Goal: Task Accomplishment & Management: Use online tool/utility

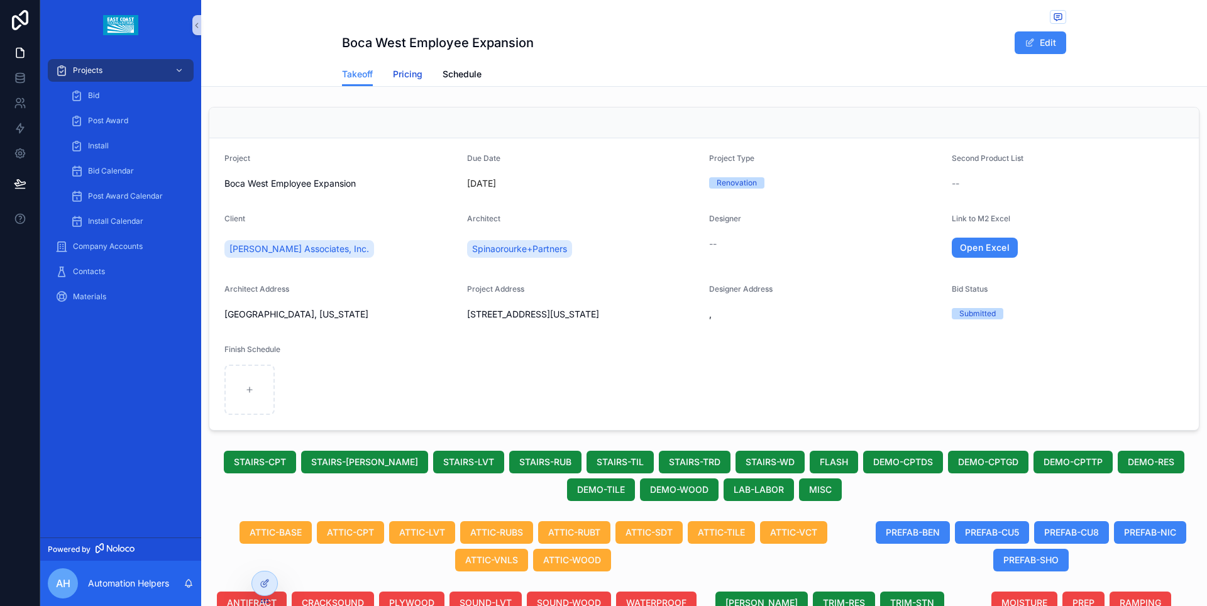
click at [408, 74] on span "Pricing" at bounding box center [408, 74] width 30 height 13
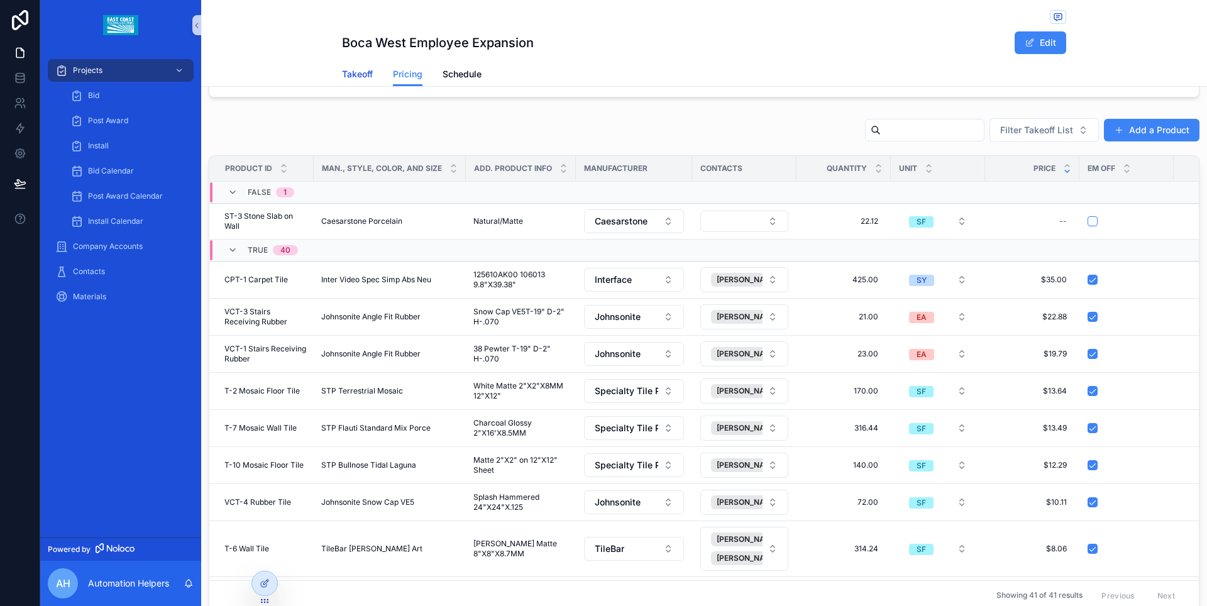
click at [360, 80] on span "Takeoff" at bounding box center [357, 74] width 31 height 13
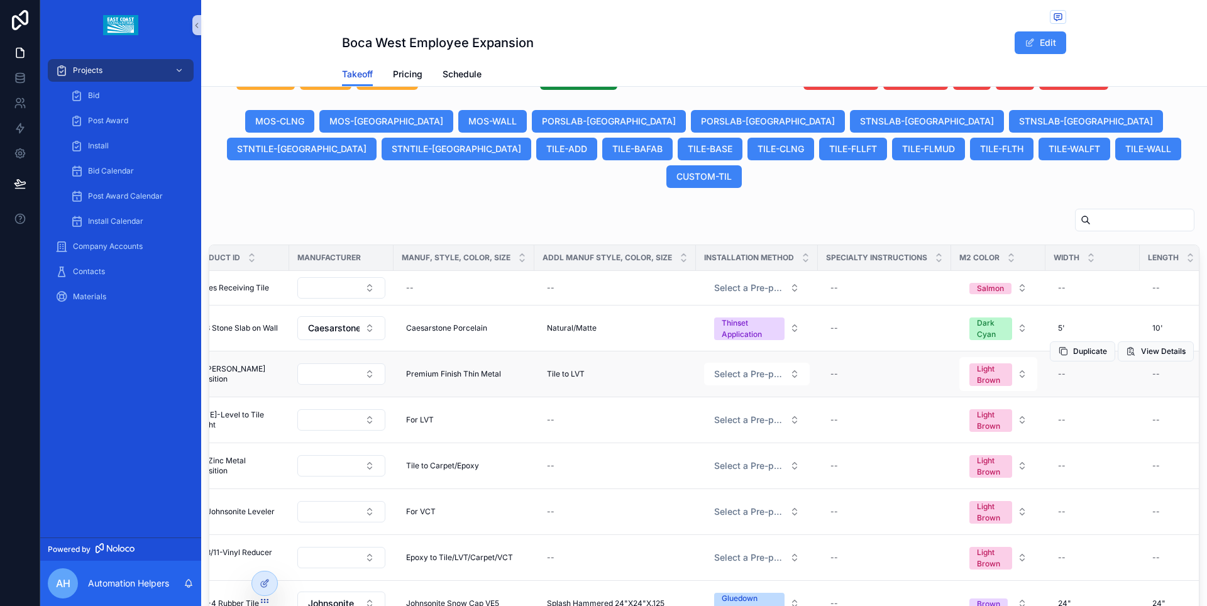
scroll to position [0, 563]
click at [736, 368] on span "Select a Pre-populated Installation Method" at bounding box center [748, 374] width 70 height 13
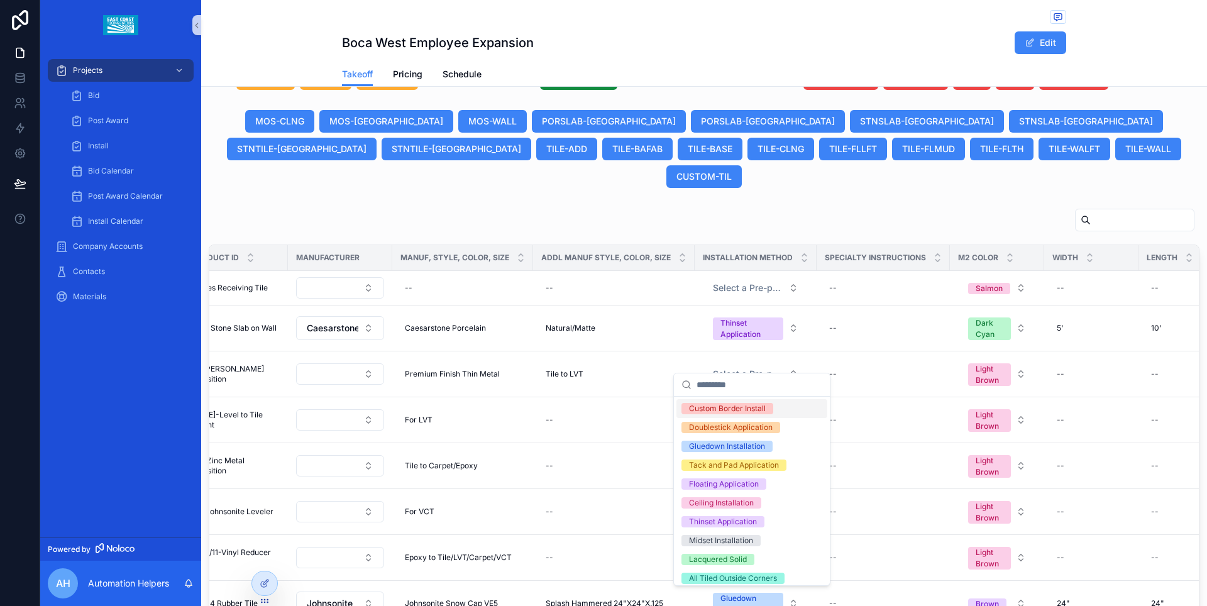
click at [732, 209] on div "scrollable content" at bounding box center [704, 222] width 991 height 29
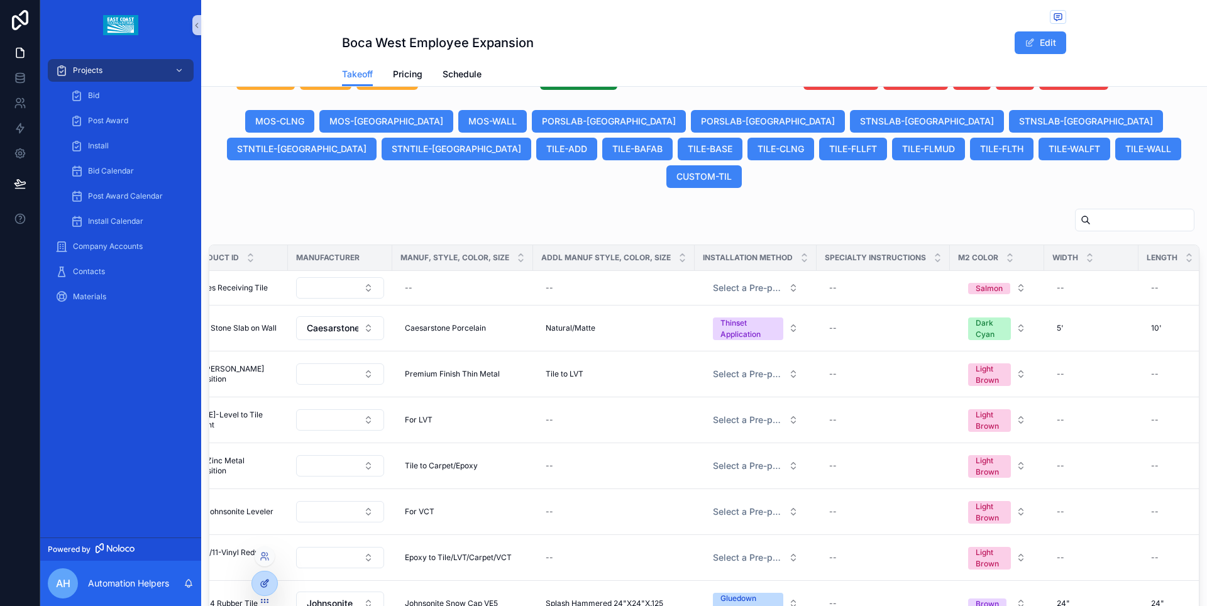
click at [267, 577] on div at bounding box center [264, 583] width 25 height 24
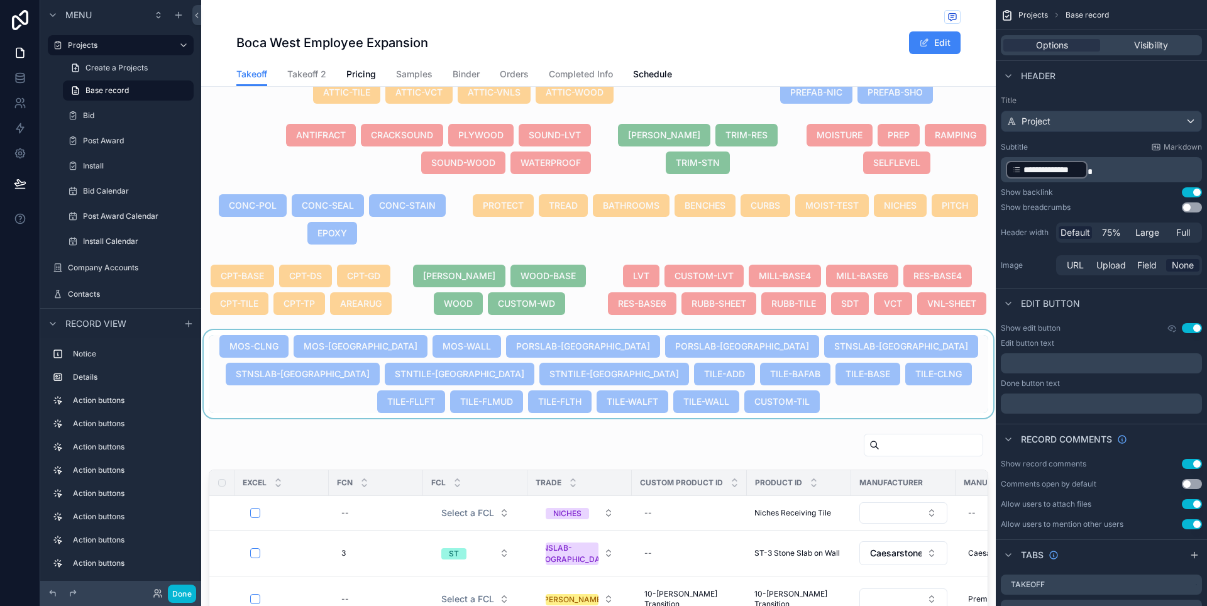
scroll to position [537, 0]
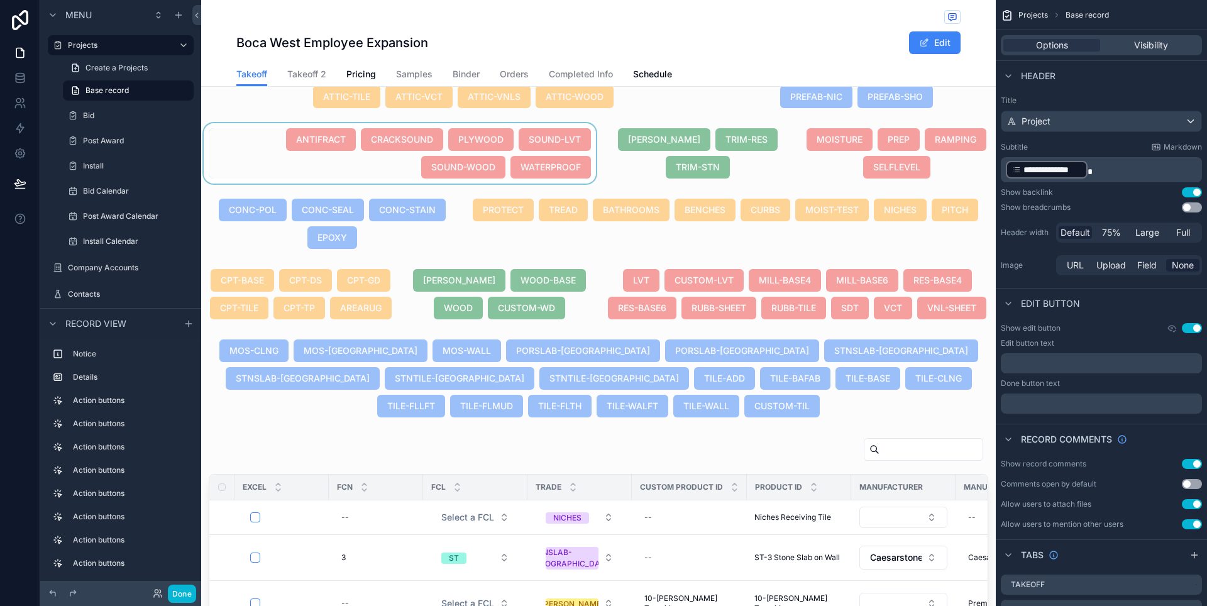
click at [483, 184] on div "scrollable content" at bounding box center [399, 153] width 397 height 60
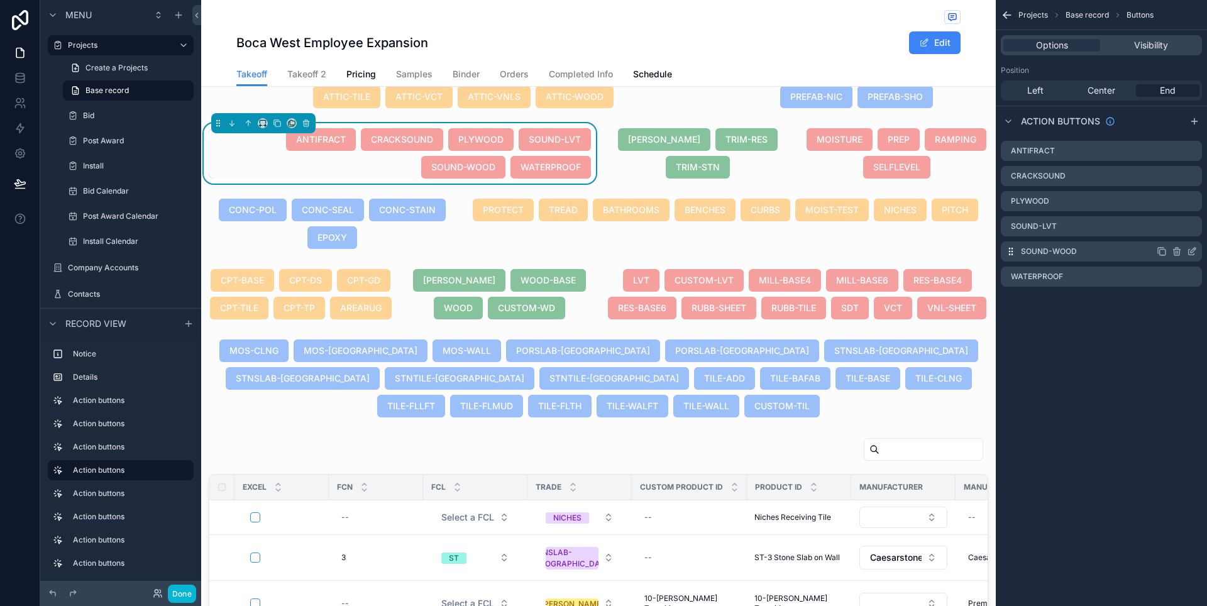
click at [1194, 253] on icon "scrollable content" at bounding box center [1192, 251] width 10 height 10
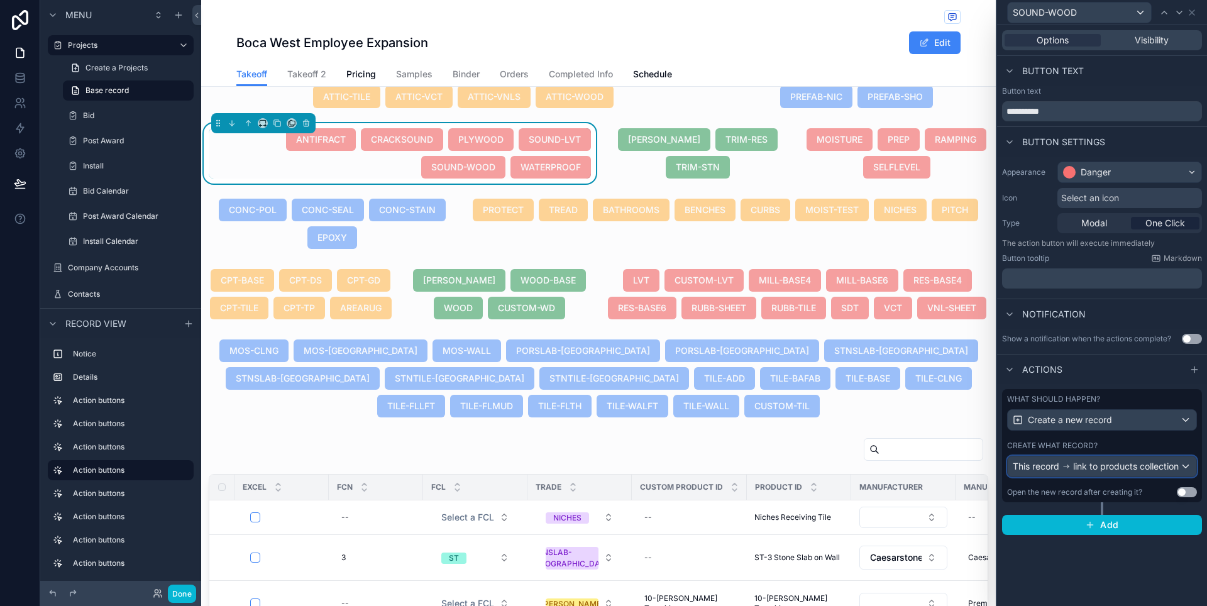
click at [1184, 470] on div "This record link to products collection" at bounding box center [1102, 466] width 189 height 20
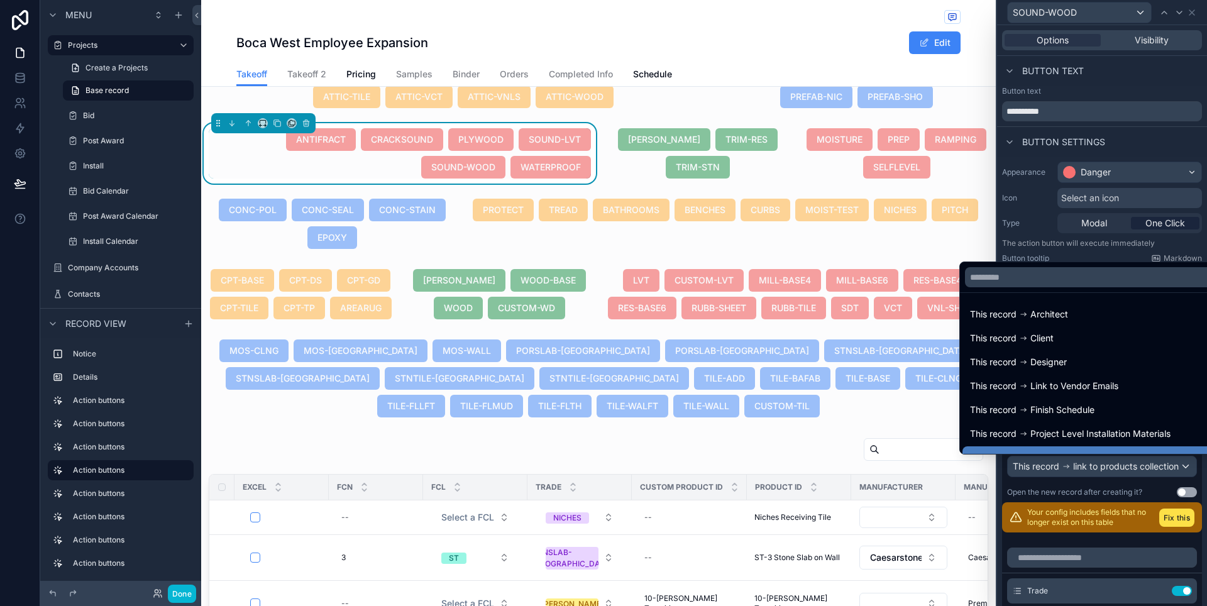
click at [1184, 470] on div at bounding box center [1102, 303] width 210 height 606
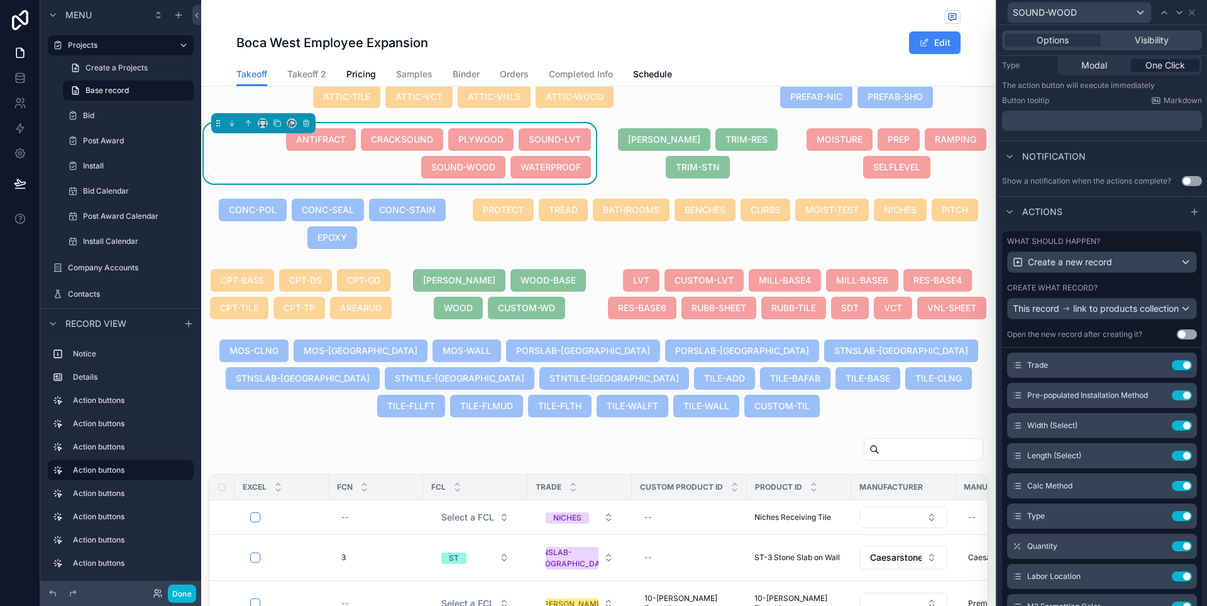
scroll to position [70, 0]
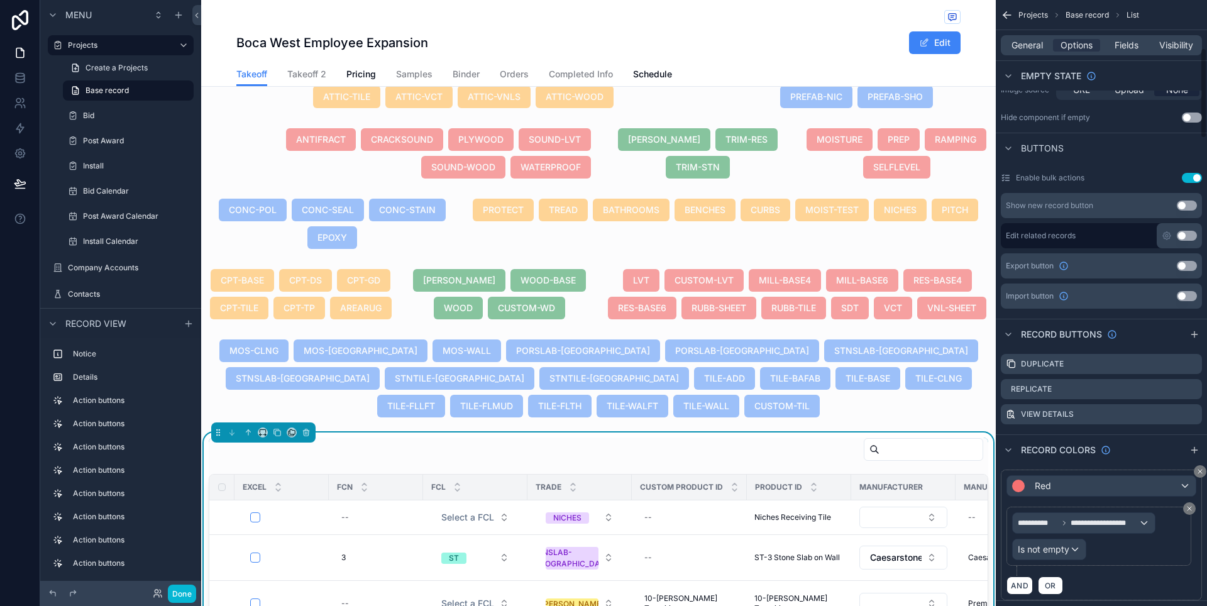
scroll to position [330, 0]
click at [1129, 43] on span "Fields" at bounding box center [1126, 45] width 24 height 13
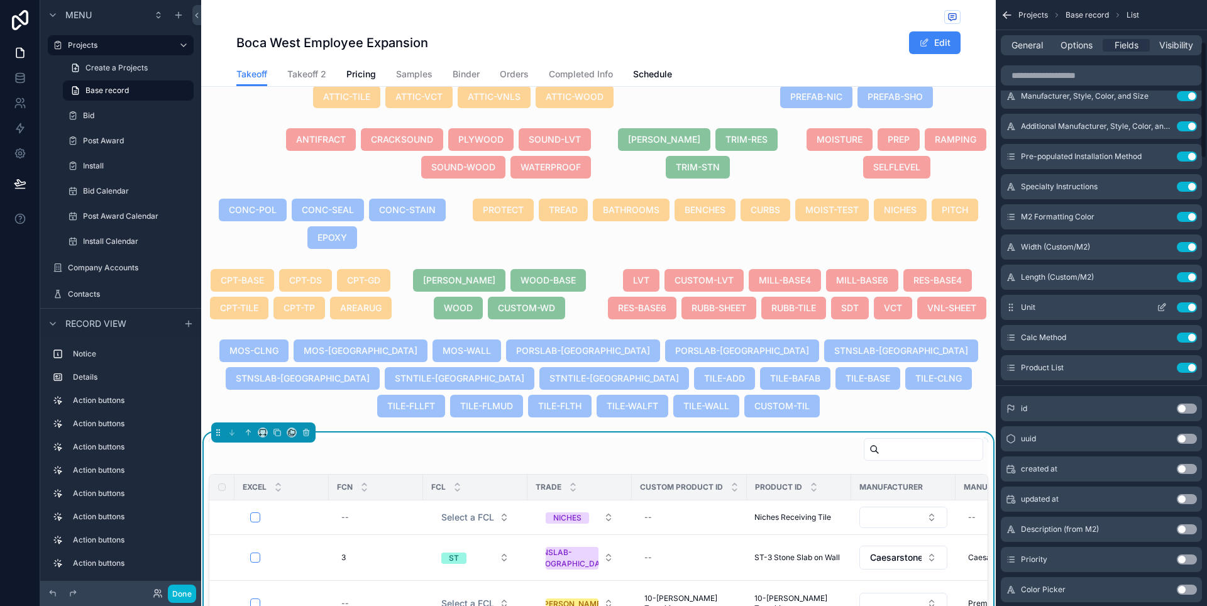
scroll to position [212, 0]
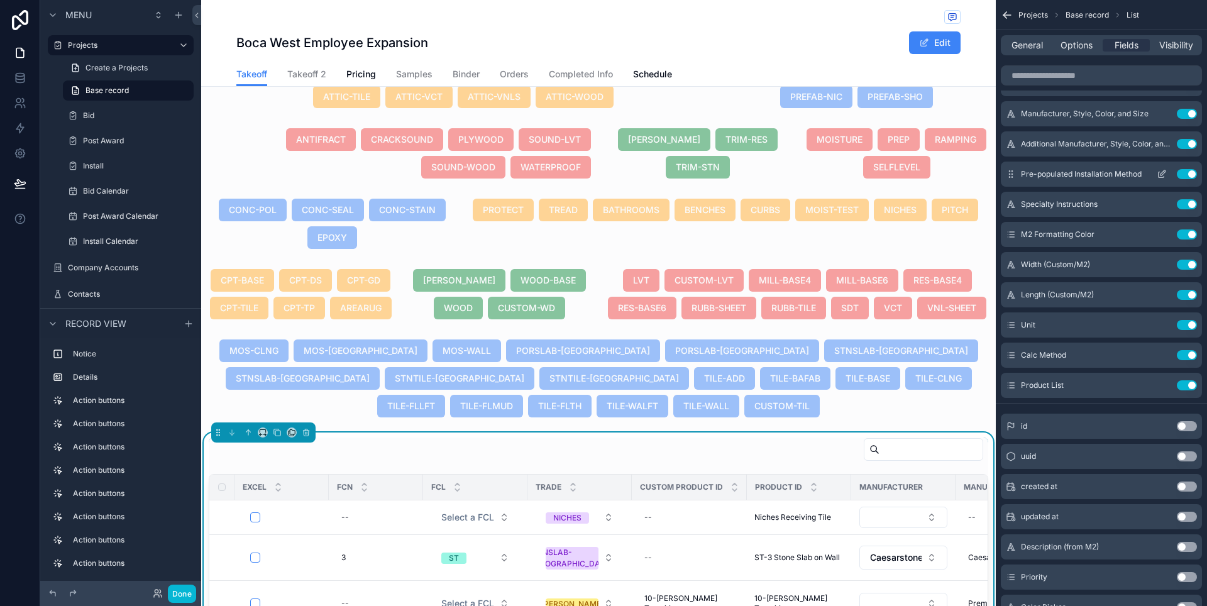
click at [1160, 175] on icon "scrollable content" at bounding box center [1162, 174] width 10 height 10
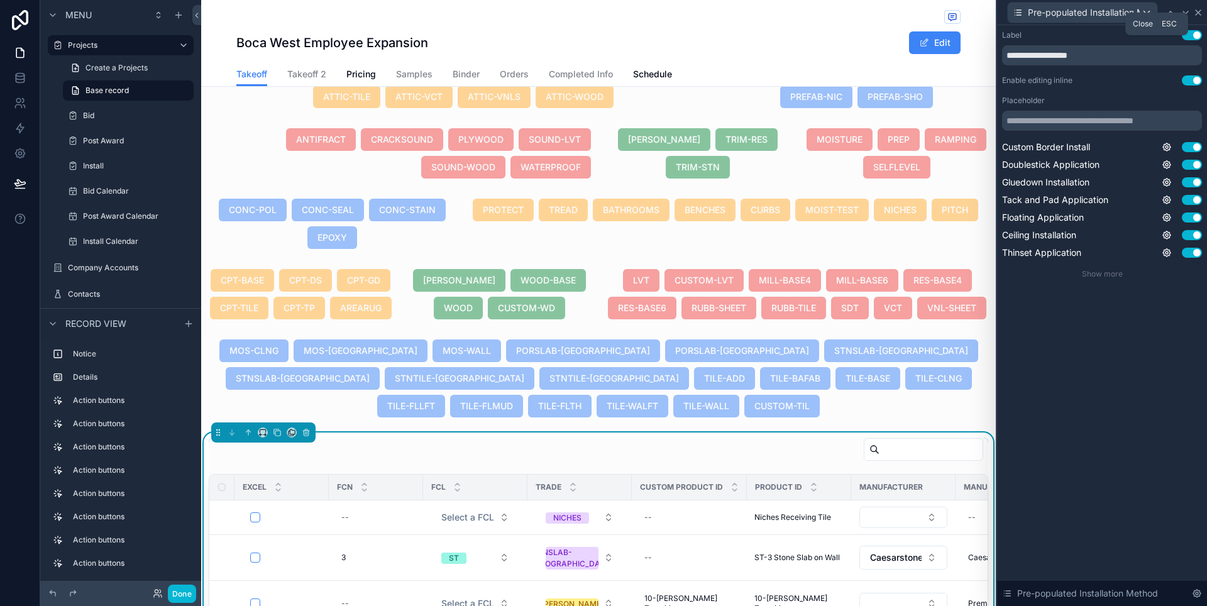
click at [1201, 13] on icon at bounding box center [1198, 13] width 10 height 10
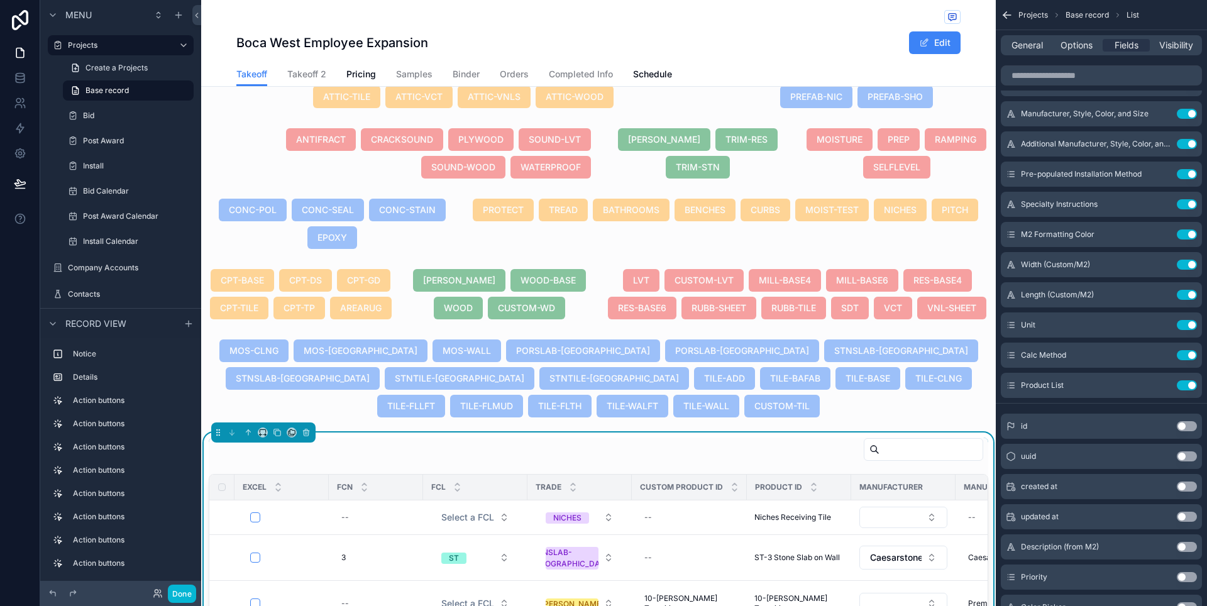
click at [1007, 15] on icon "scrollable content" at bounding box center [1007, 15] width 8 height 0
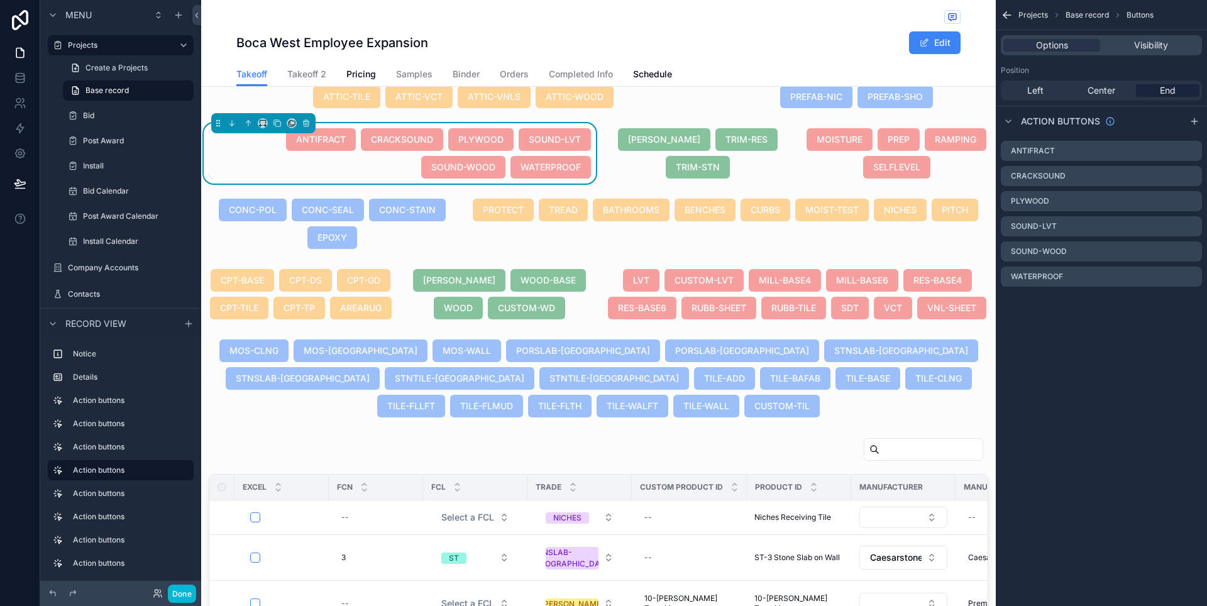
scroll to position [0, 0]
click at [1191, 252] on icon "scrollable content" at bounding box center [1192, 251] width 10 height 10
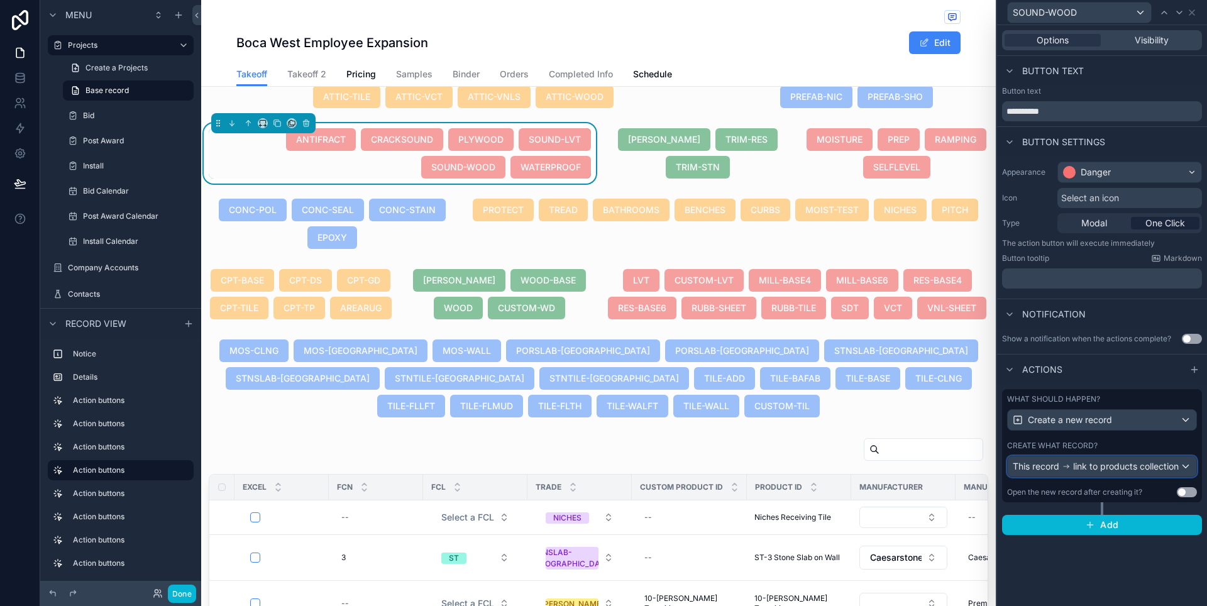
click at [1188, 468] on div "This record link to products collection" at bounding box center [1102, 466] width 189 height 20
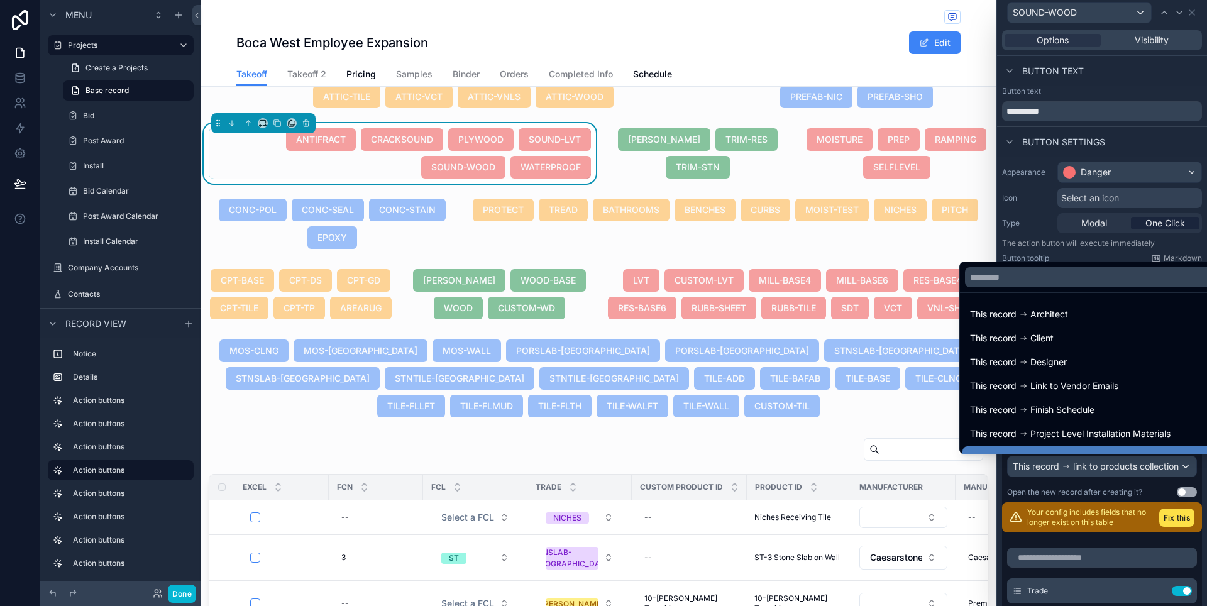
click at [1191, 470] on div at bounding box center [1102, 303] width 210 height 606
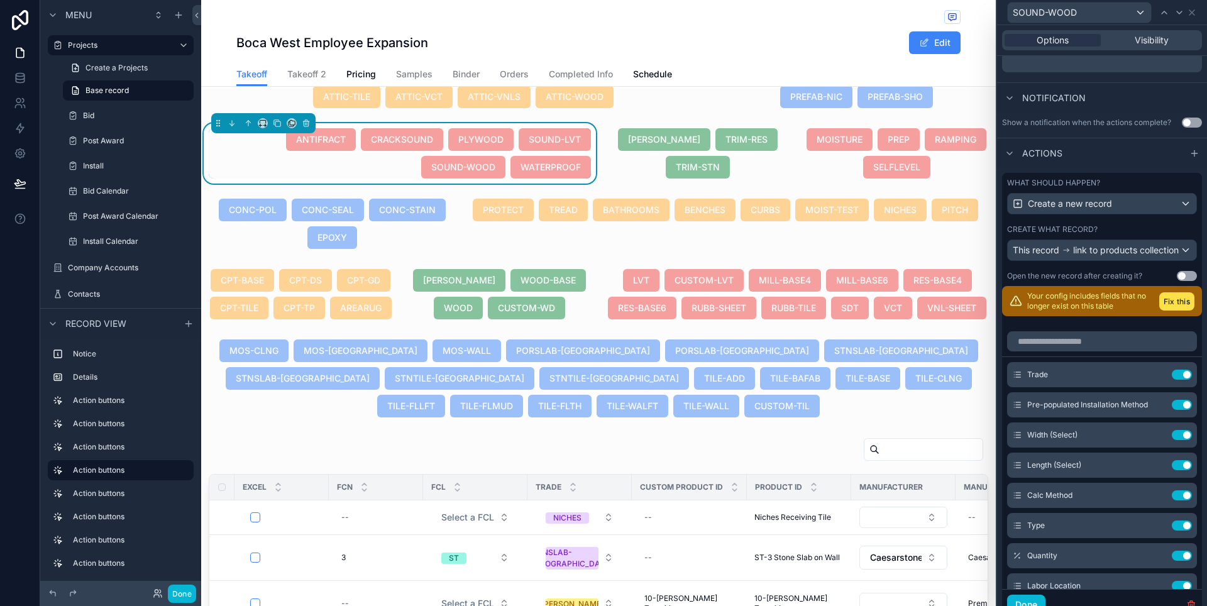
scroll to position [247, 0]
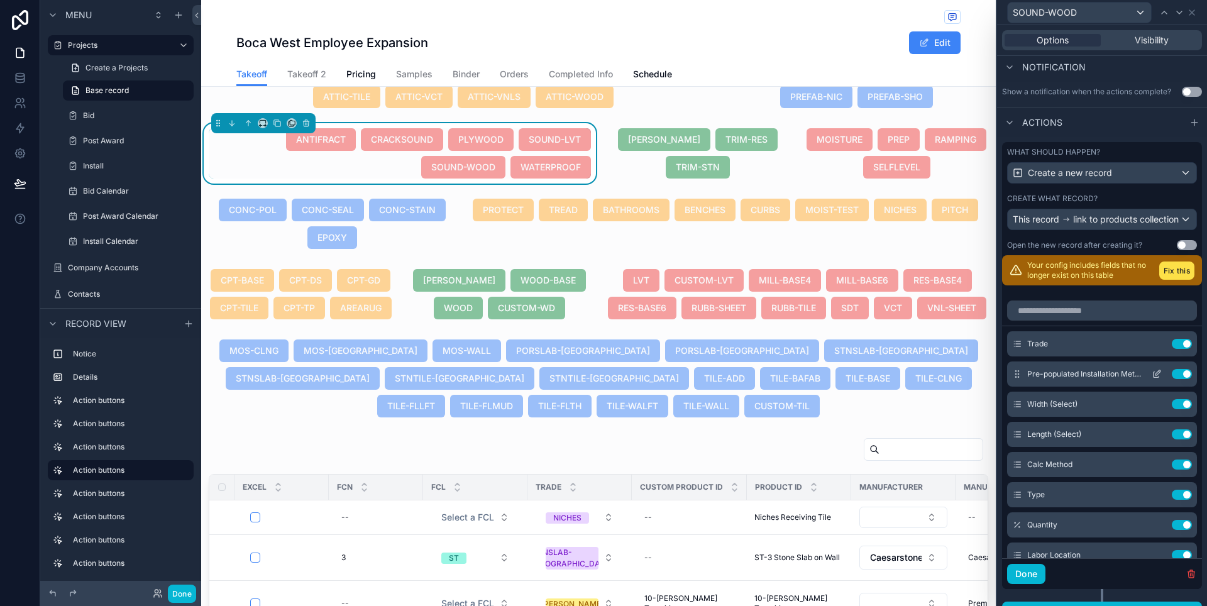
click at [1152, 379] on icon at bounding box center [1157, 374] width 10 height 10
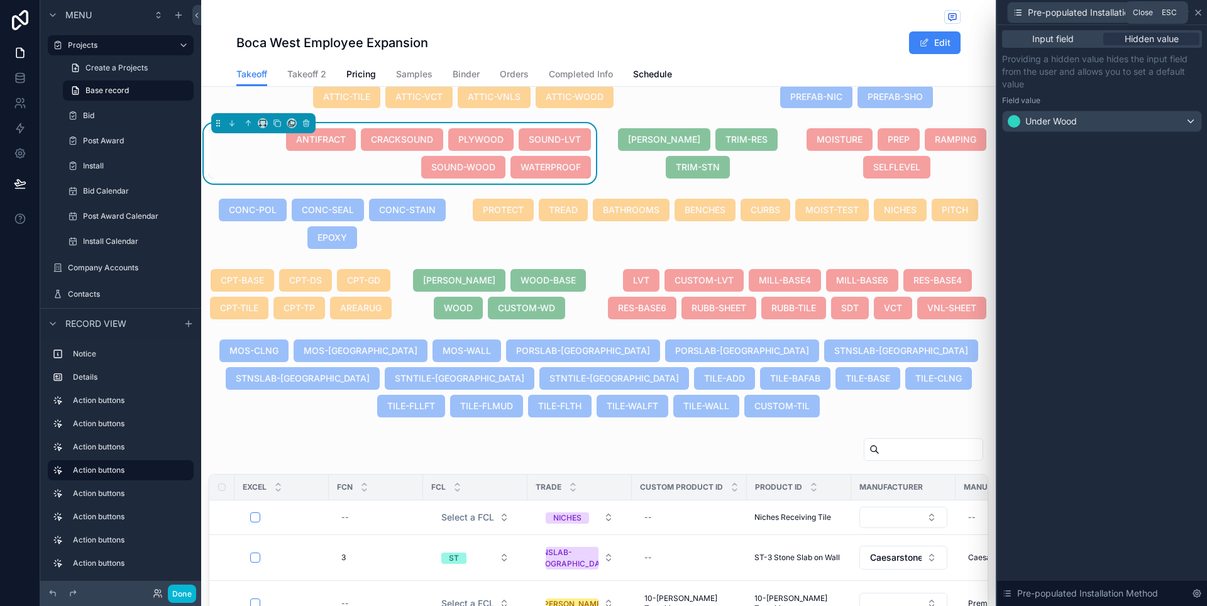
click at [1196, 15] on icon at bounding box center [1198, 13] width 10 height 10
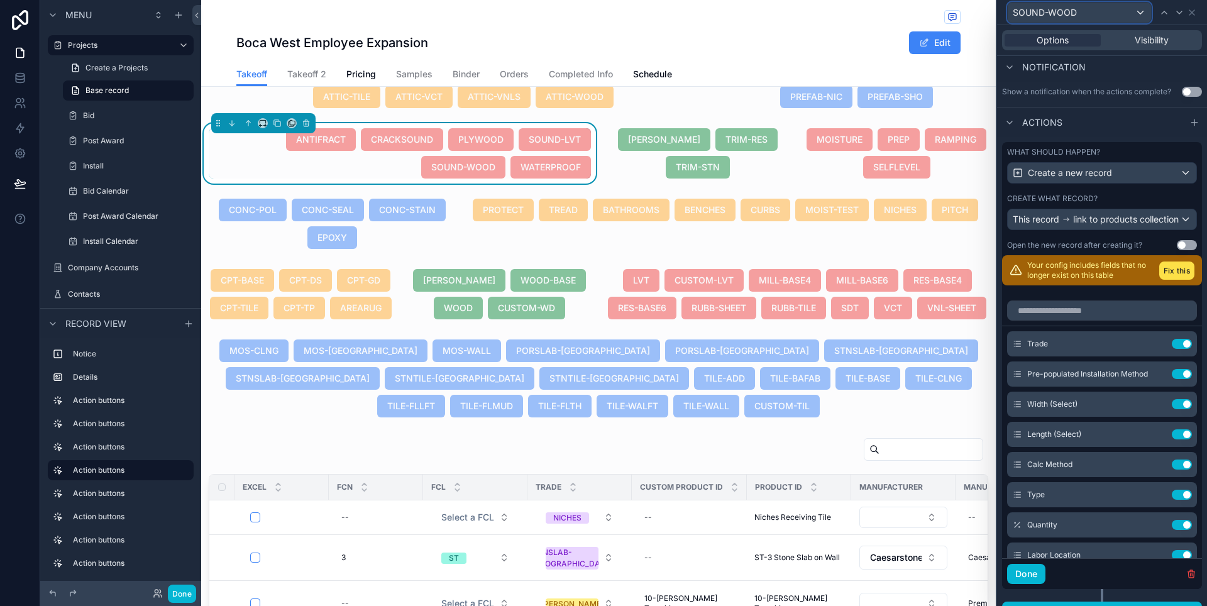
click at [1094, 14] on div "SOUND-WOOD" at bounding box center [1079, 13] width 143 height 20
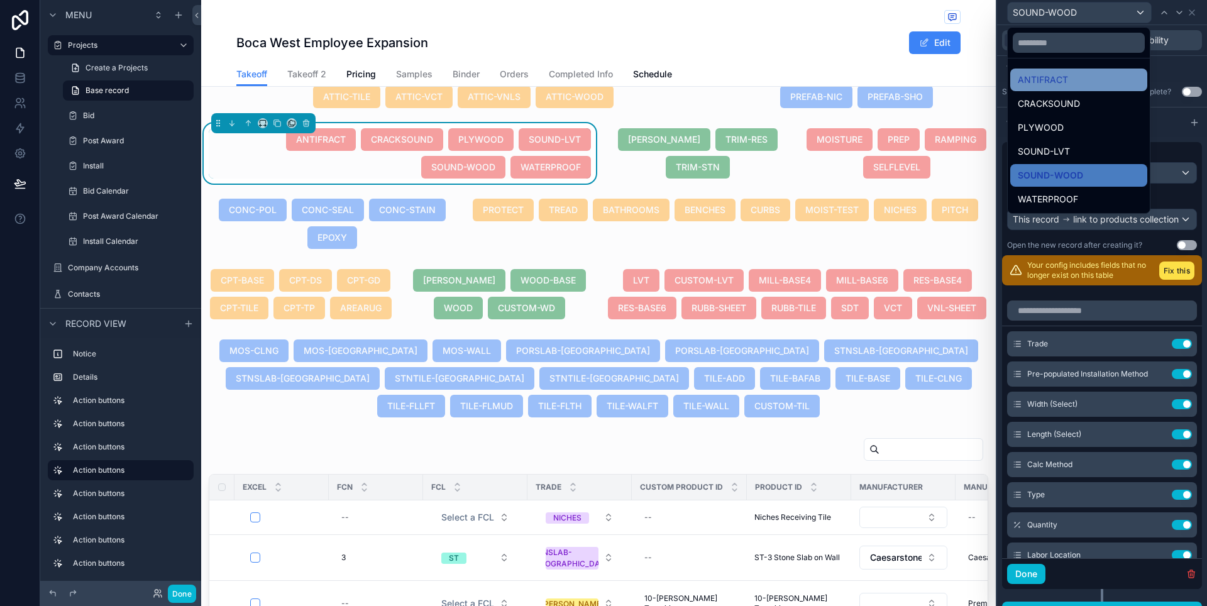
click at [1082, 79] on div "ANTIFRACT" at bounding box center [1079, 79] width 122 height 15
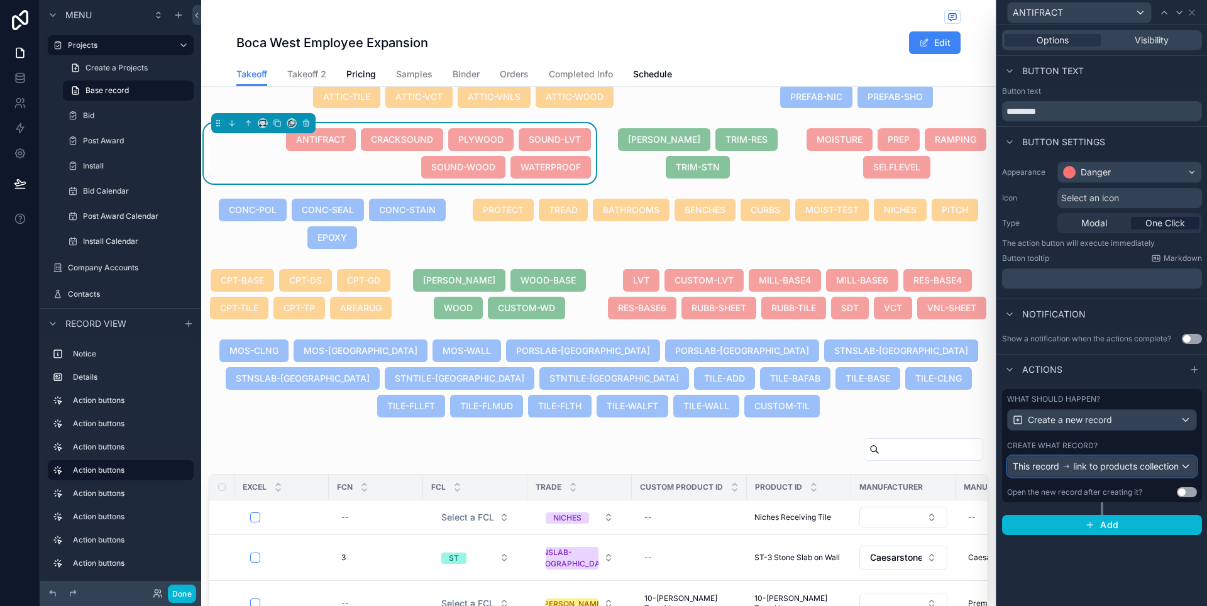
click at [1173, 473] on div "This record link to products collection" at bounding box center [1096, 466] width 166 height 13
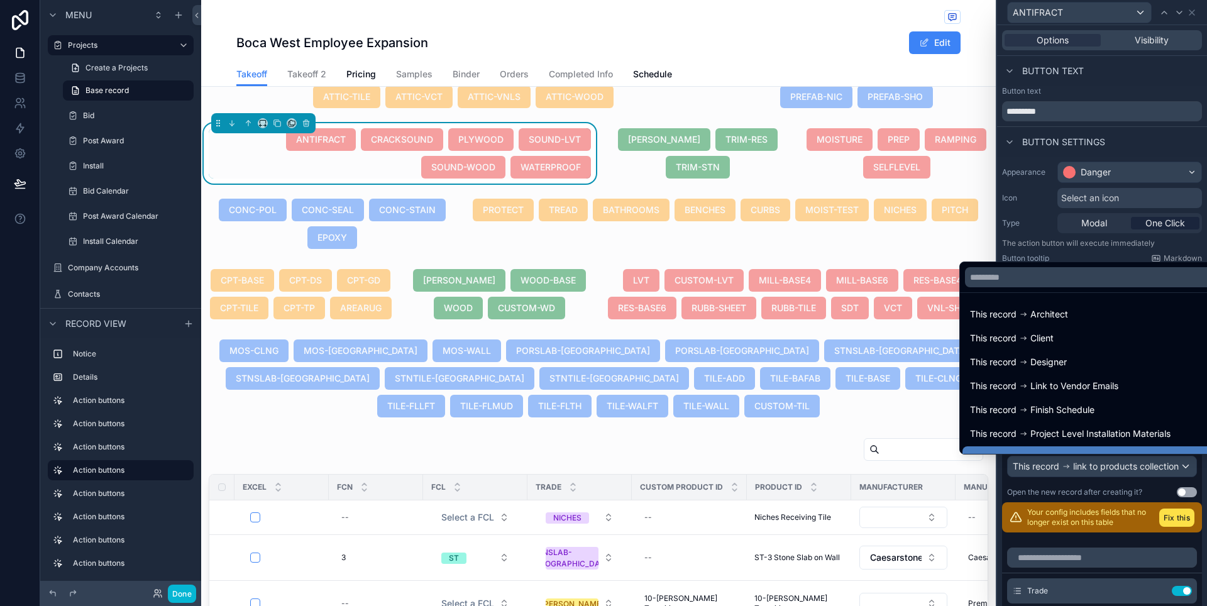
click at [1192, 486] on div at bounding box center [1102, 303] width 210 height 606
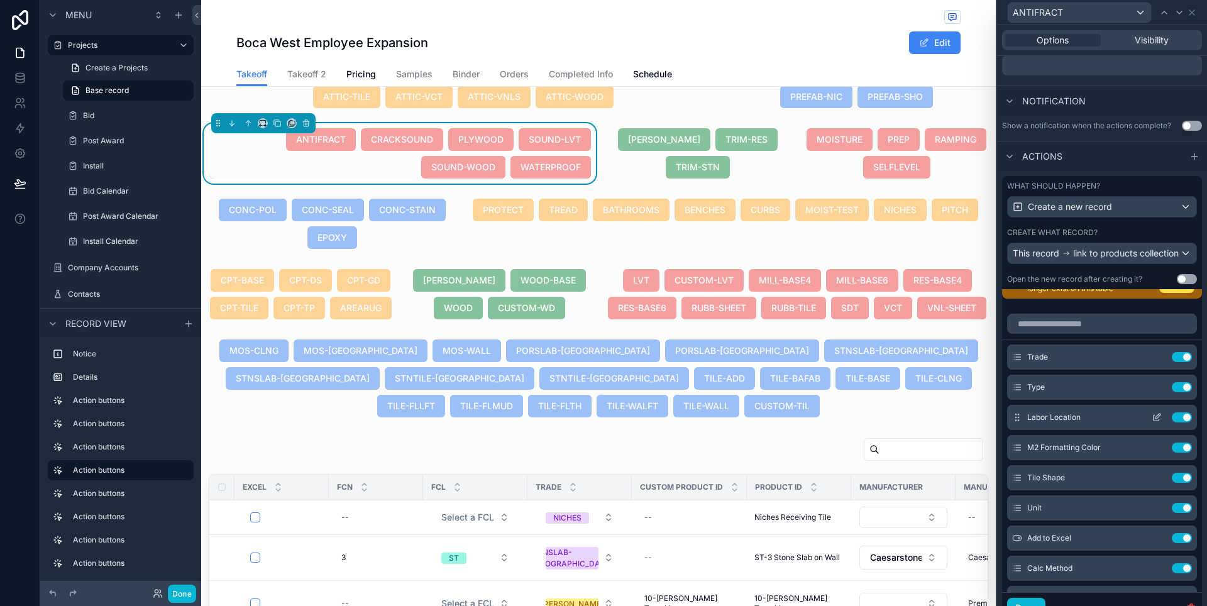
scroll to position [17, 0]
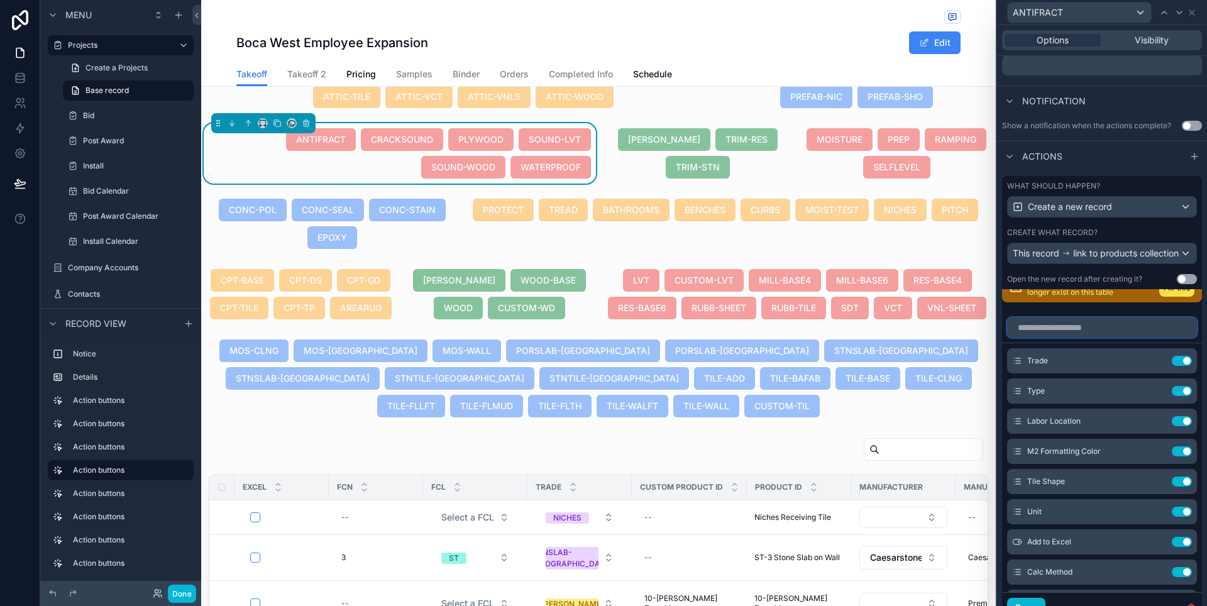
click at [1082, 338] on input "text" at bounding box center [1102, 327] width 190 height 20
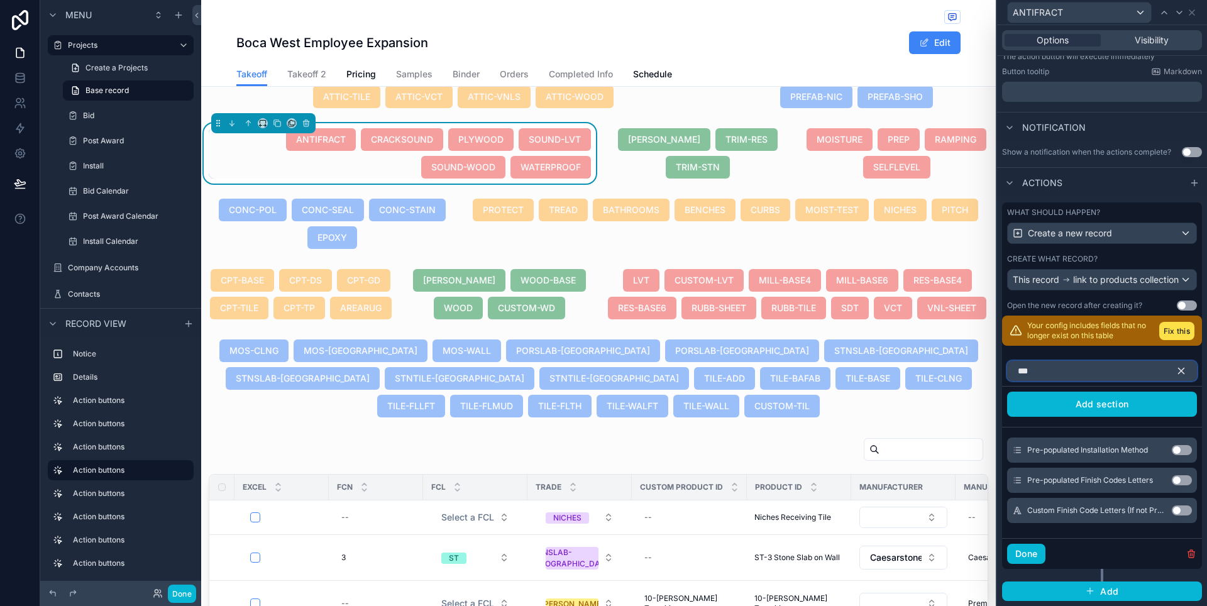
scroll to position [194, 0]
type input "***"
click at [1172, 452] on button "Use setting" at bounding box center [1182, 450] width 20 height 10
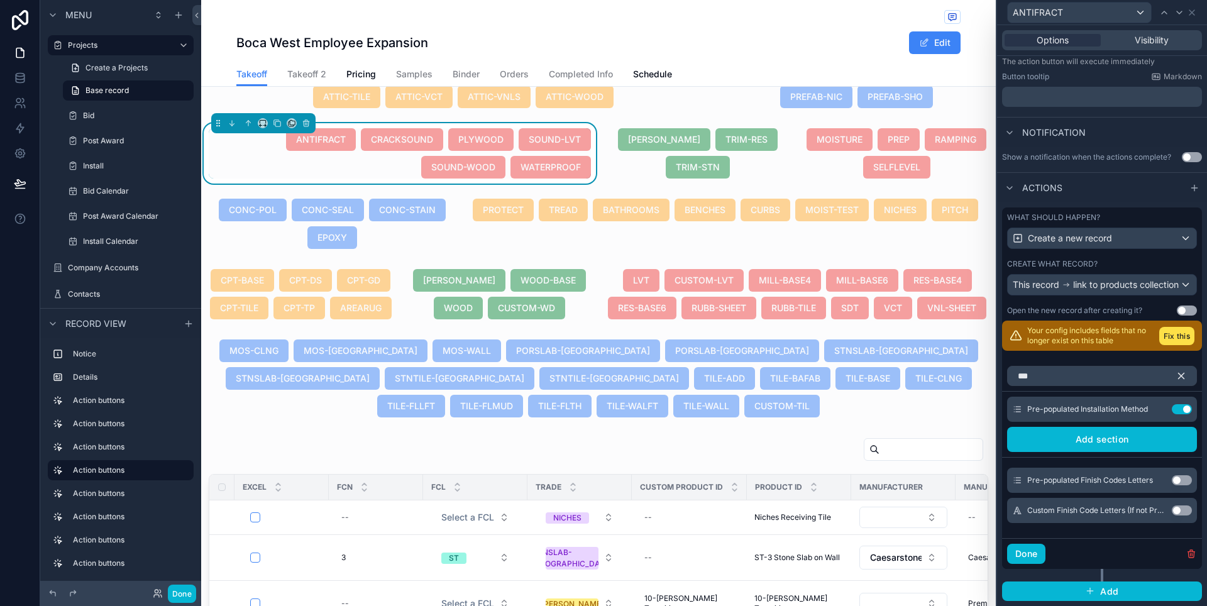
scroll to position [189, 0]
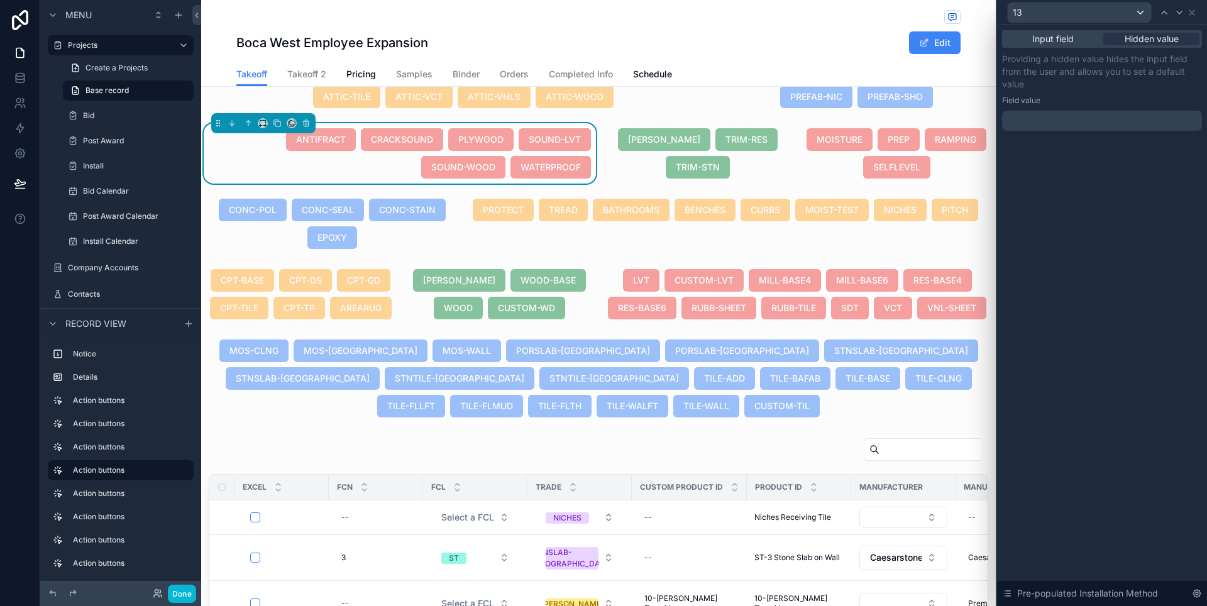
click at [1072, 121] on div at bounding box center [1102, 121] width 200 height 20
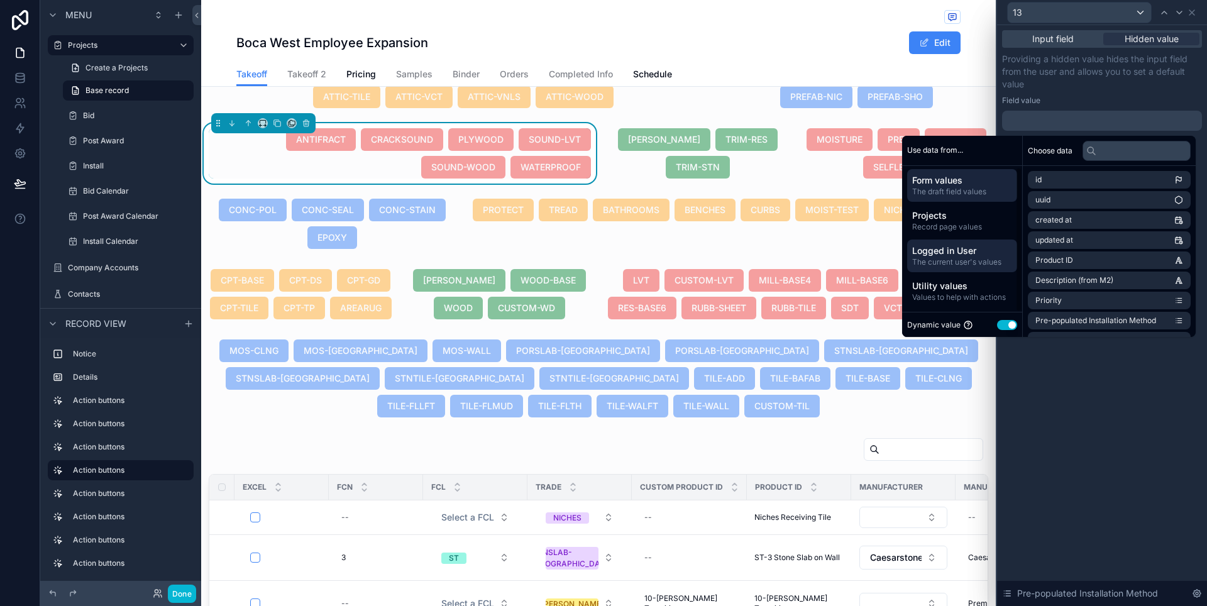
scroll to position [0, 0]
click at [966, 289] on span "Utility values" at bounding box center [962, 288] width 100 height 13
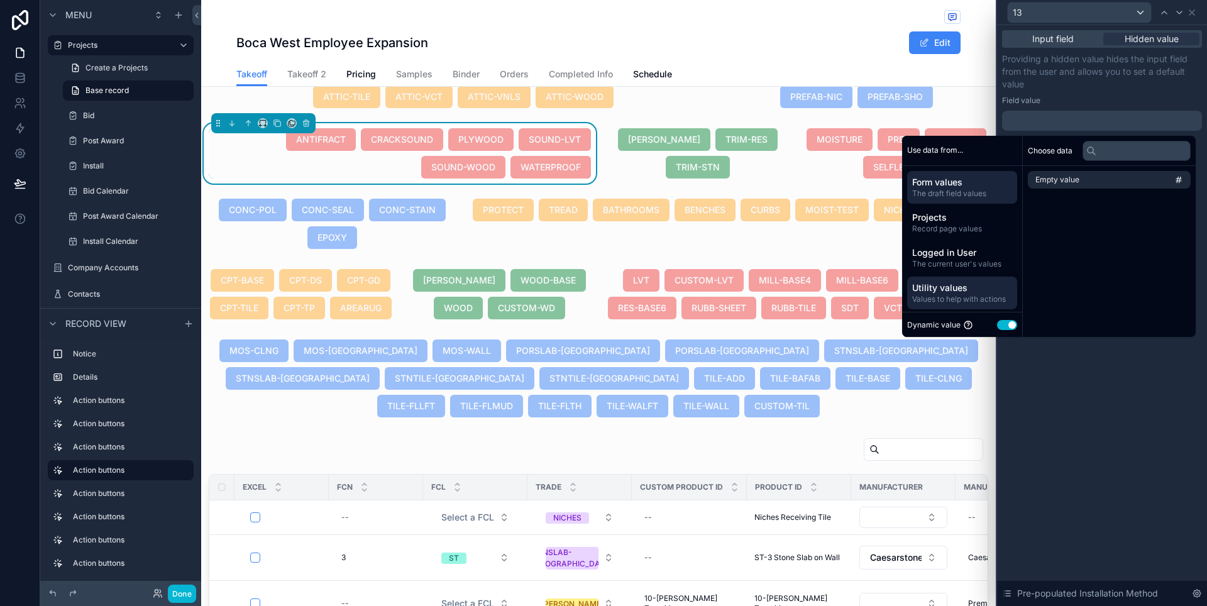
click at [965, 194] on span "The draft field values" at bounding box center [962, 194] width 100 height 10
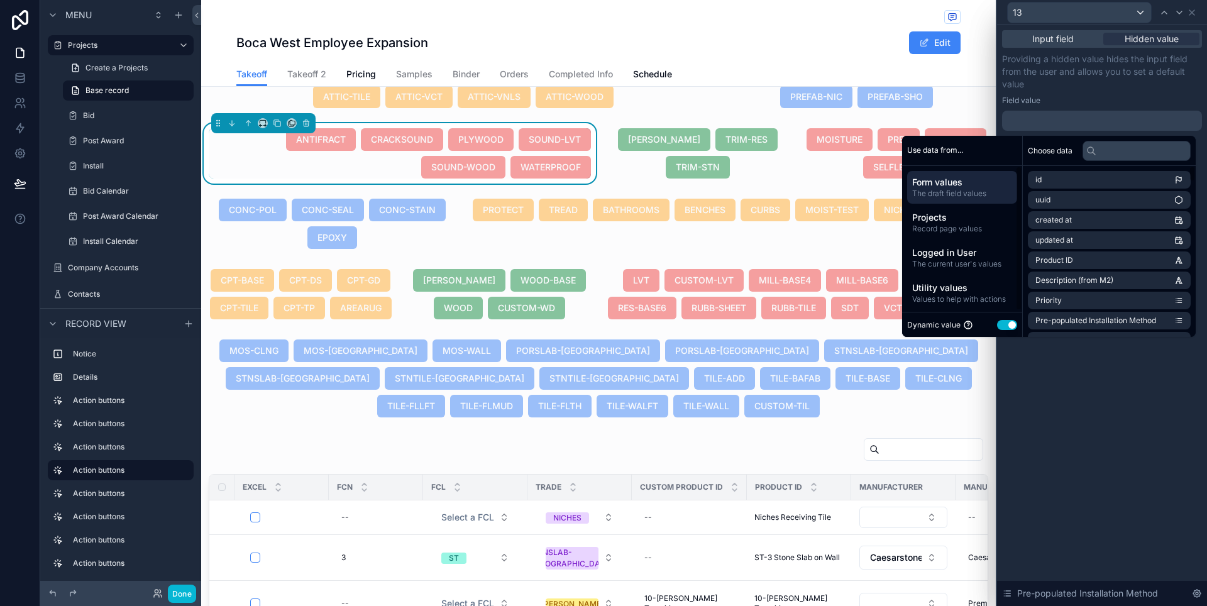
click at [1001, 323] on button "Use setting" at bounding box center [1007, 325] width 20 height 10
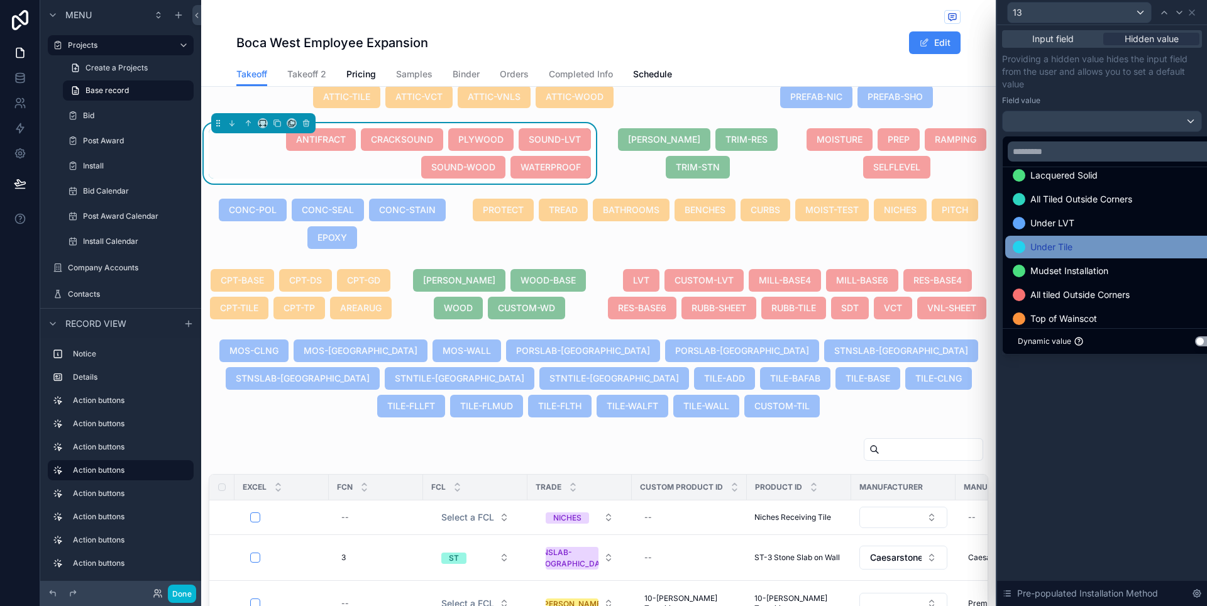
scroll to position [206, 0]
click at [1086, 242] on div "Under Tile" at bounding box center [1116, 245] width 207 height 15
click at [1131, 428] on div at bounding box center [1102, 303] width 210 height 606
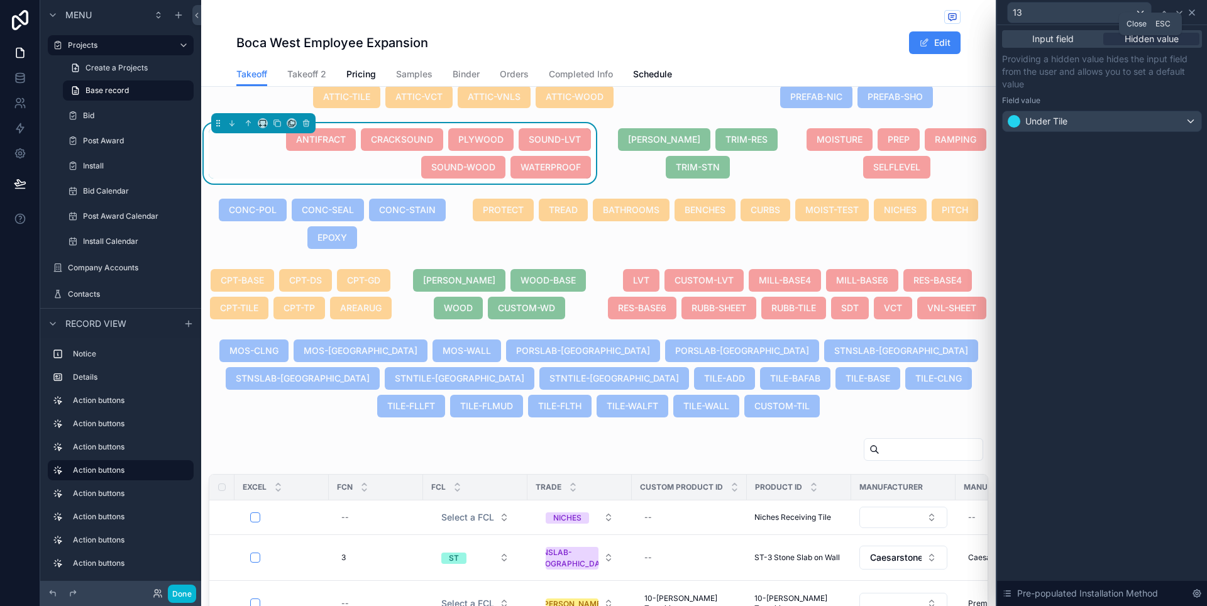
click at [1191, 14] on icon at bounding box center [1191, 12] width 5 height 5
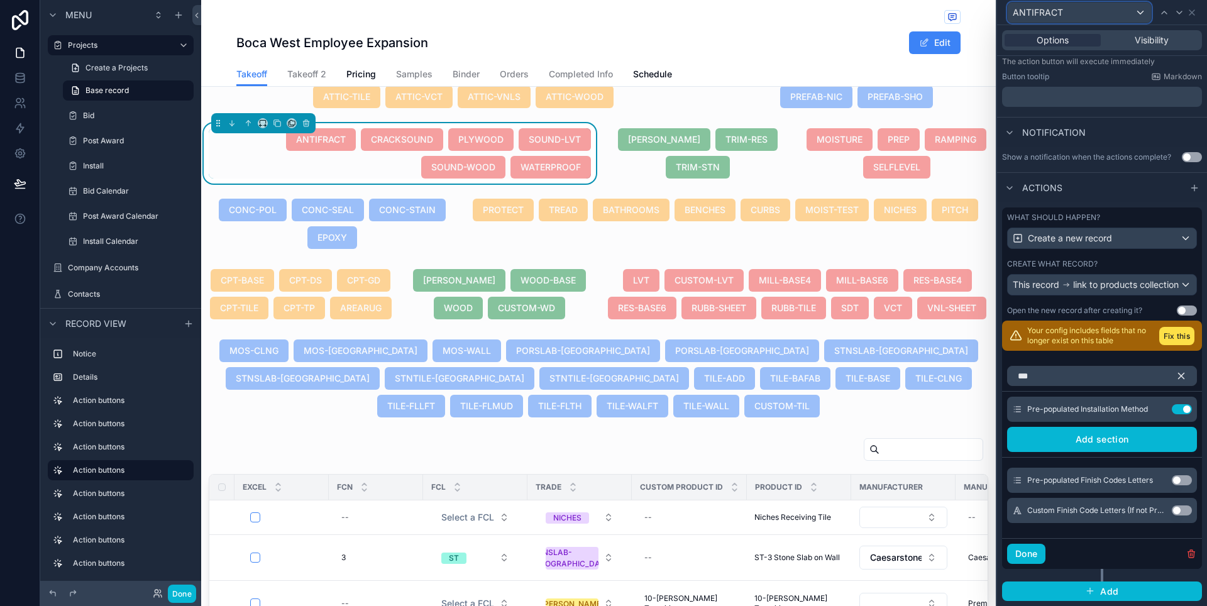
click at [1079, 16] on div "ANTIFRACT" at bounding box center [1079, 13] width 143 height 20
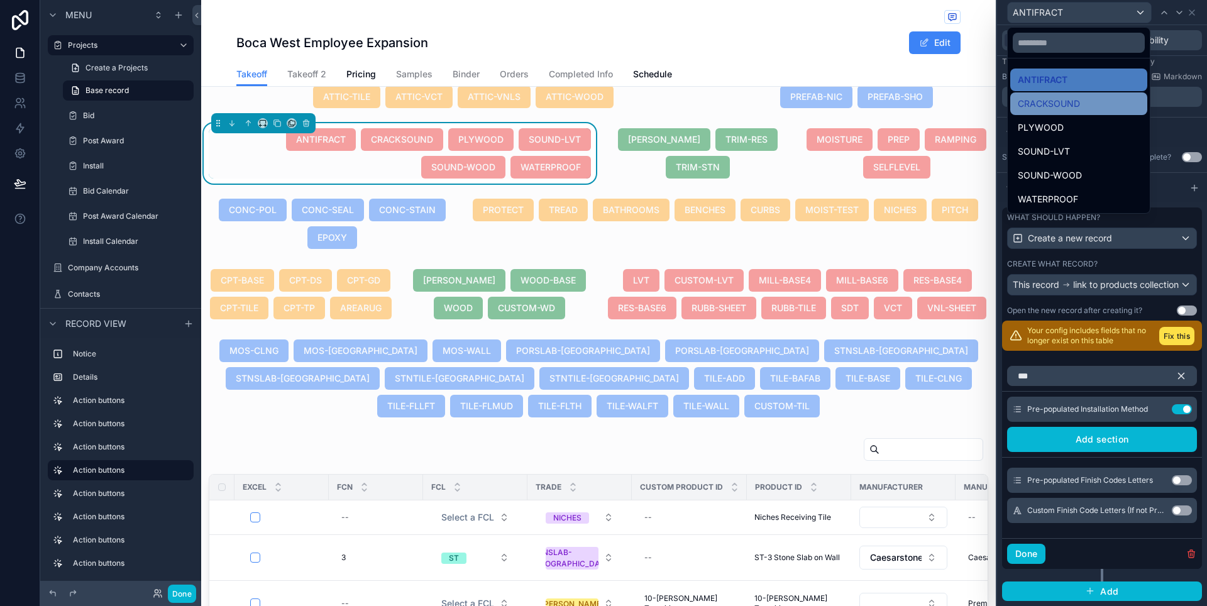
click at [1067, 107] on span "CRACKSOUND" at bounding box center [1049, 103] width 62 height 15
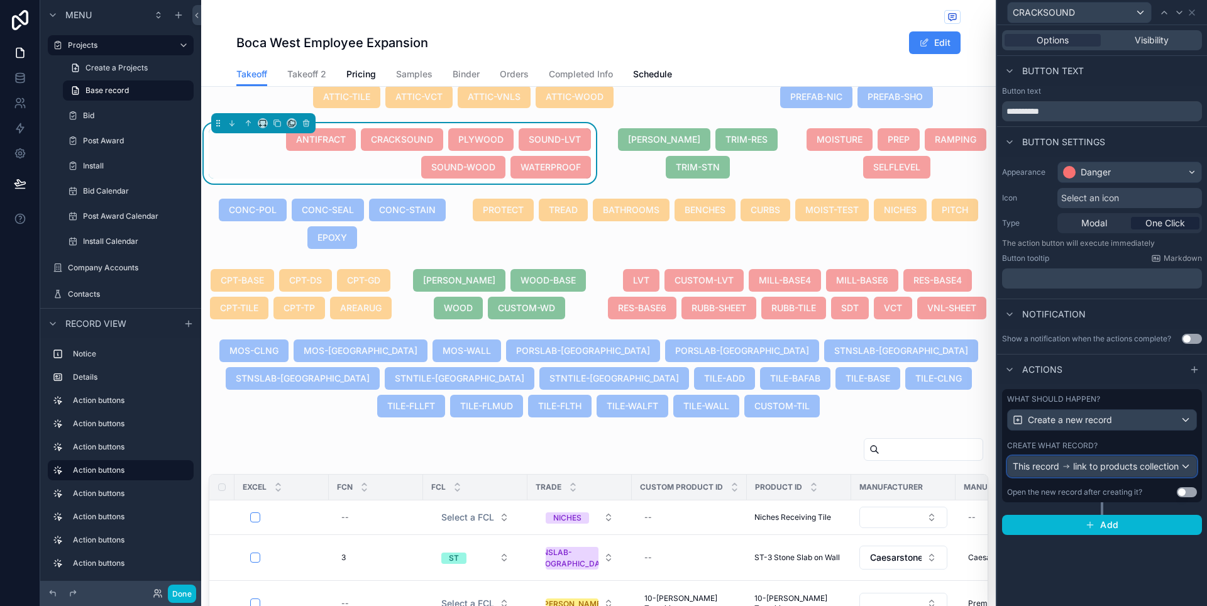
click at [1182, 472] on div "This record link to products collection" at bounding box center [1102, 466] width 189 height 20
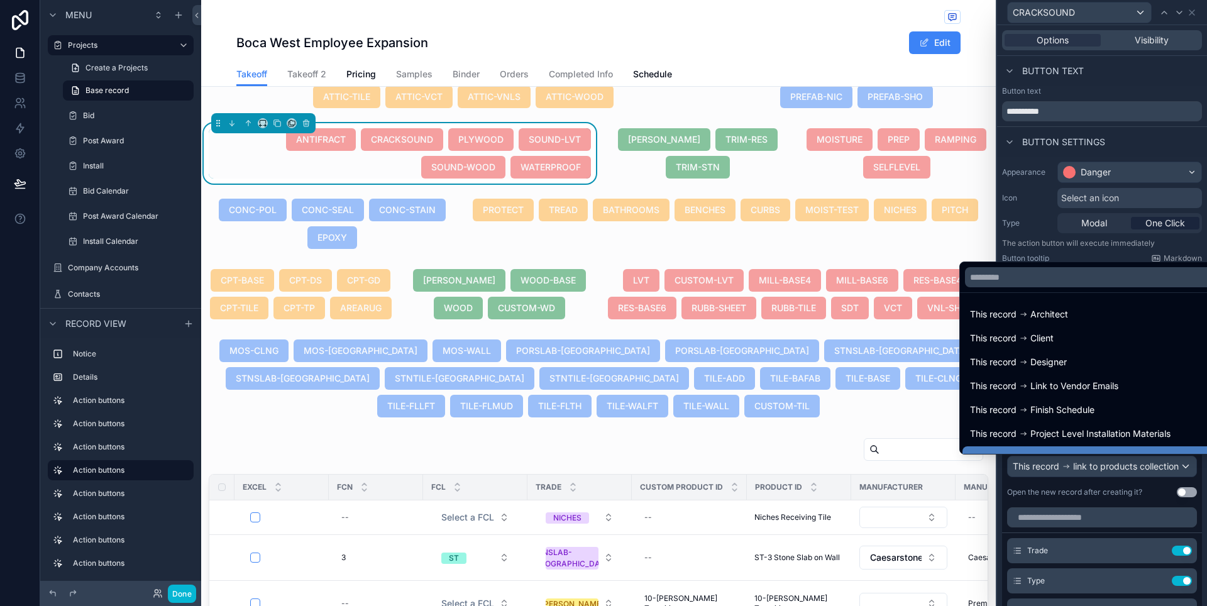
click at [1182, 472] on div at bounding box center [1102, 303] width 210 height 606
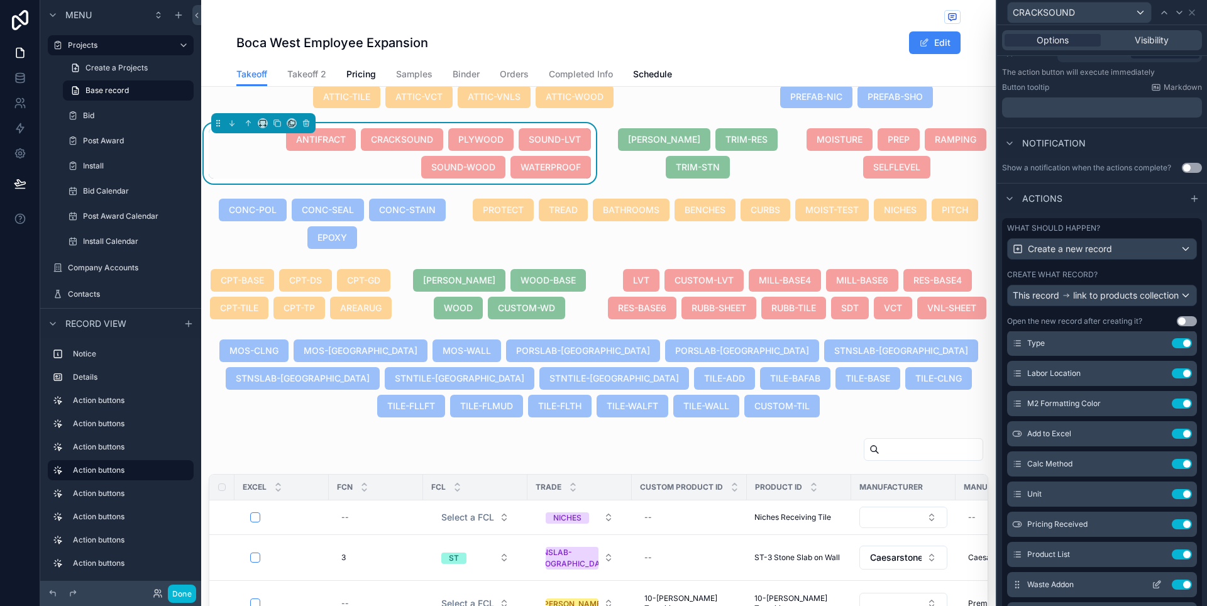
scroll to position [0, 0]
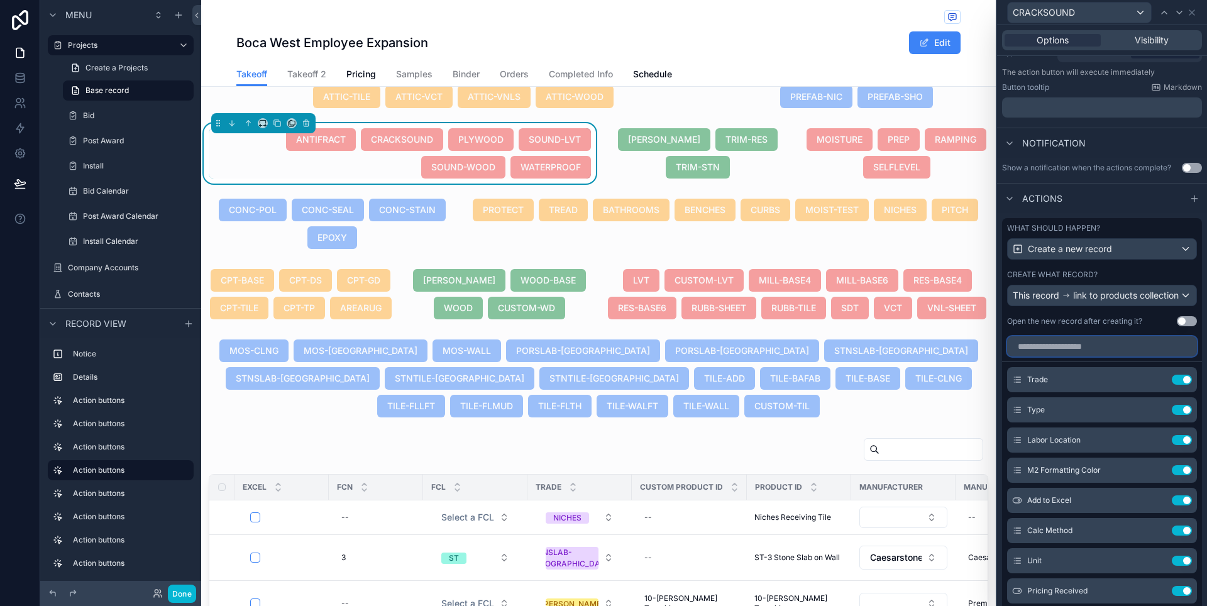
click at [1061, 356] on input "text" at bounding box center [1102, 346] width 190 height 20
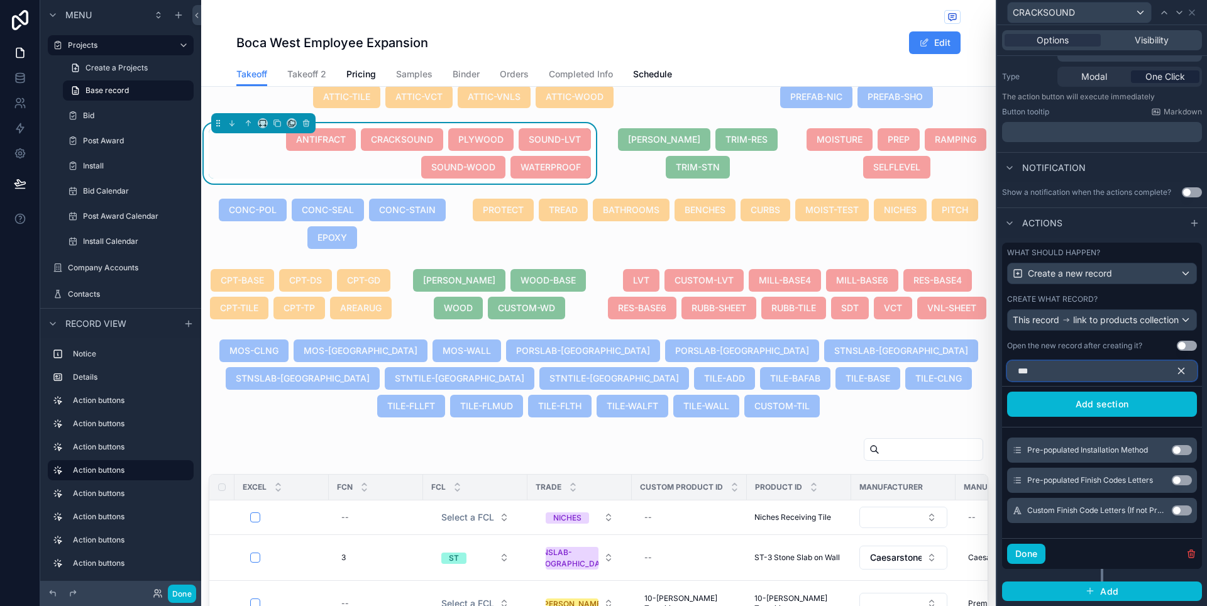
scroll to position [154, 0]
type input "***"
click at [1172, 453] on button "Use setting" at bounding box center [1182, 450] width 20 height 10
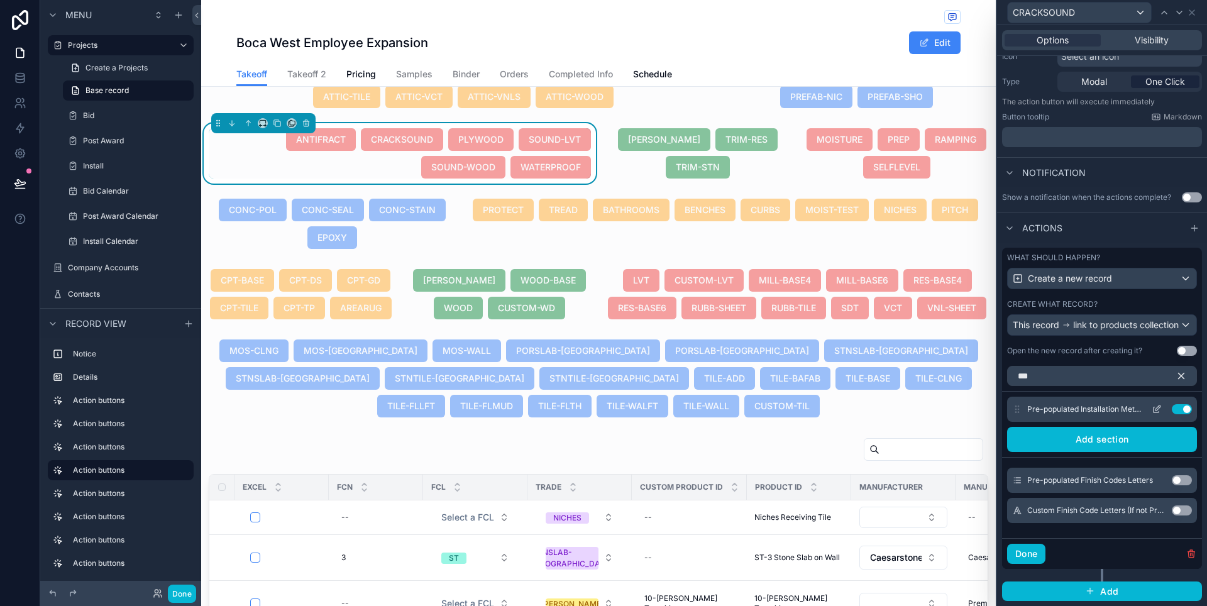
scroll to position [149, 0]
click at [1152, 409] on button at bounding box center [1157, 409] width 20 height 10
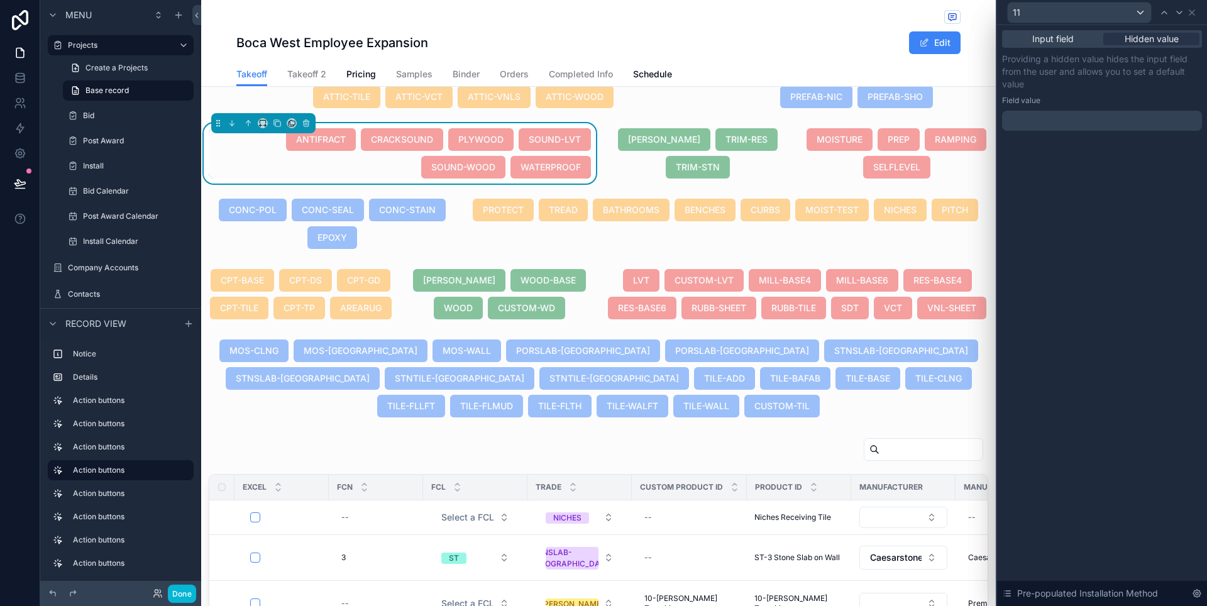
click at [1038, 123] on div at bounding box center [1102, 121] width 200 height 20
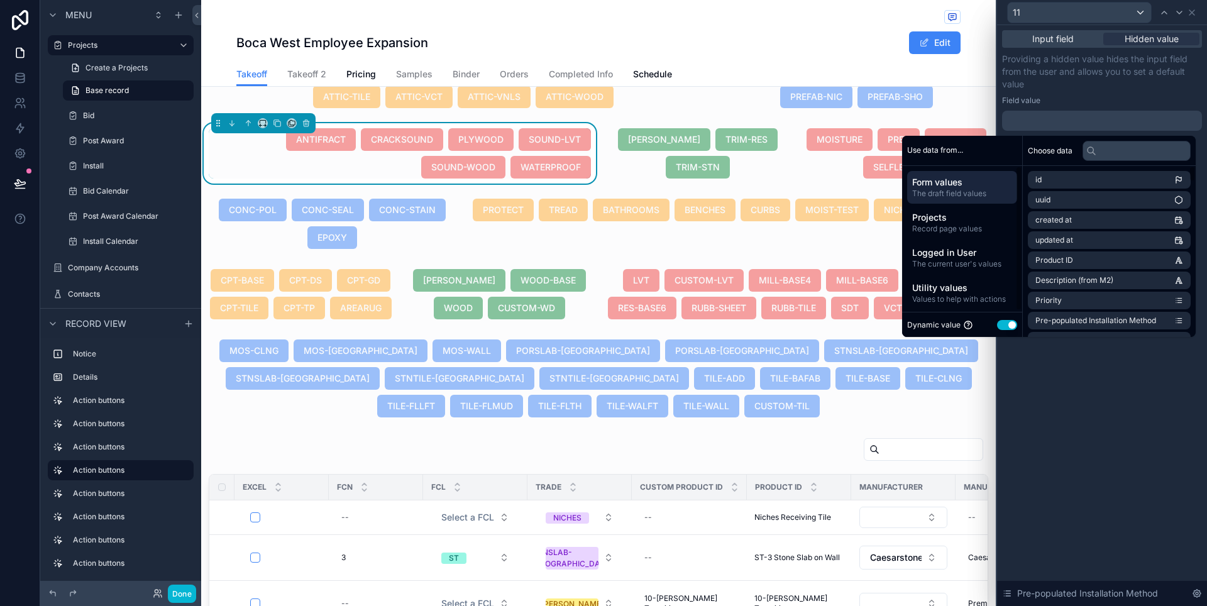
click at [998, 322] on button "Use setting" at bounding box center [1007, 325] width 20 height 10
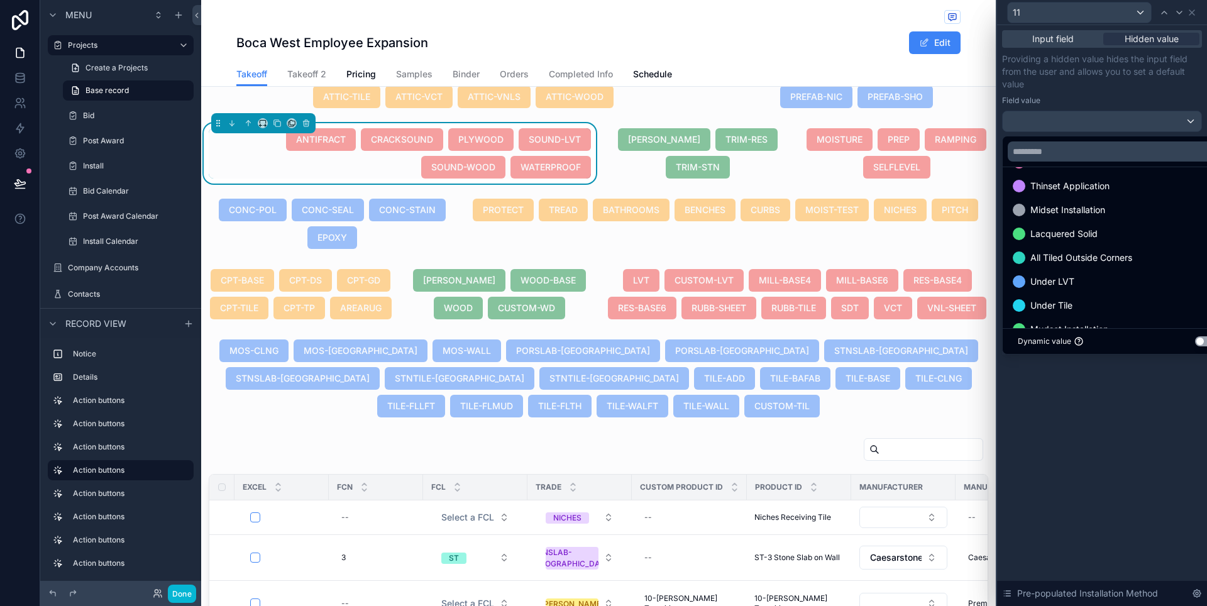
scroll to position [155, 0]
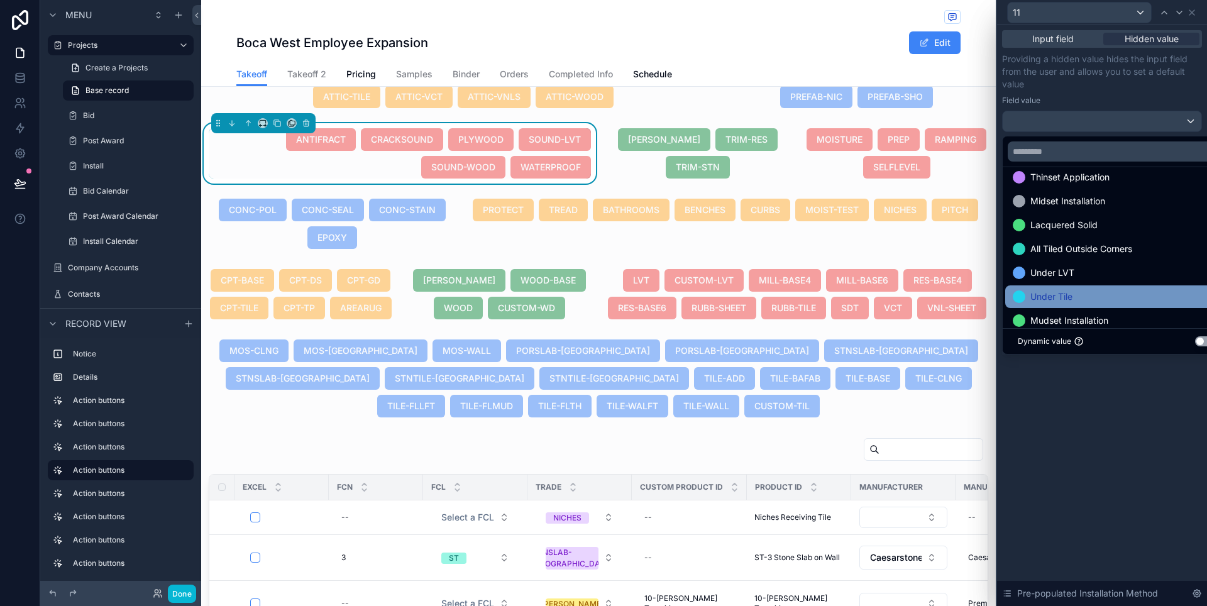
click at [1087, 289] on div "Under Tile" at bounding box center [1116, 296] width 223 height 23
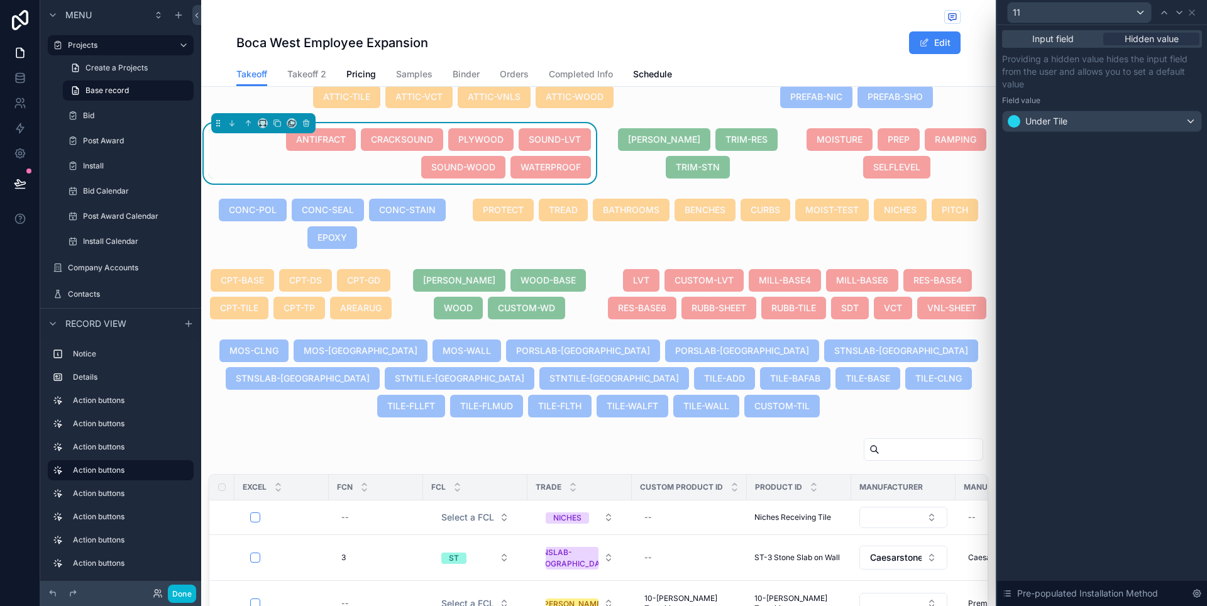
click at [1116, 403] on div "Input field Hidden value Providing a hidden value hides the input field from th…" at bounding box center [1102, 315] width 210 height 581
click at [1191, 14] on icon at bounding box center [1192, 13] width 10 height 10
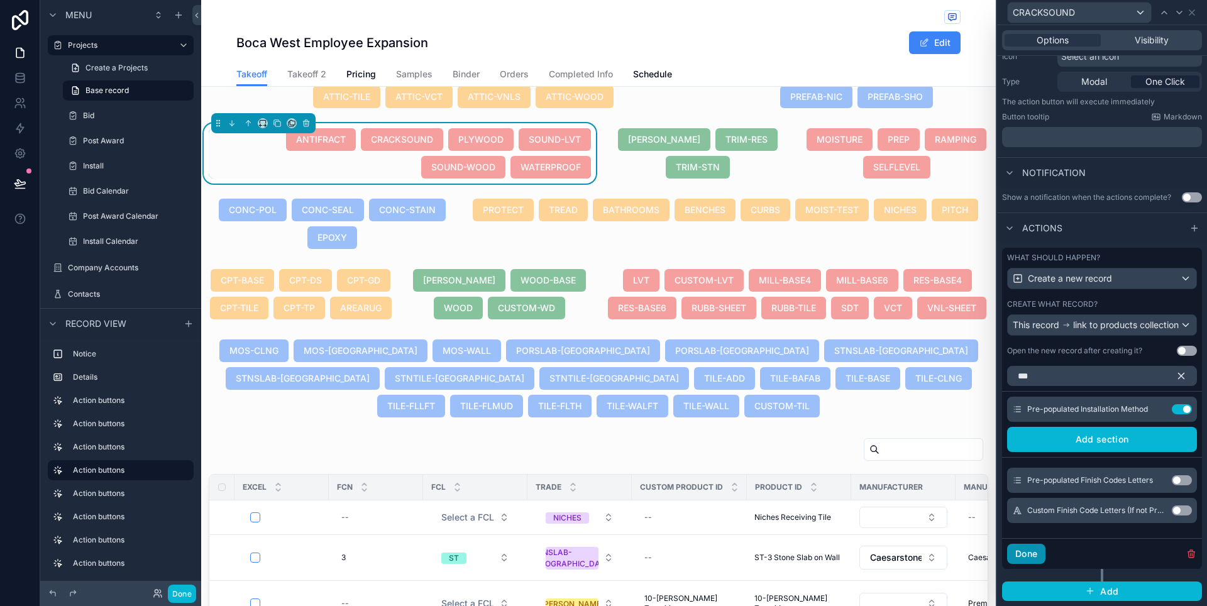
click at [1039, 550] on button "Done" at bounding box center [1026, 554] width 38 height 20
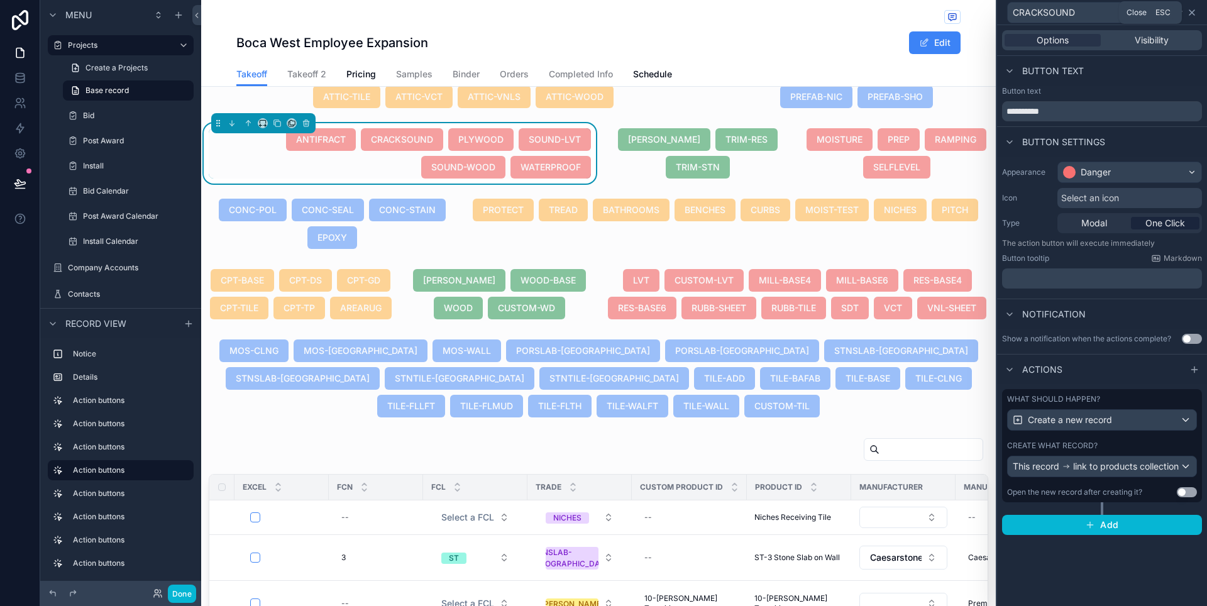
click at [1192, 15] on icon at bounding box center [1192, 13] width 10 height 10
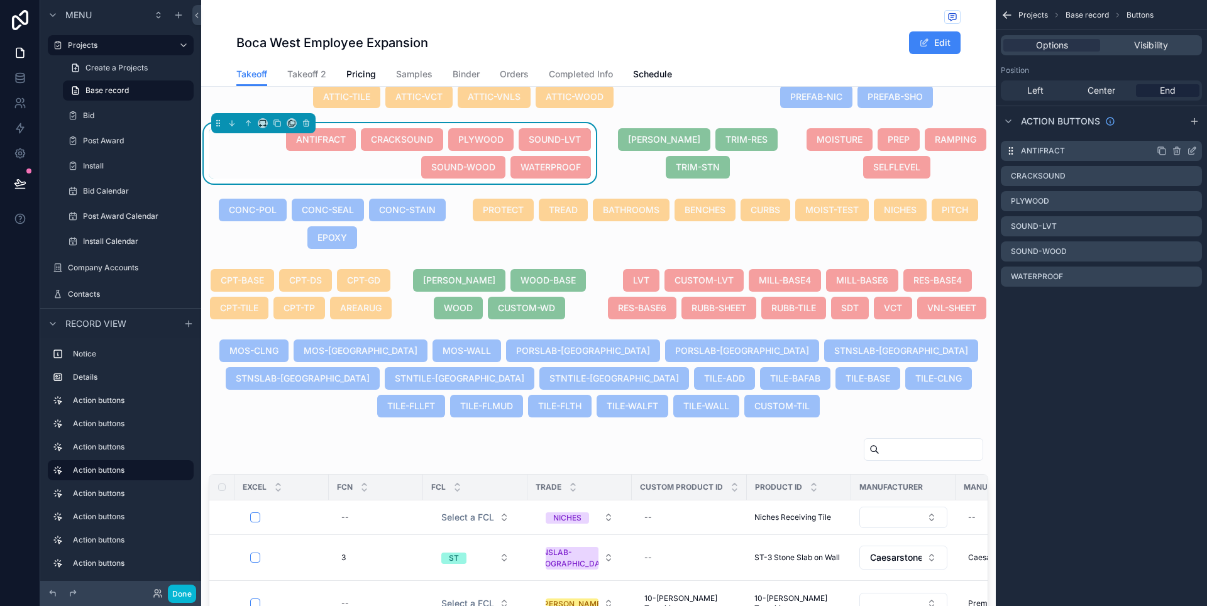
click at [1192, 151] on icon "scrollable content" at bounding box center [1192, 151] width 10 height 10
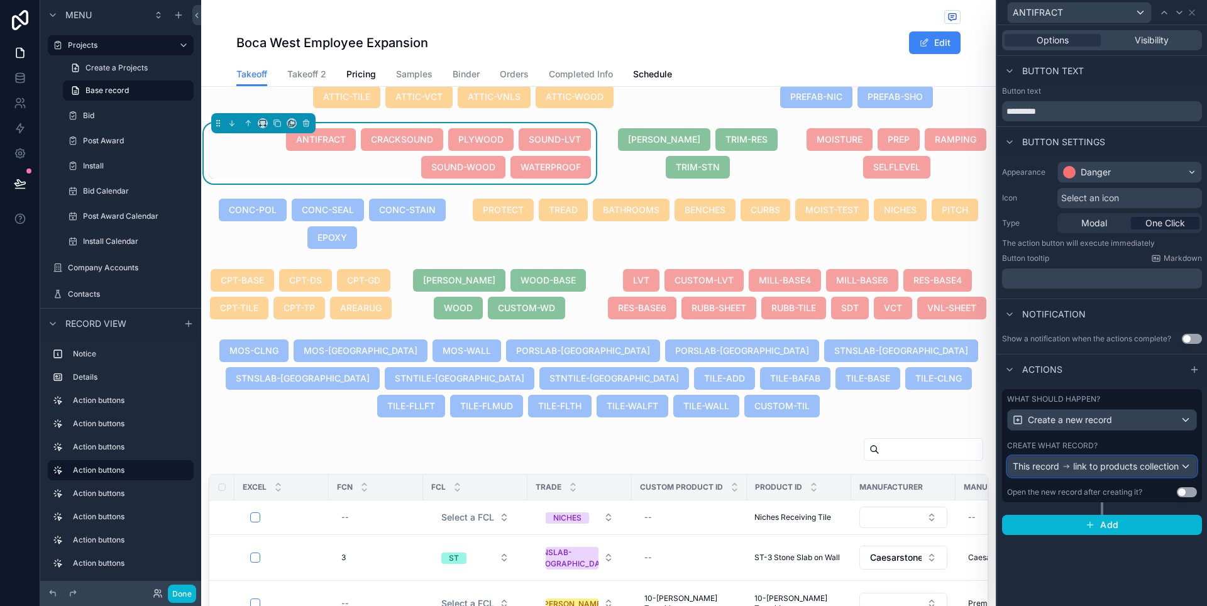
click at [1175, 471] on div "This record link to products collection" at bounding box center [1096, 466] width 166 height 13
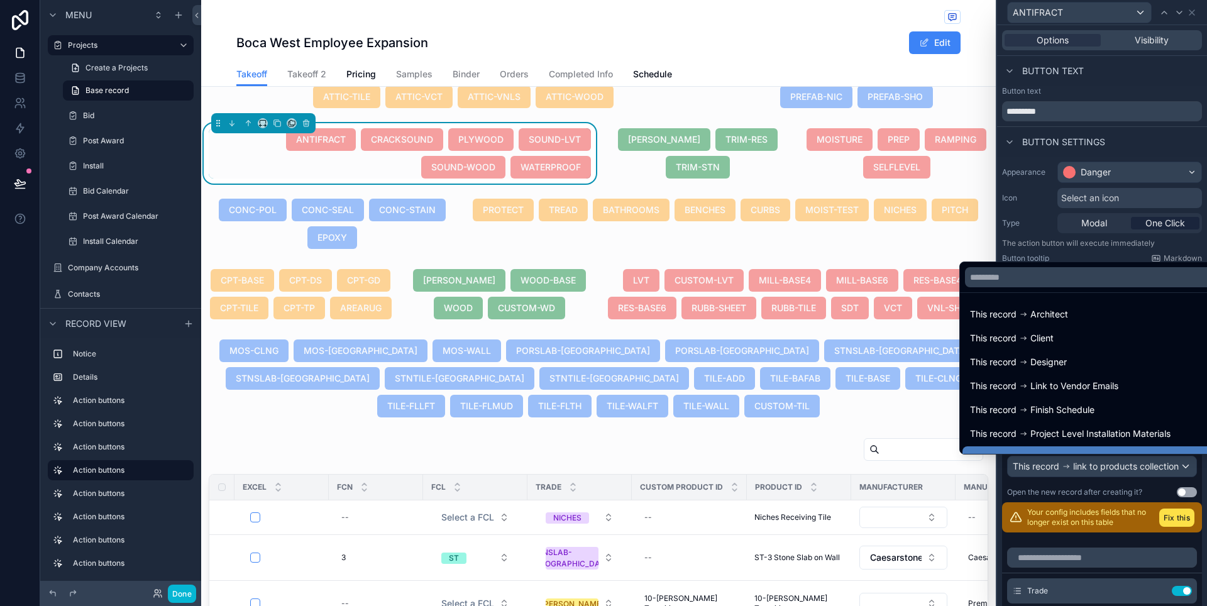
click at [1189, 492] on div at bounding box center [1102, 303] width 210 height 606
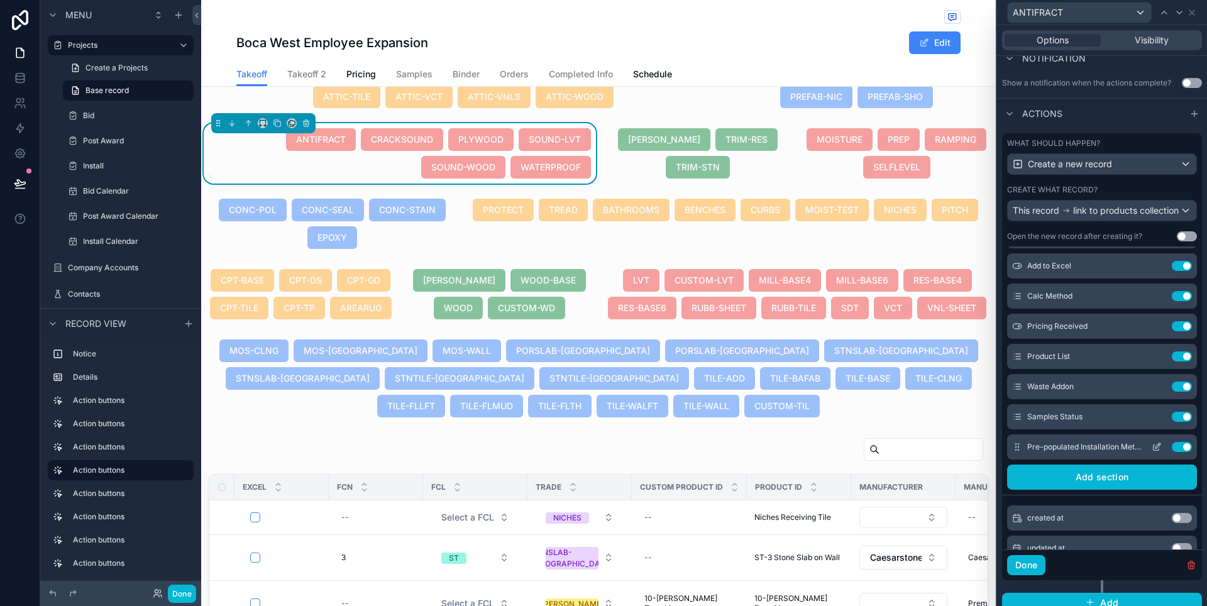
scroll to position [255, 0]
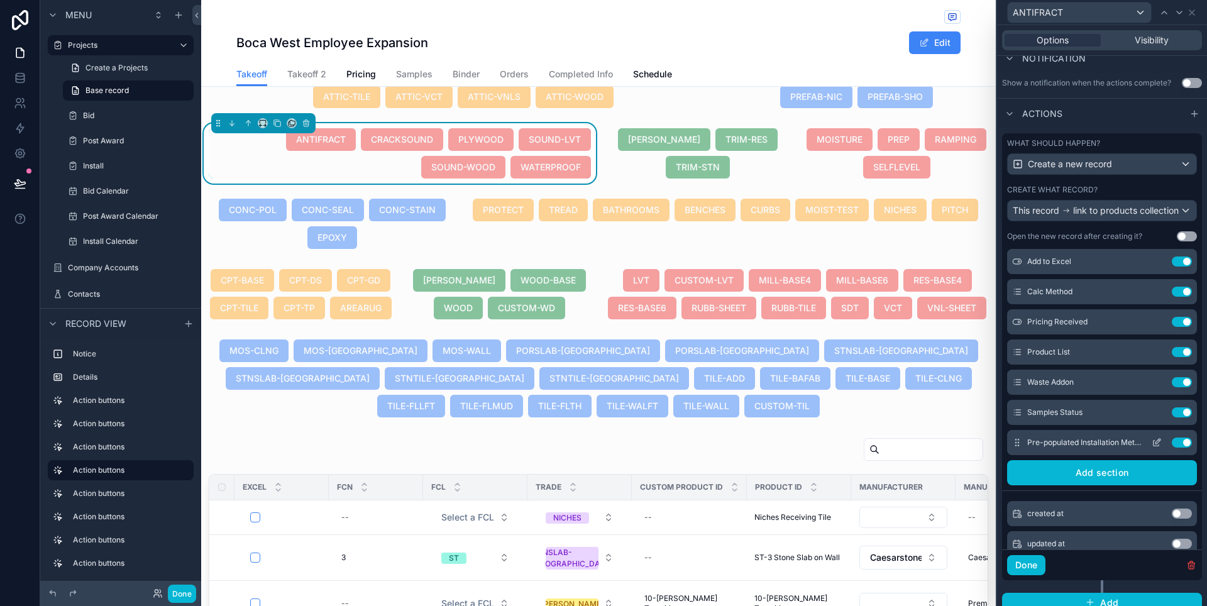
click at [1155, 444] on icon at bounding box center [1157, 441] width 5 height 5
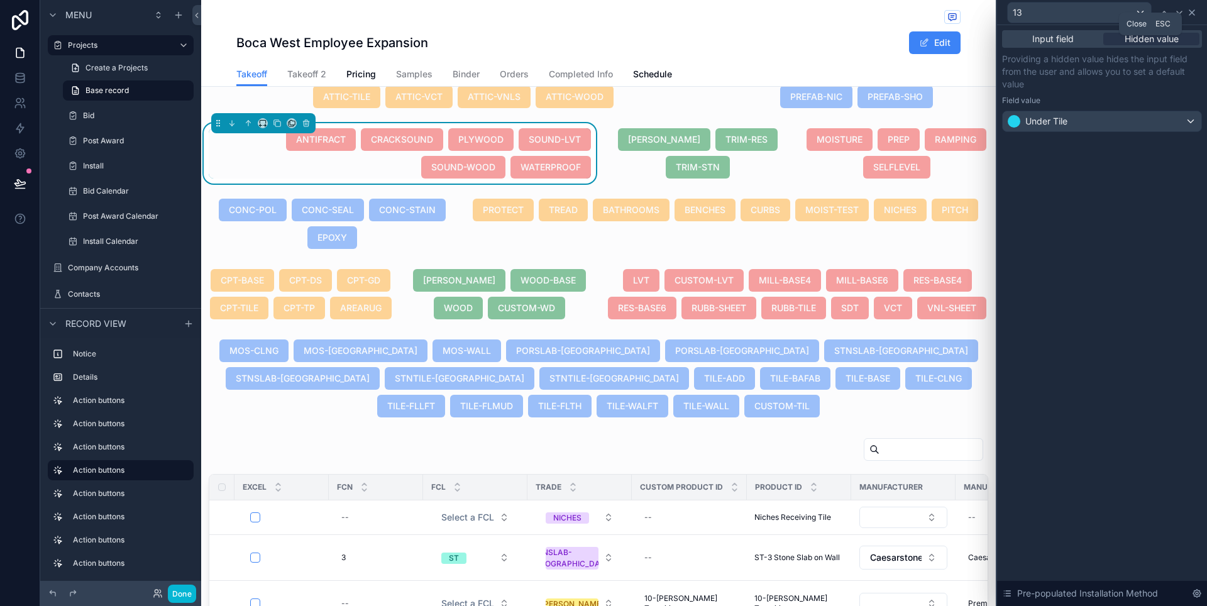
click at [1194, 14] on icon at bounding box center [1192, 13] width 10 height 10
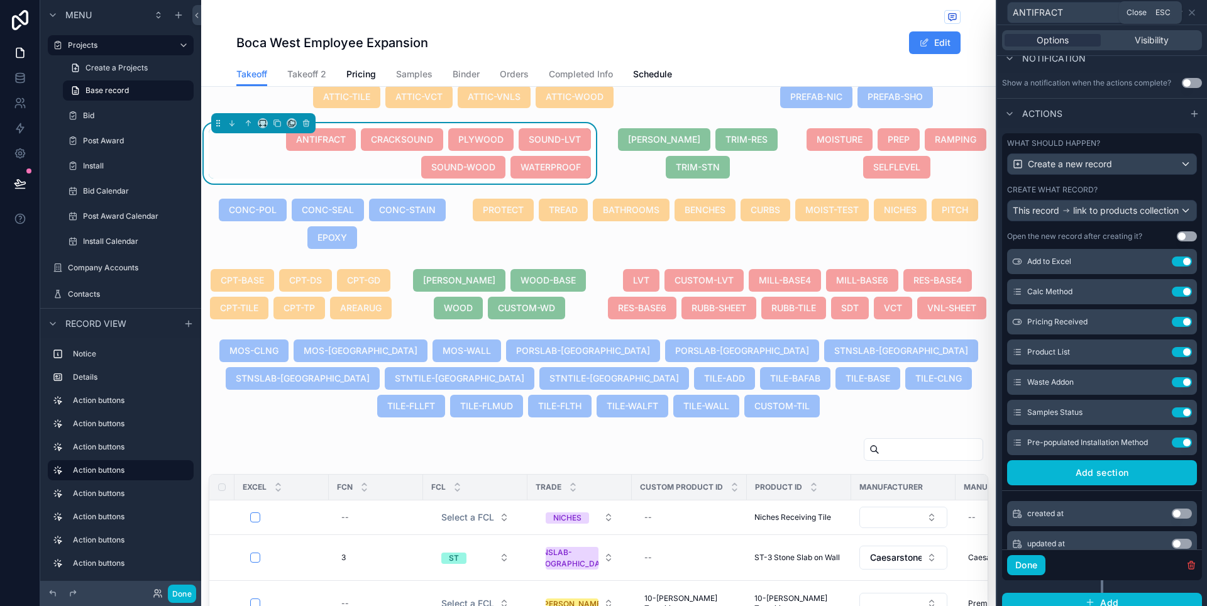
click at [1194, 14] on icon at bounding box center [1192, 13] width 10 height 10
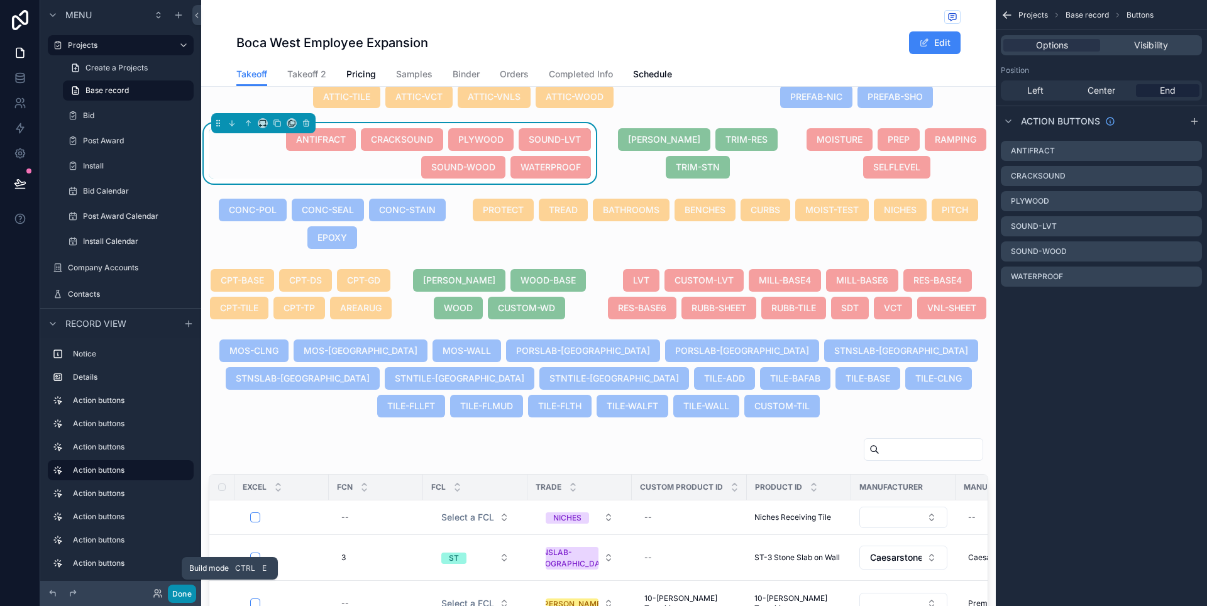
click at [183, 591] on button "Done" at bounding box center [182, 594] width 28 height 18
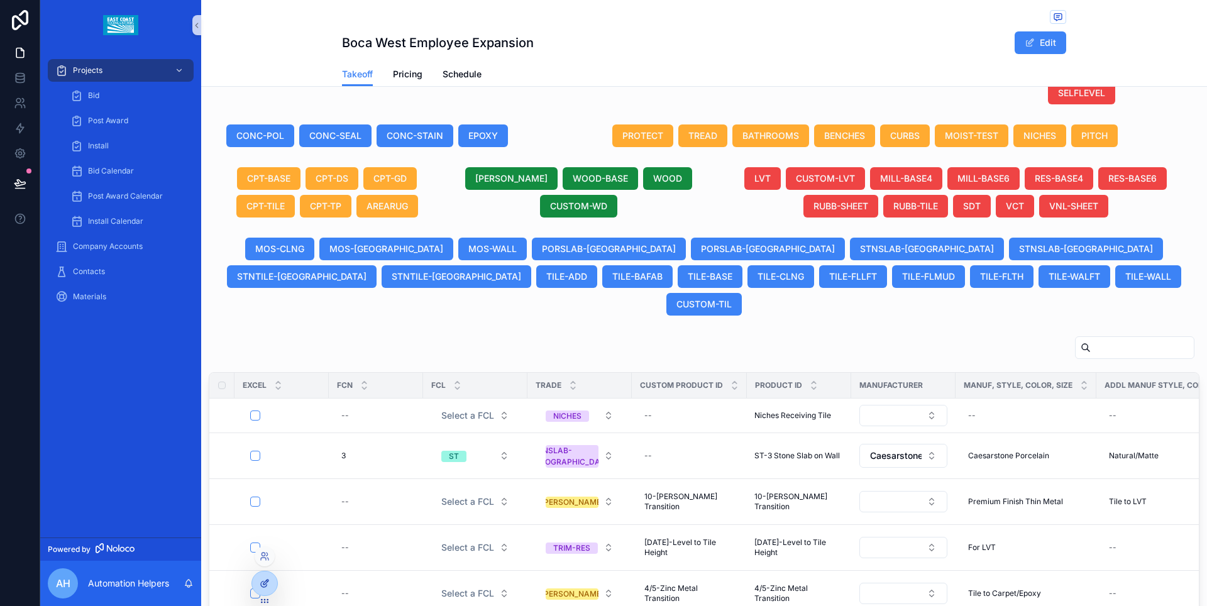
click at [266, 580] on icon at bounding box center [265, 583] width 10 height 10
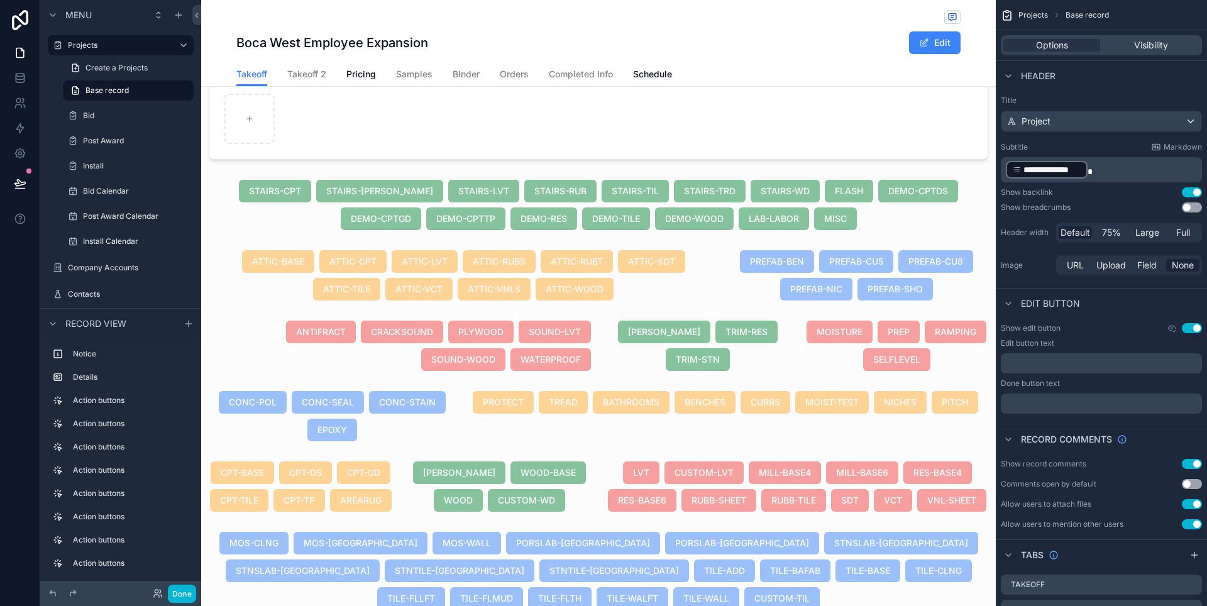
scroll to position [340, 0]
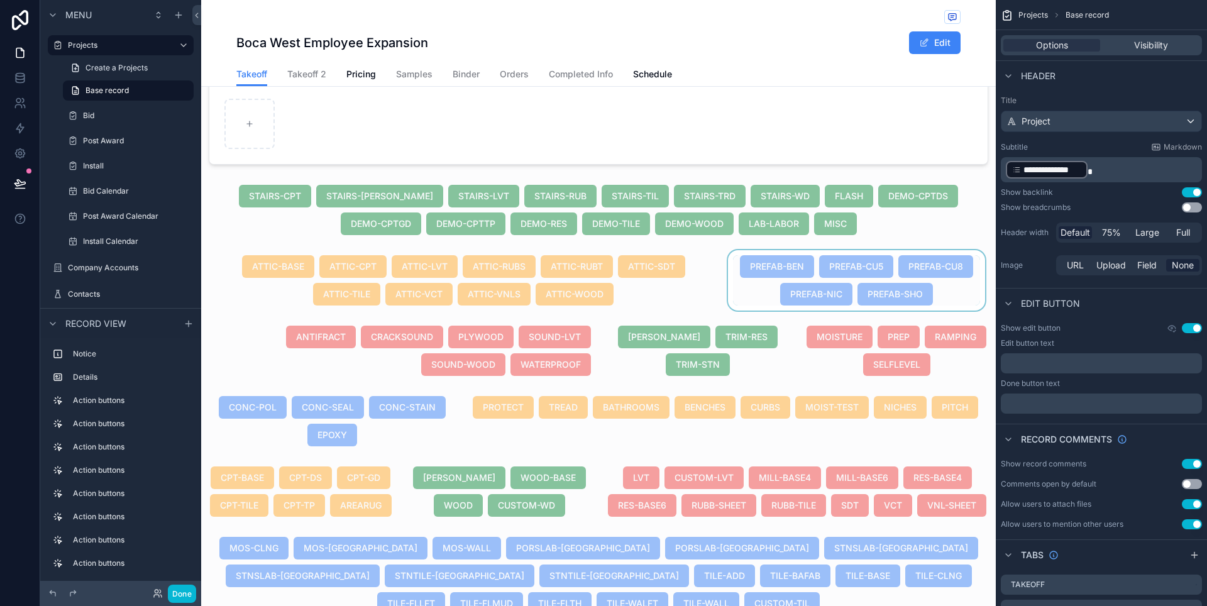
click at [740, 305] on div "scrollable content" at bounding box center [856, 280] width 262 height 60
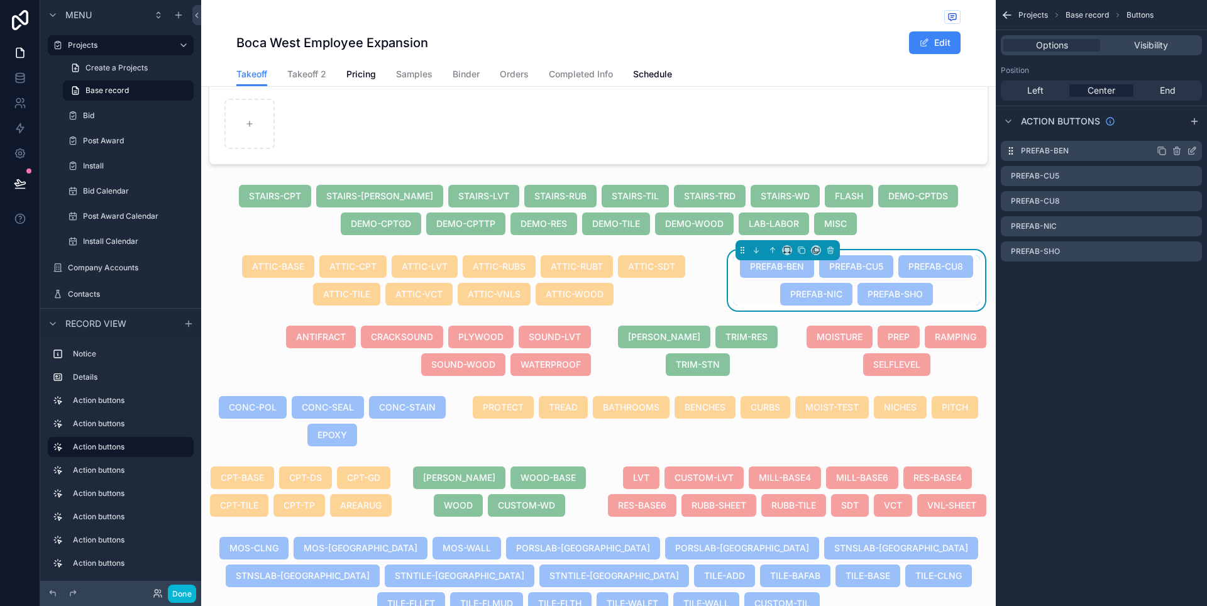
click at [1189, 151] on icon "scrollable content" at bounding box center [1192, 152] width 6 height 6
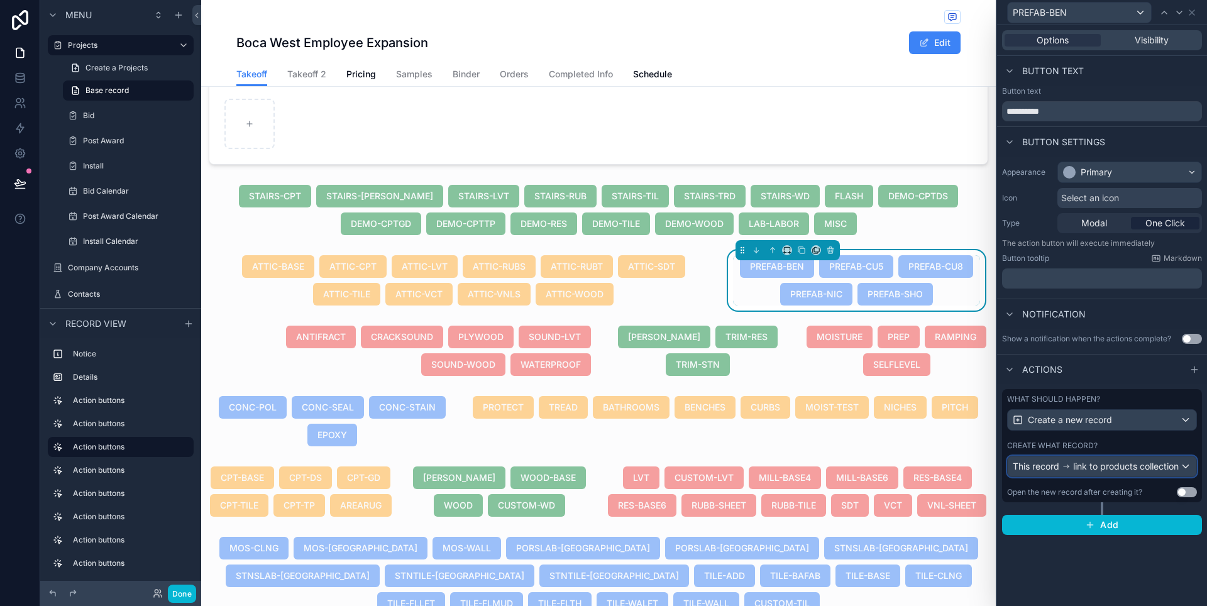
click at [1190, 470] on div "This record link to products collection" at bounding box center [1102, 466] width 189 height 20
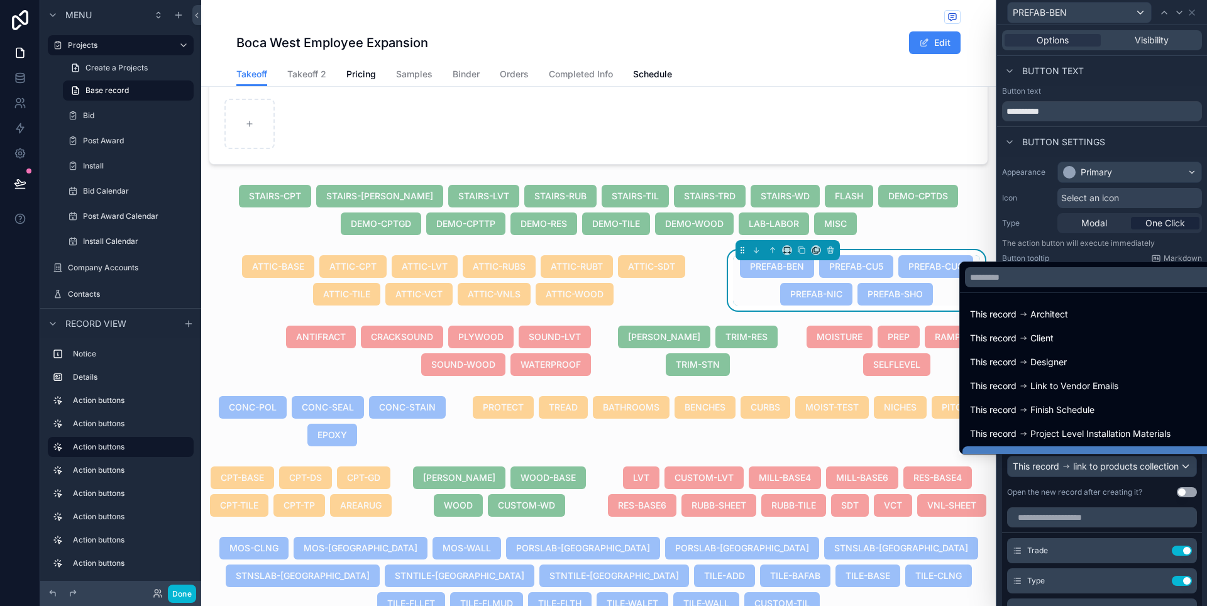
click at [1192, 489] on div at bounding box center [1102, 303] width 210 height 606
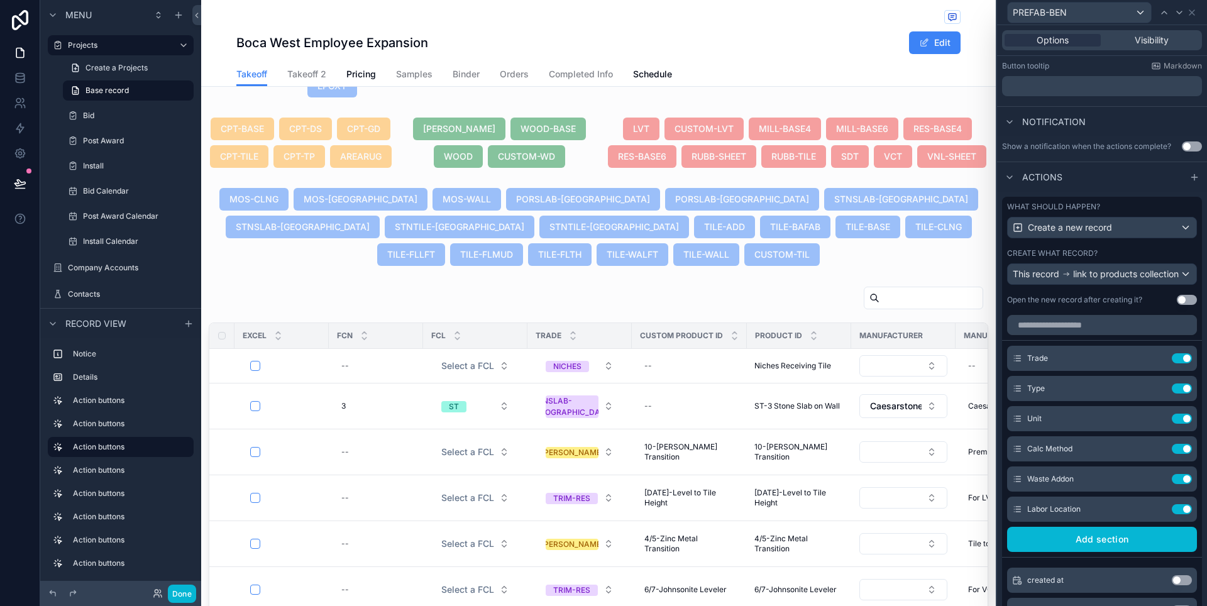
scroll to position [690, 0]
click at [372, 79] on span "Pricing" at bounding box center [361, 74] width 30 height 13
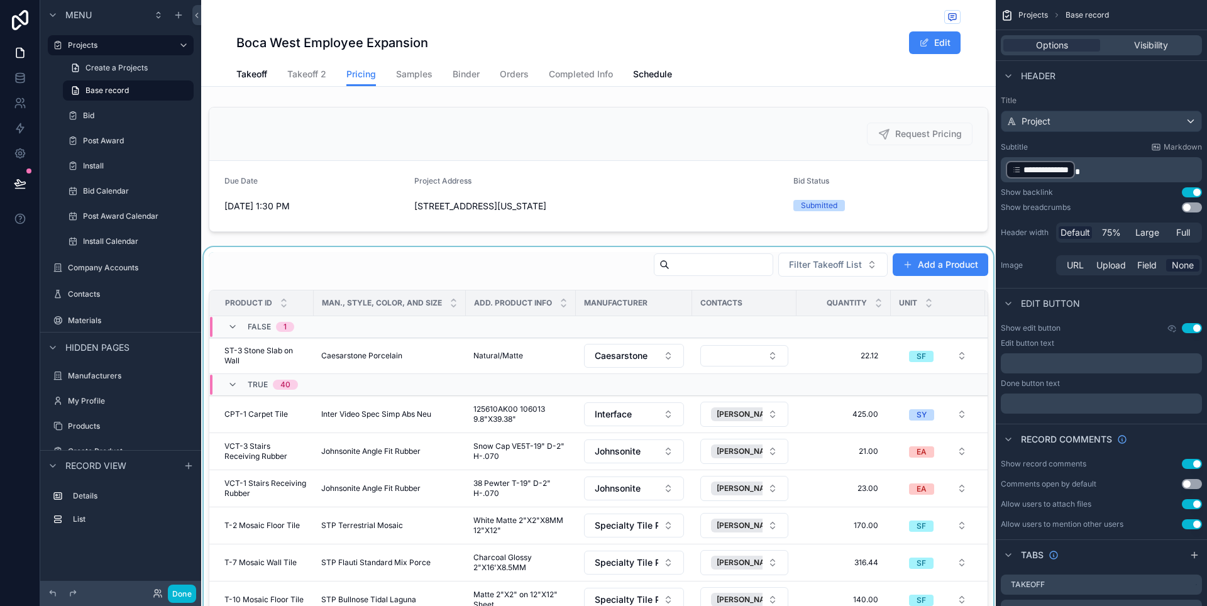
click at [562, 267] on div "scrollable content" at bounding box center [598, 498] width 795 height 503
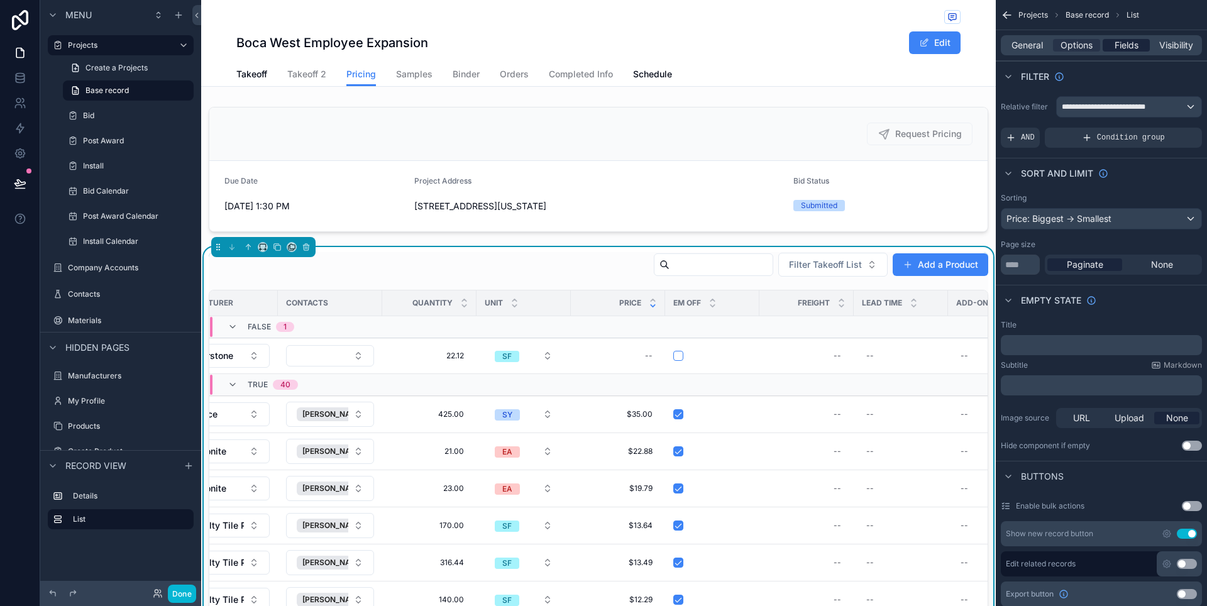
click at [1131, 49] on span "Fields" at bounding box center [1126, 45] width 24 height 13
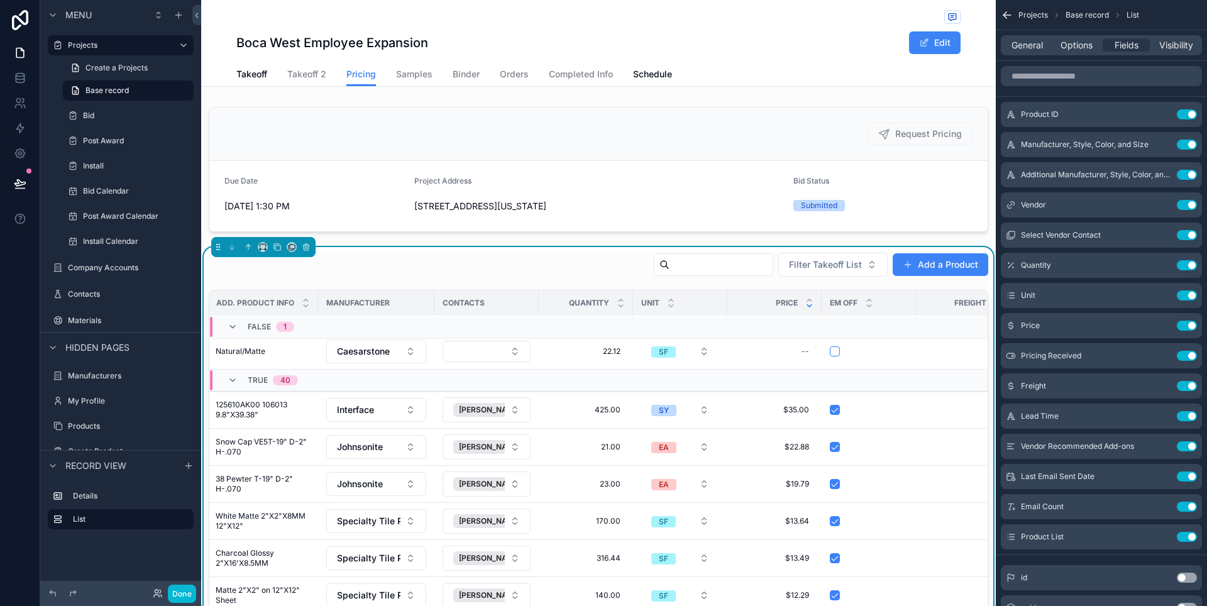
scroll to position [4, 259]
click at [1161, 359] on icon "scrollable content" at bounding box center [1162, 356] width 10 height 10
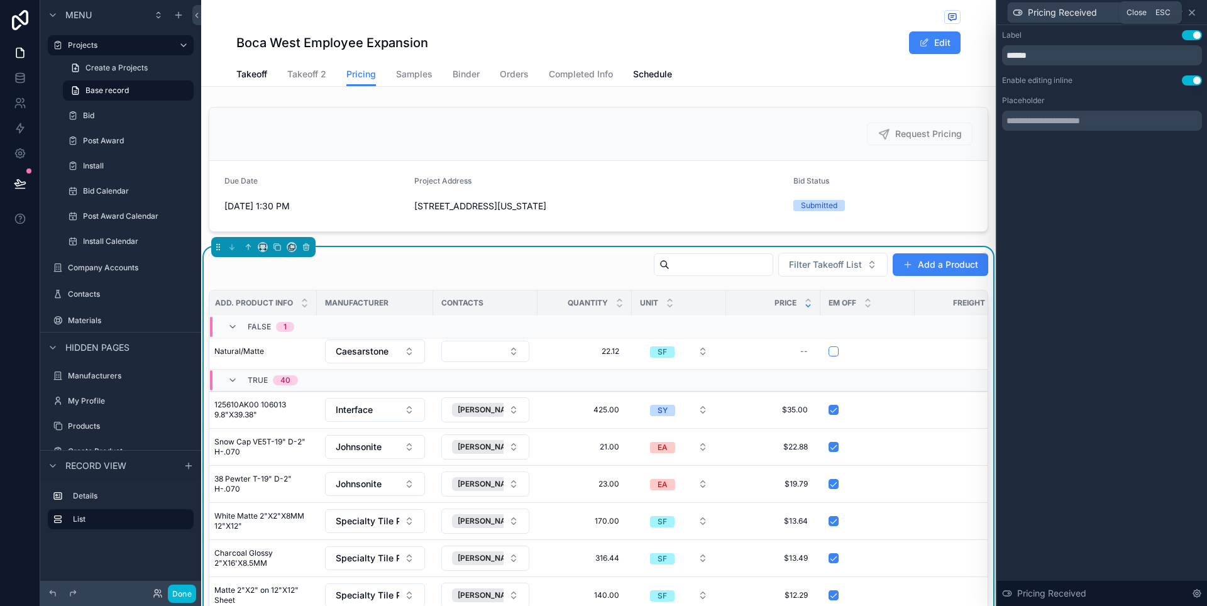
click at [1196, 14] on icon at bounding box center [1192, 13] width 10 height 10
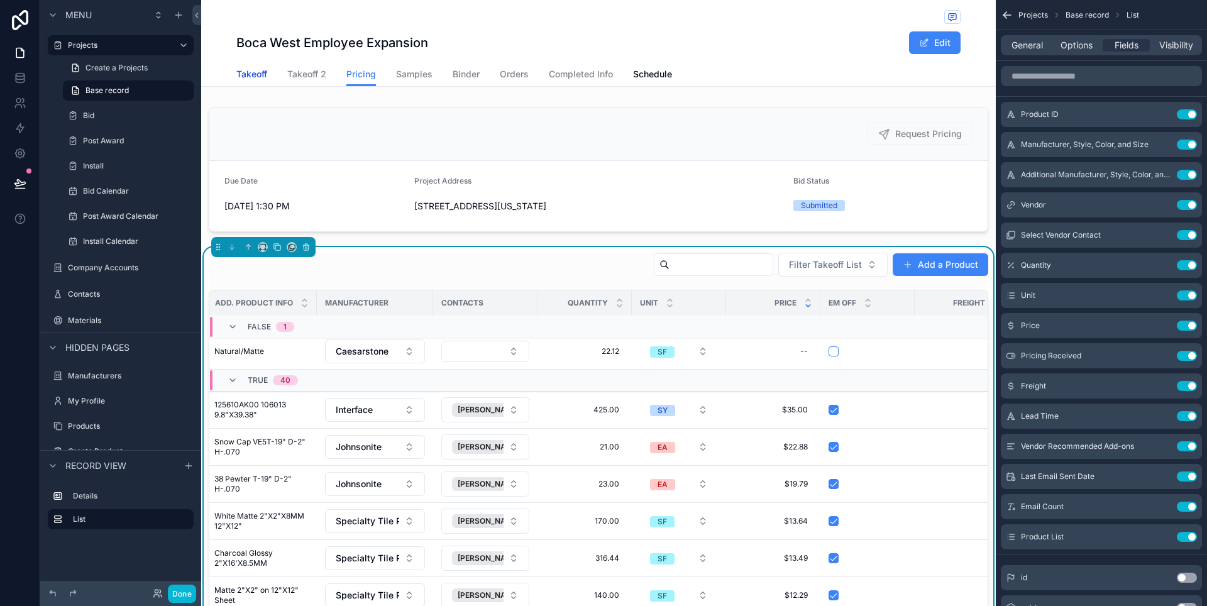
click at [255, 69] on span "Takeoff" at bounding box center [251, 74] width 31 height 13
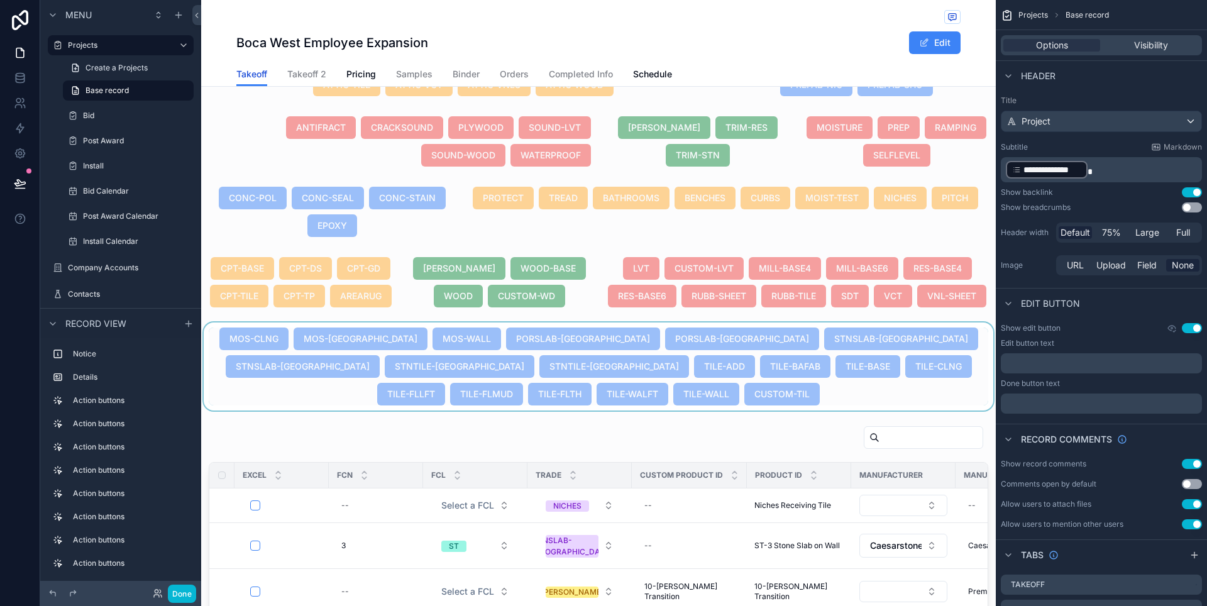
scroll to position [446, 0]
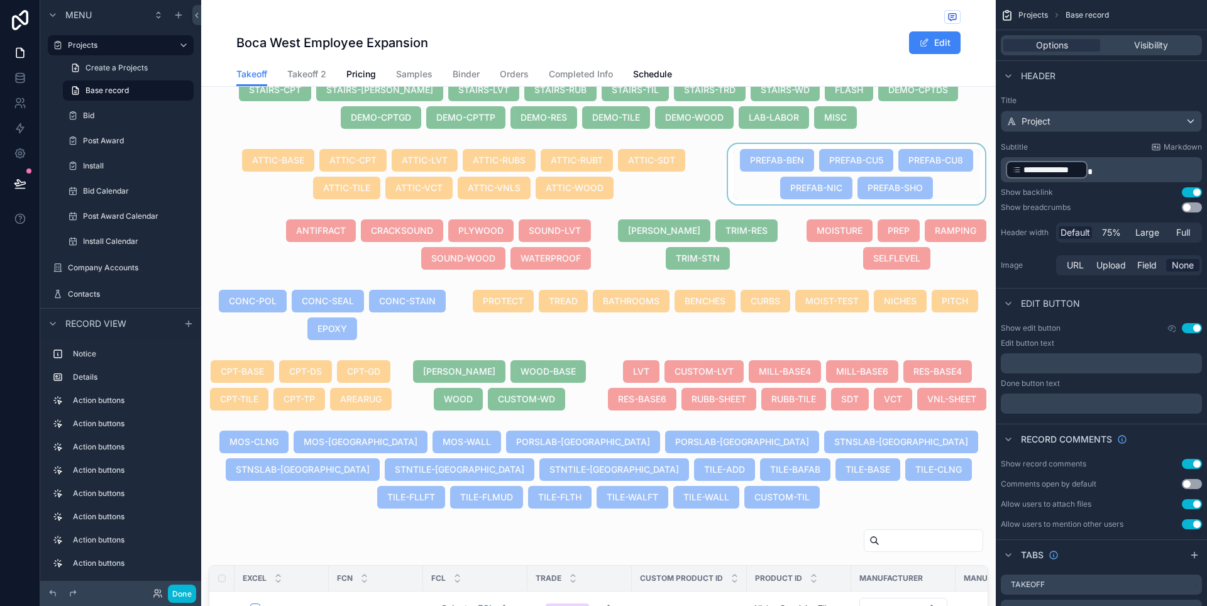
click at [936, 199] on div "scrollable content" at bounding box center [856, 174] width 262 height 60
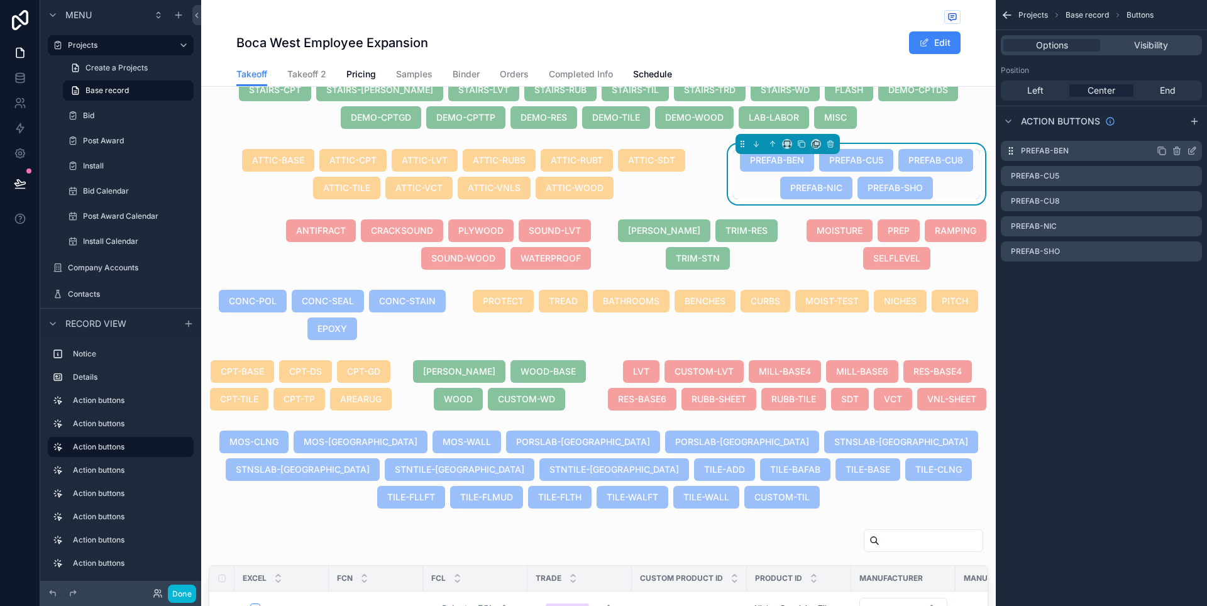
click at [1192, 152] on icon "scrollable content" at bounding box center [1192, 151] width 10 height 10
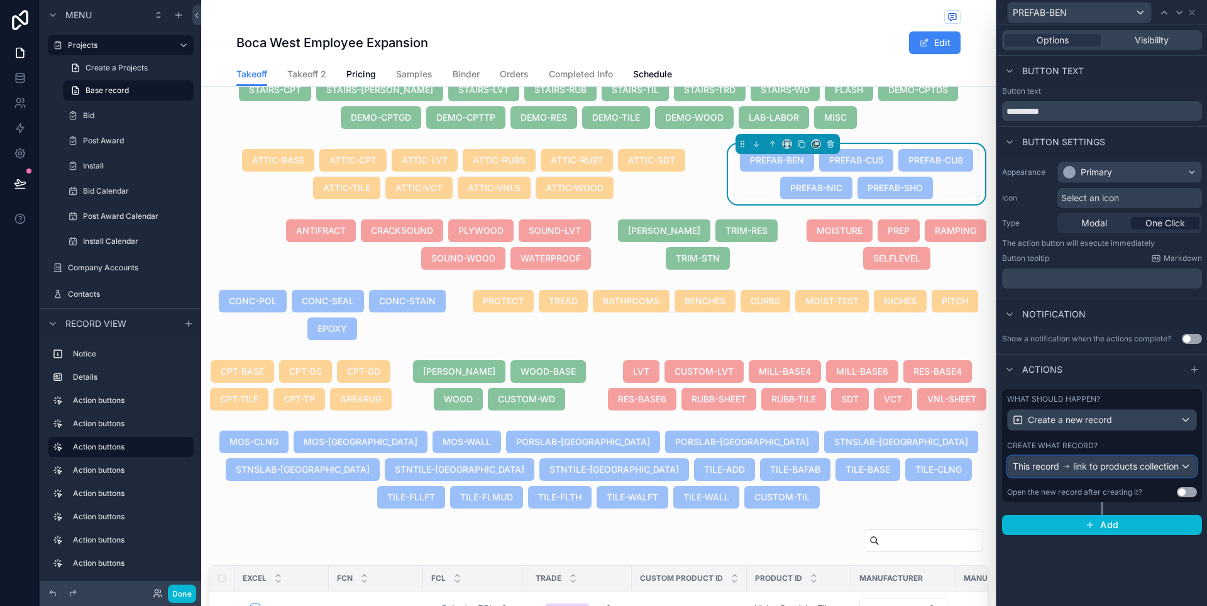
click at [1183, 465] on div "This record link to products collection" at bounding box center [1102, 466] width 189 height 20
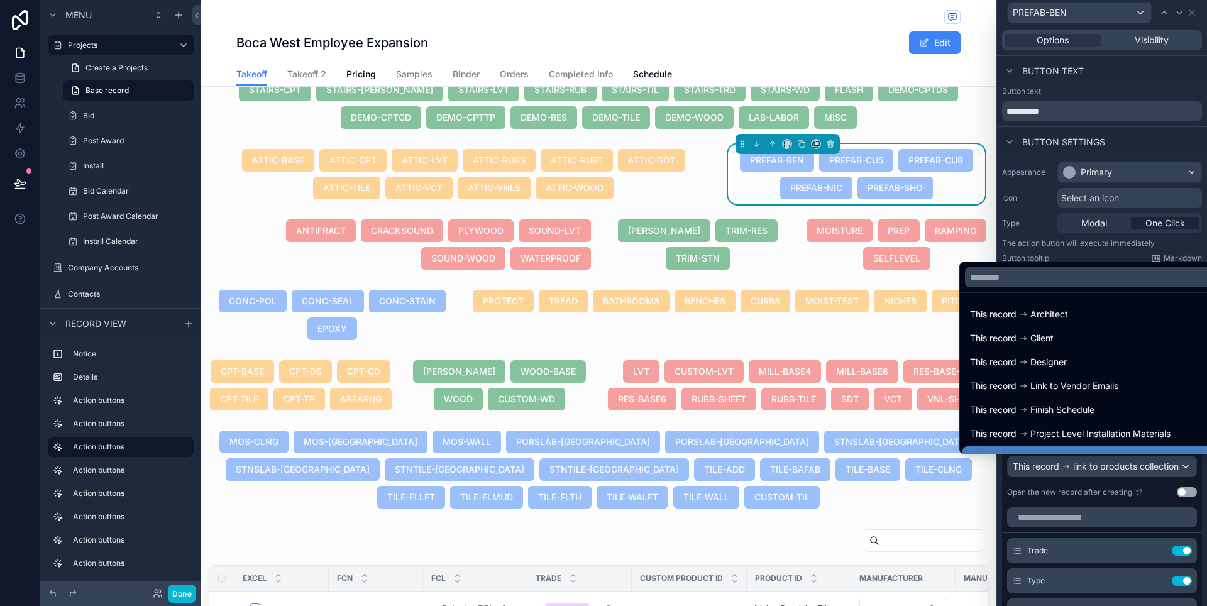
click at [1191, 478] on div at bounding box center [1102, 303] width 210 height 606
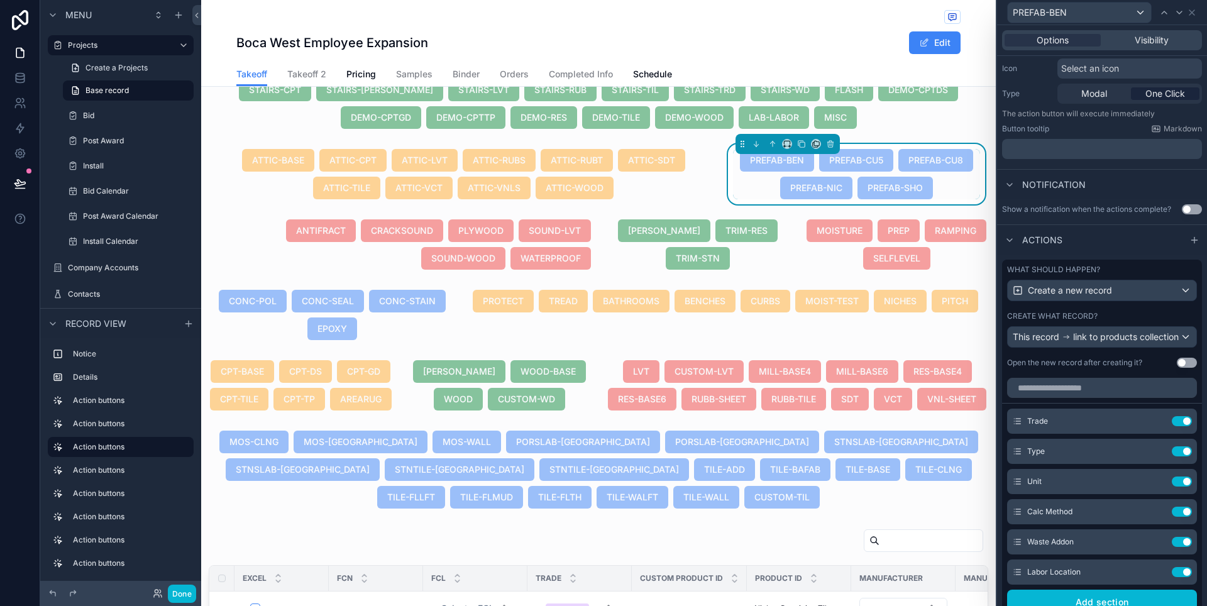
scroll to position [204, 0]
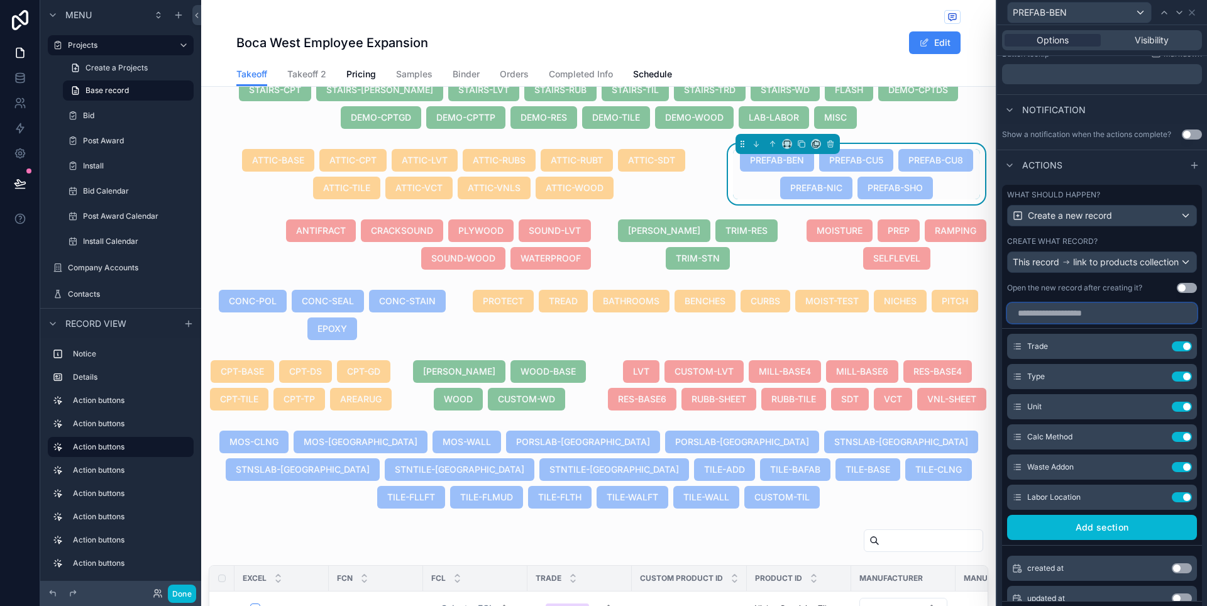
click at [1092, 323] on input "text" at bounding box center [1102, 313] width 190 height 20
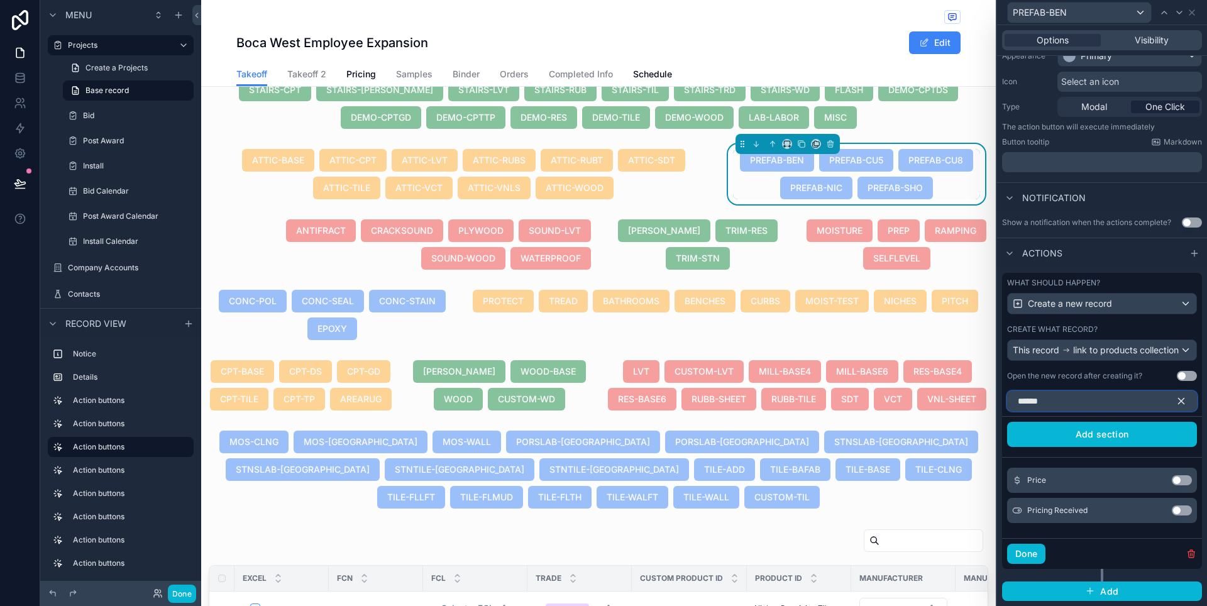
scroll to position [94, 0]
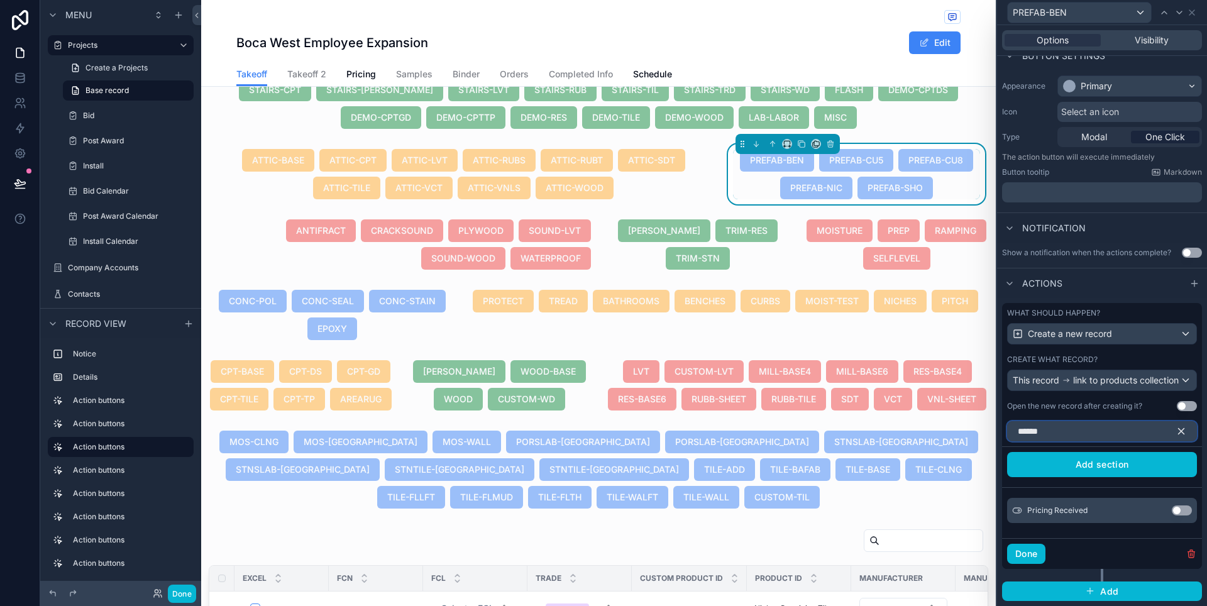
type input "******"
click at [1180, 510] on button "Use setting" at bounding box center [1182, 510] width 20 height 10
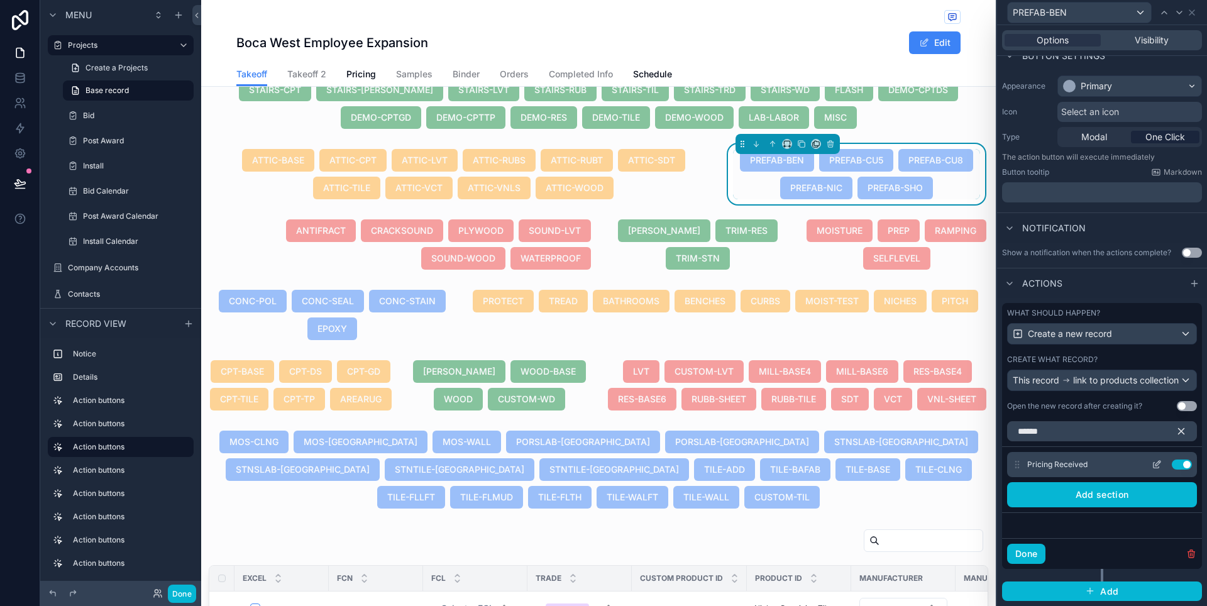
click at [1153, 466] on icon at bounding box center [1156, 466] width 6 height 6
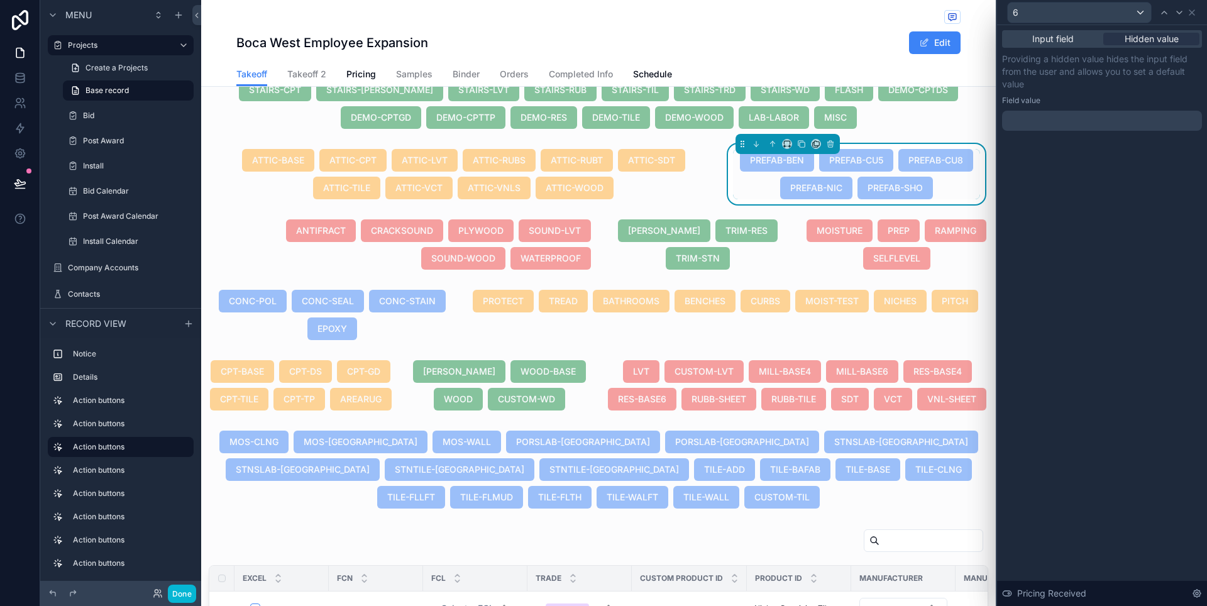
click at [1077, 123] on div at bounding box center [1102, 121] width 200 height 20
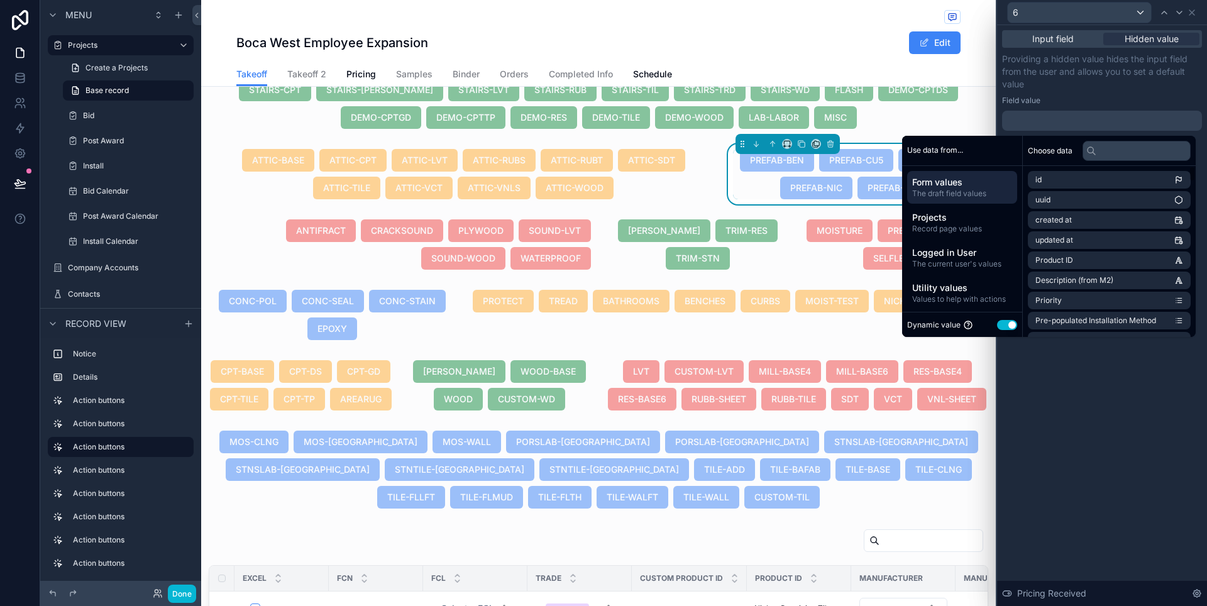
click at [1004, 327] on button "Use setting" at bounding box center [1007, 325] width 20 height 10
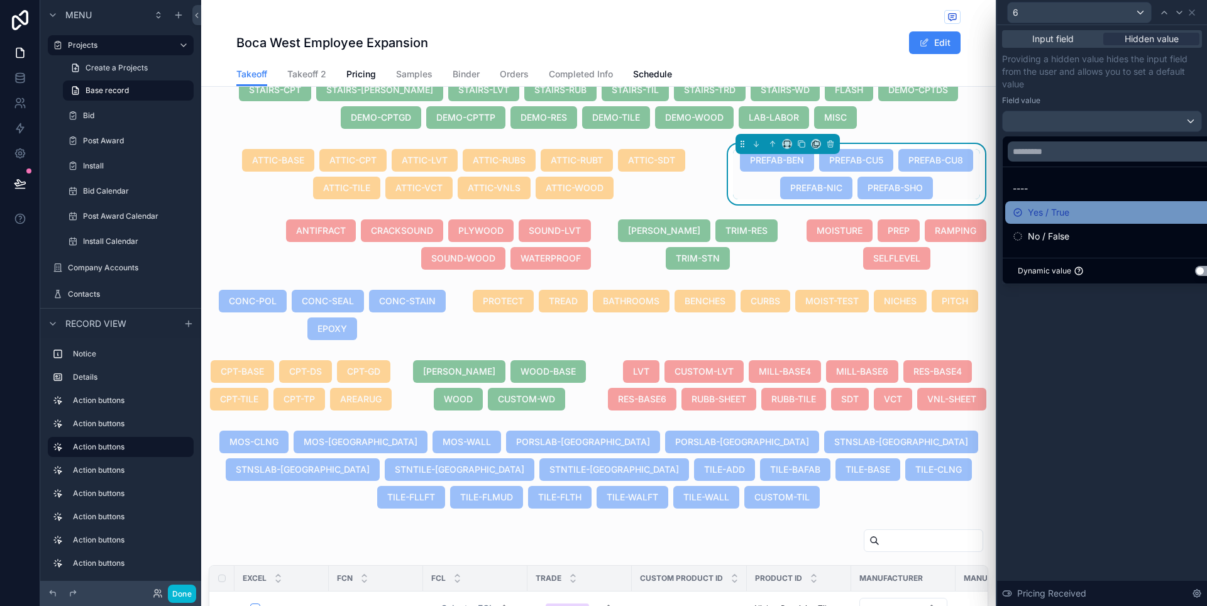
click at [1056, 212] on span "Yes / True" at bounding box center [1048, 212] width 41 height 15
click at [1161, 91] on div "Providing a hidden value hides the input field from the user and allows you to …" at bounding box center [1102, 92] width 200 height 79
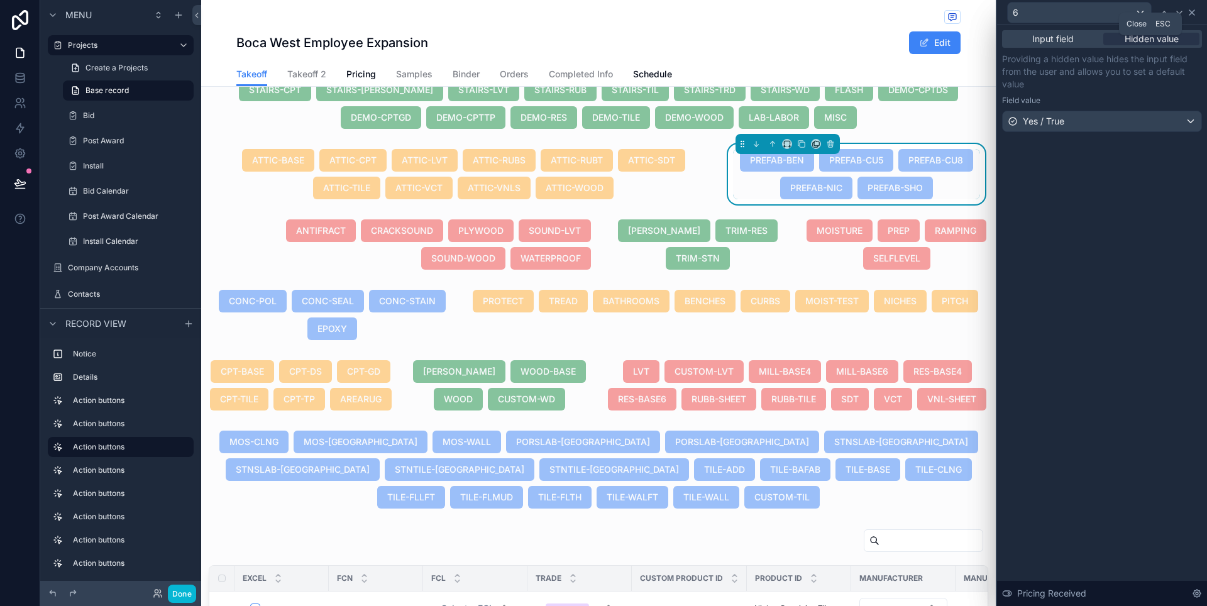
click at [1196, 13] on icon at bounding box center [1192, 13] width 10 height 10
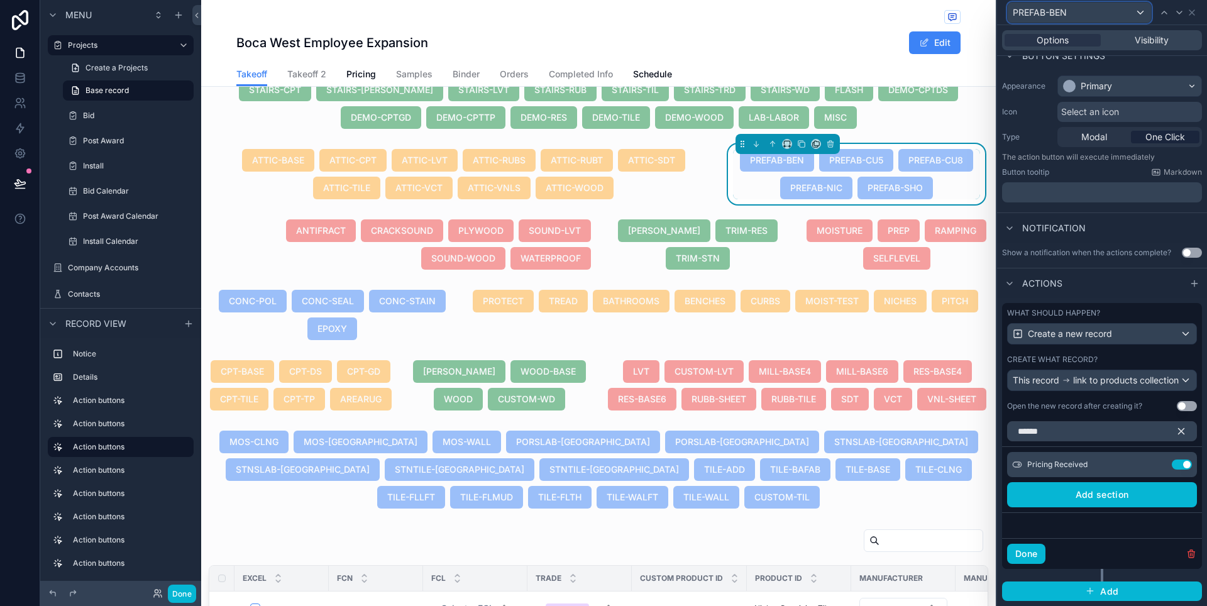
click at [1137, 12] on div "PREFAB-BEN" at bounding box center [1079, 13] width 143 height 20
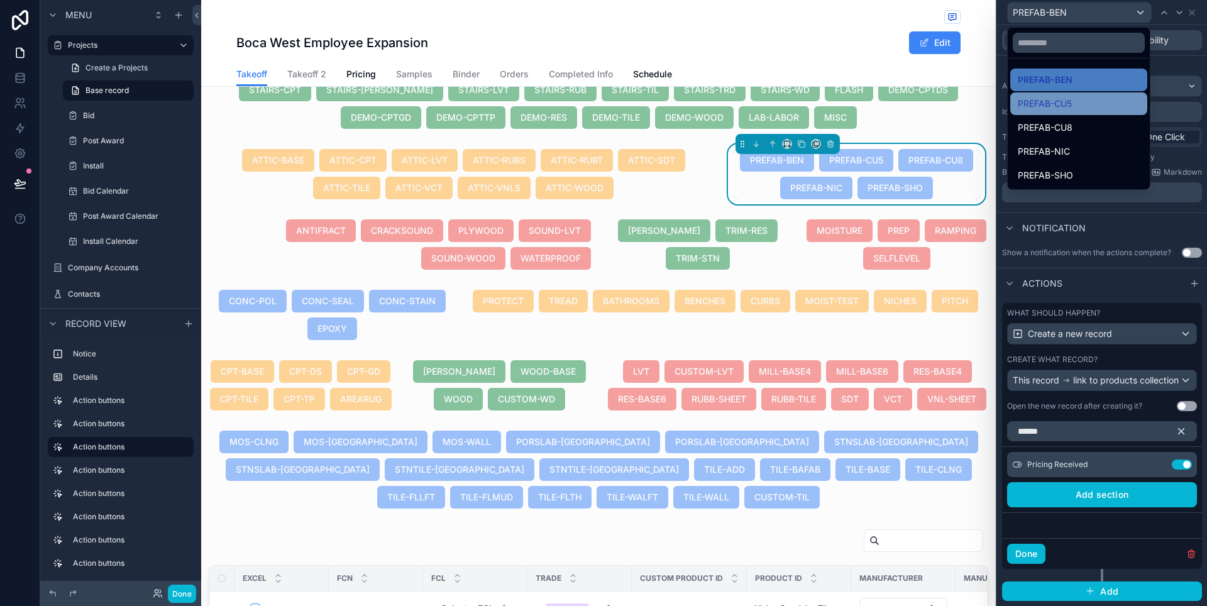
click at [1110, 96] on div "PREFAB-CU5" at bounding box center [1078, 103] width 137 height 23
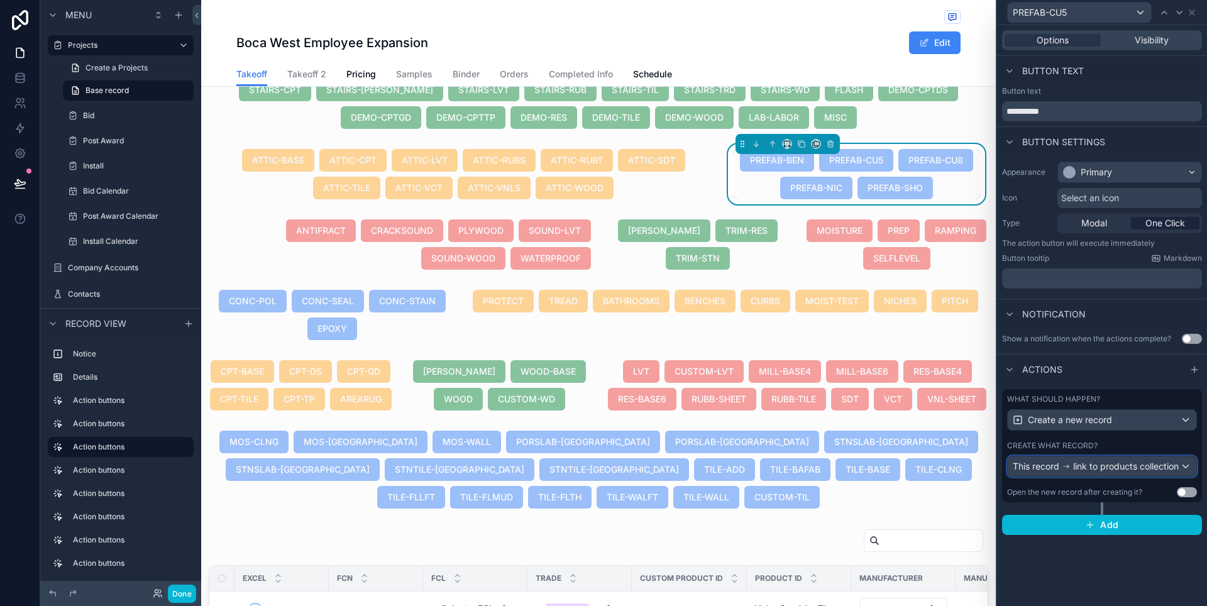
click at [1187, 471] on div "This record link to products collection" at bounding box center [1102, 466] width 189 height 20
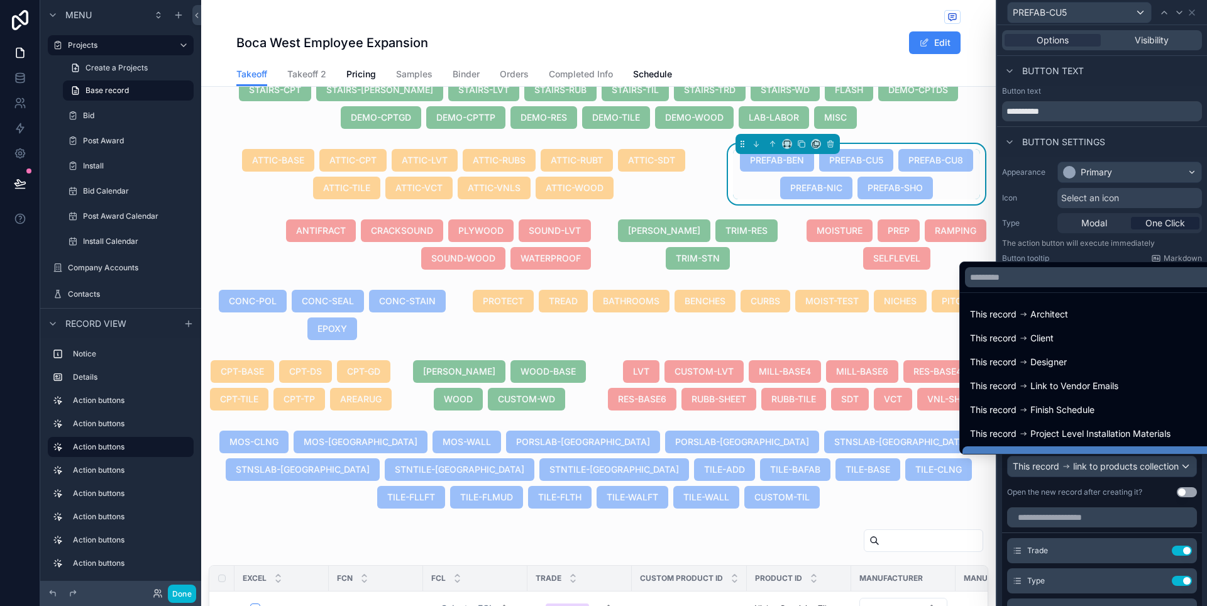
click at [1187, 471] on div at bounding box center [1102, 303] width 210 height 606
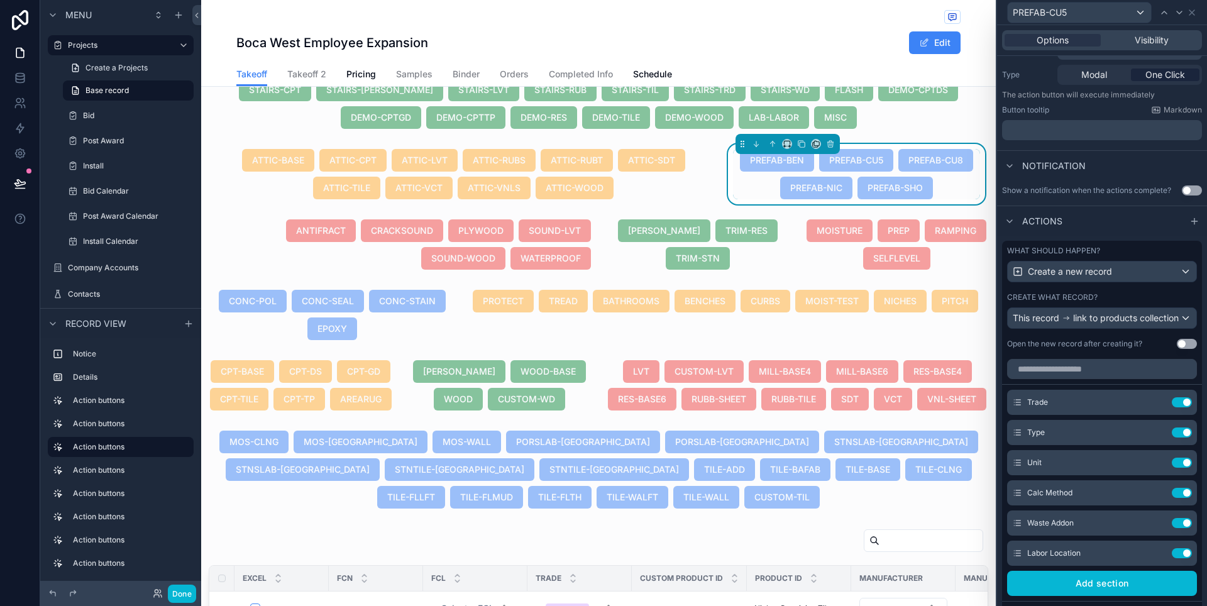
scroll to position [153, 0]
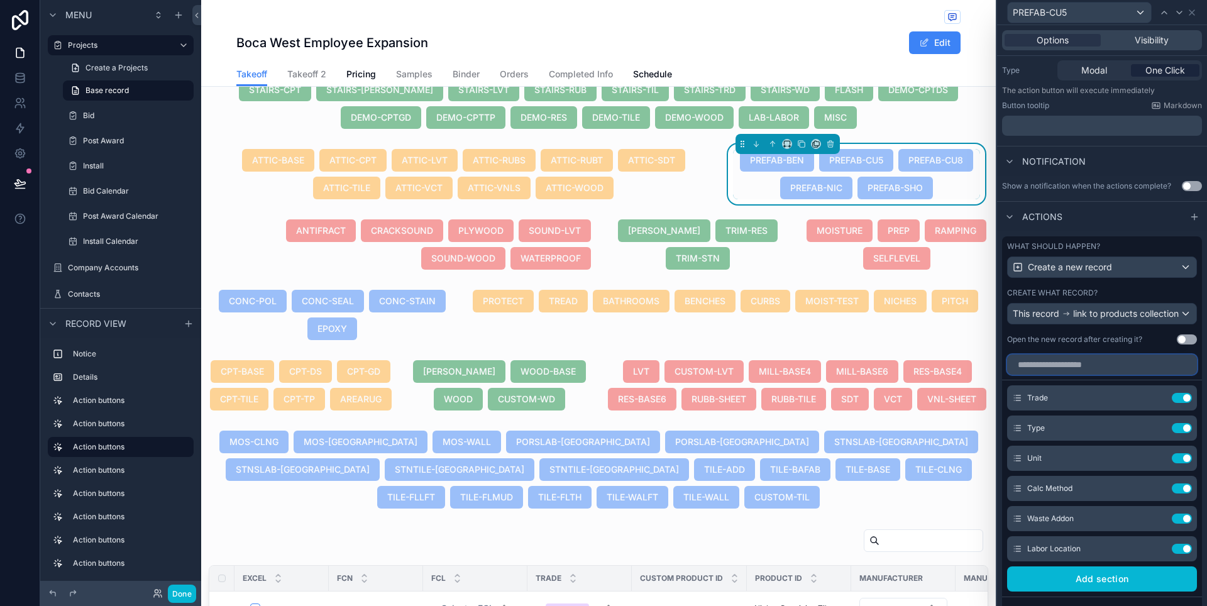
click at [1091, 375] on input "text" at bounding box center [1102, 365] width 190 height 20
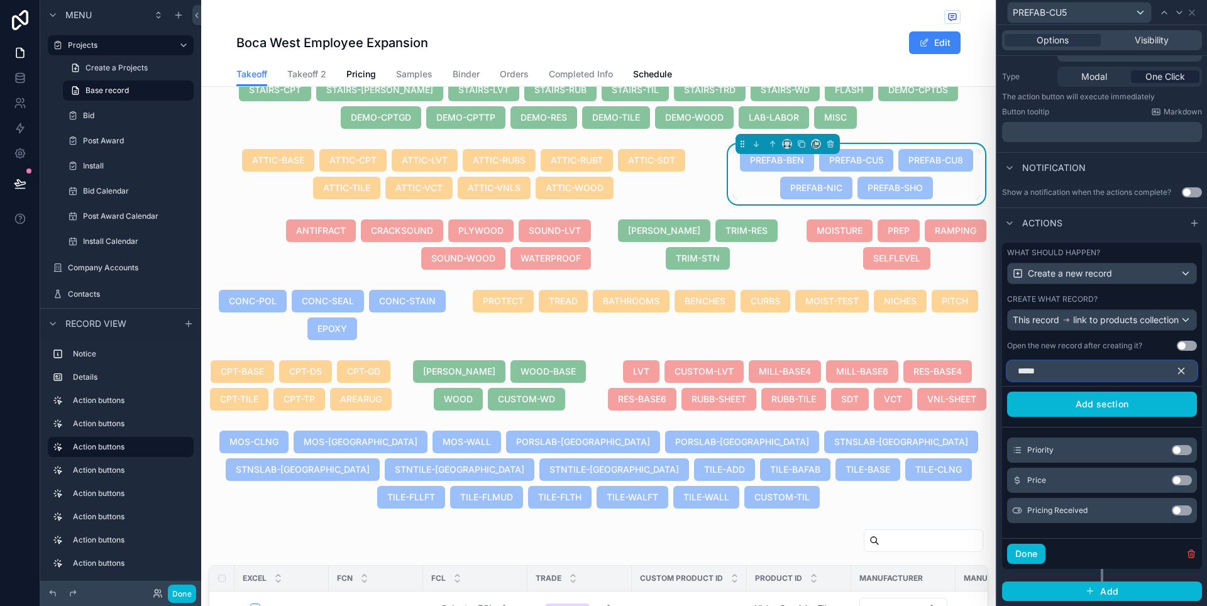
scroll to position [94, 0]
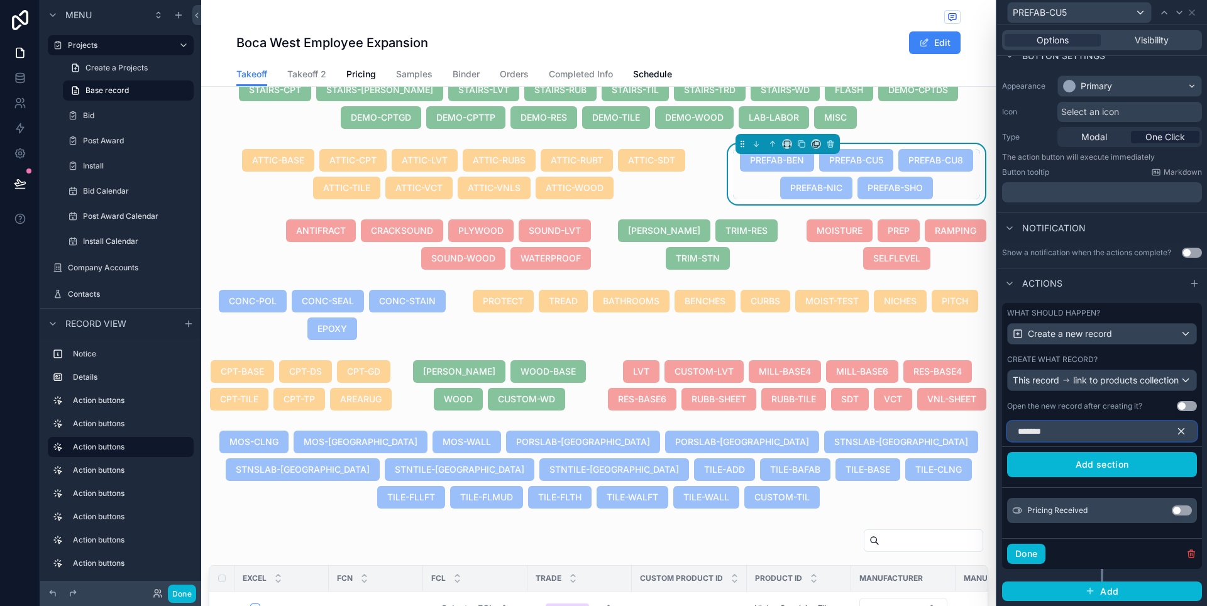
type input "*******"
click at [1172, 514] on button "Use setting" at bounding box center [1182, 510] width 20 height 10
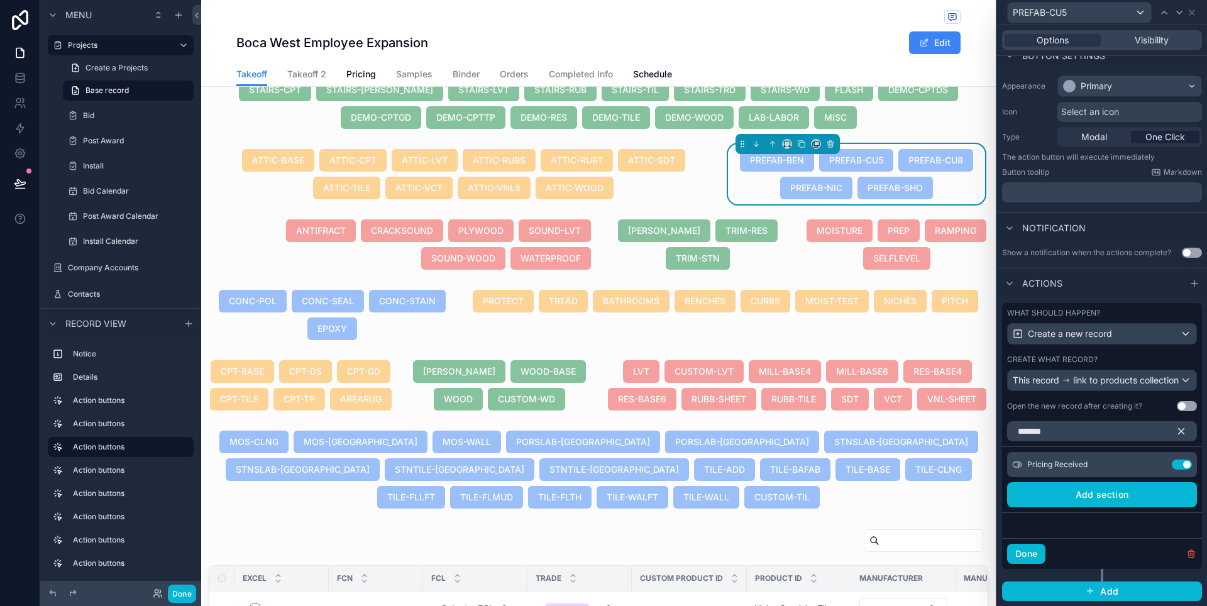
click at [0, 0] on icon at bounding box center [0, 0] width 0 height 0
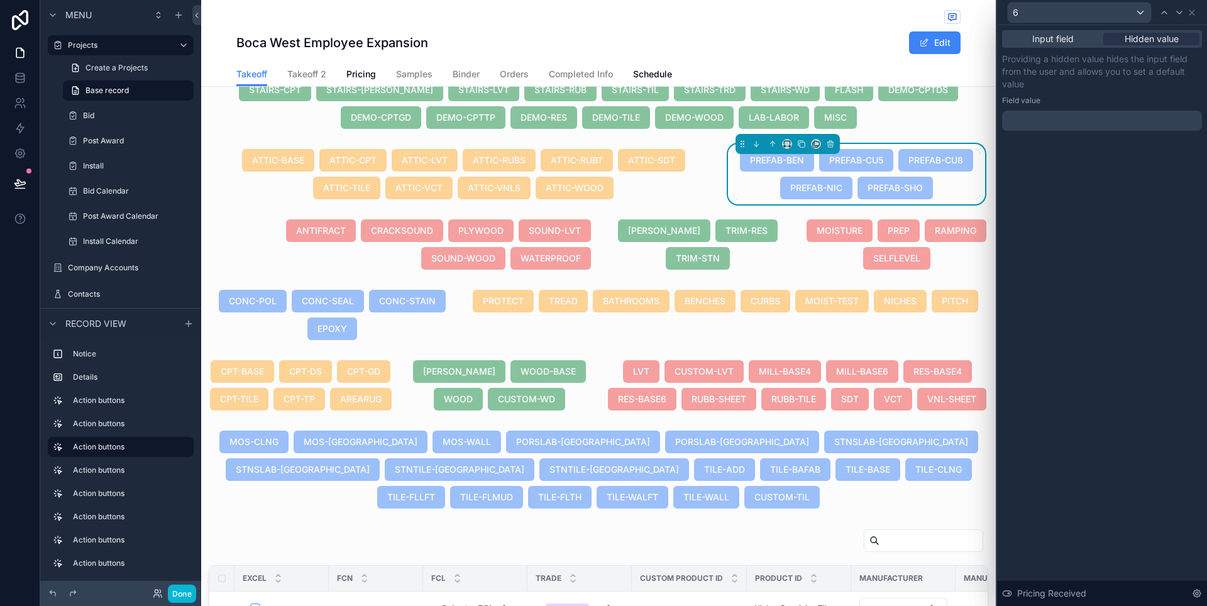
click at [1076, 116] on div at bounding box center [1102, 121] width 200 height 20
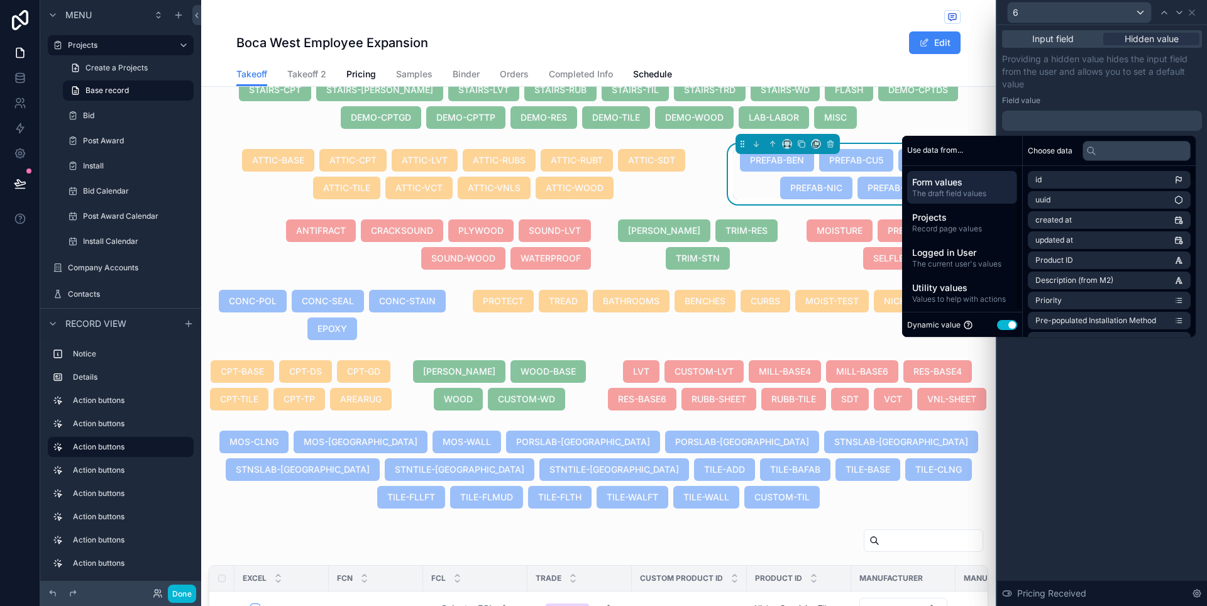
click at [1001, 324] on button "Use setting" at bounding box center [1007, 325] width 20 height 10
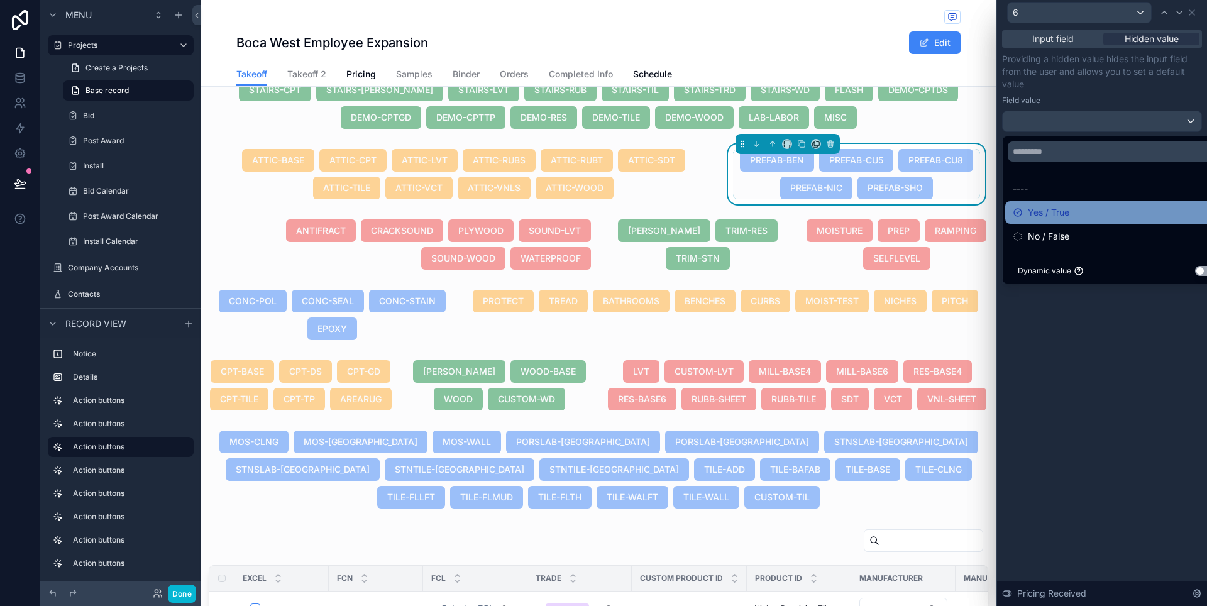
click at [1062, 210] on span "Yes / True" at bounding box center [1048, 212] width 41 height 15
click at [1142, 88] on p "Providing a hidden value hides the input field from the user and allows you to …" at bounding box center [1102, 72] width 200 height 38
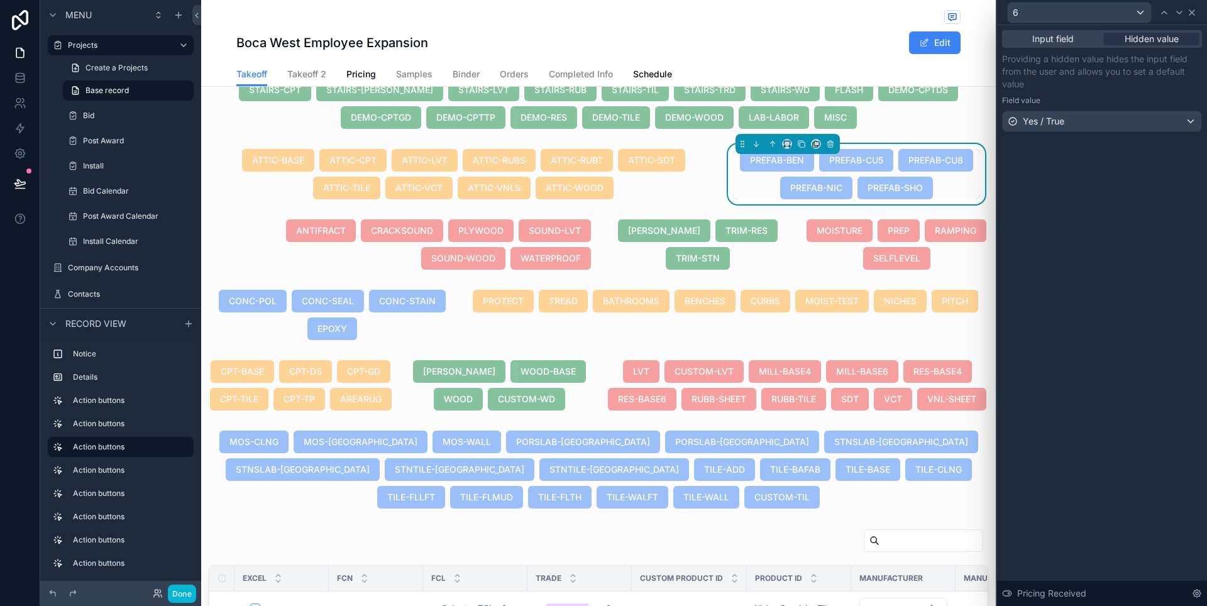
click at [1192, 13] on icon at bounding box center [1192, 13] width 10 height 10
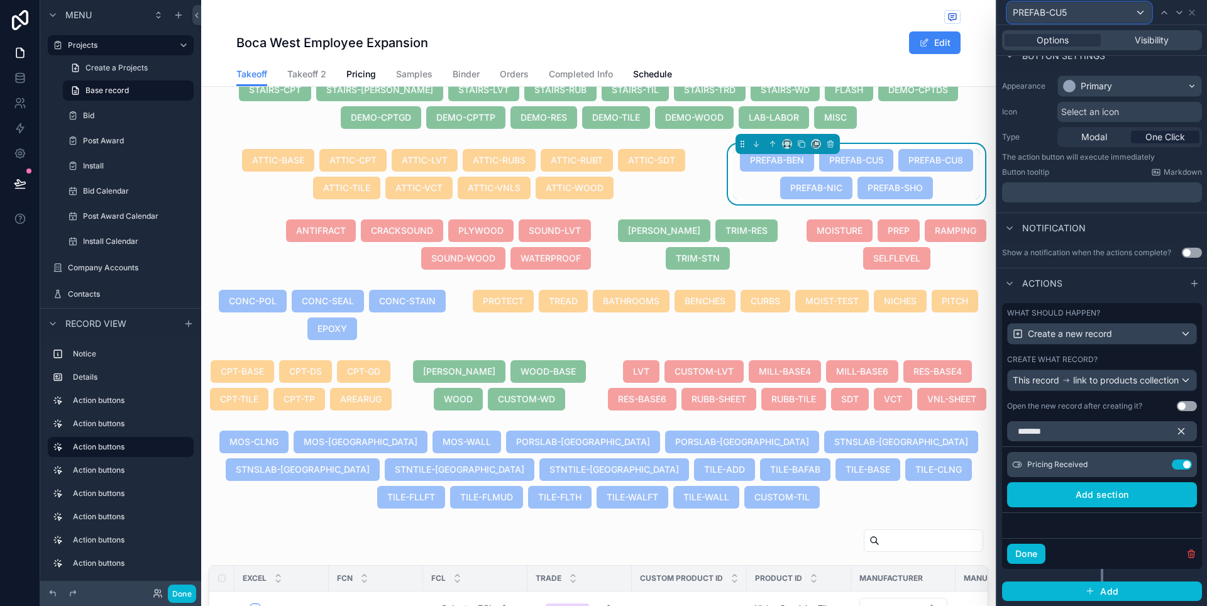
click at [1141, 15] on div "PREFAB-CU5" at bounding box center [1079, 13] width 143 height 20
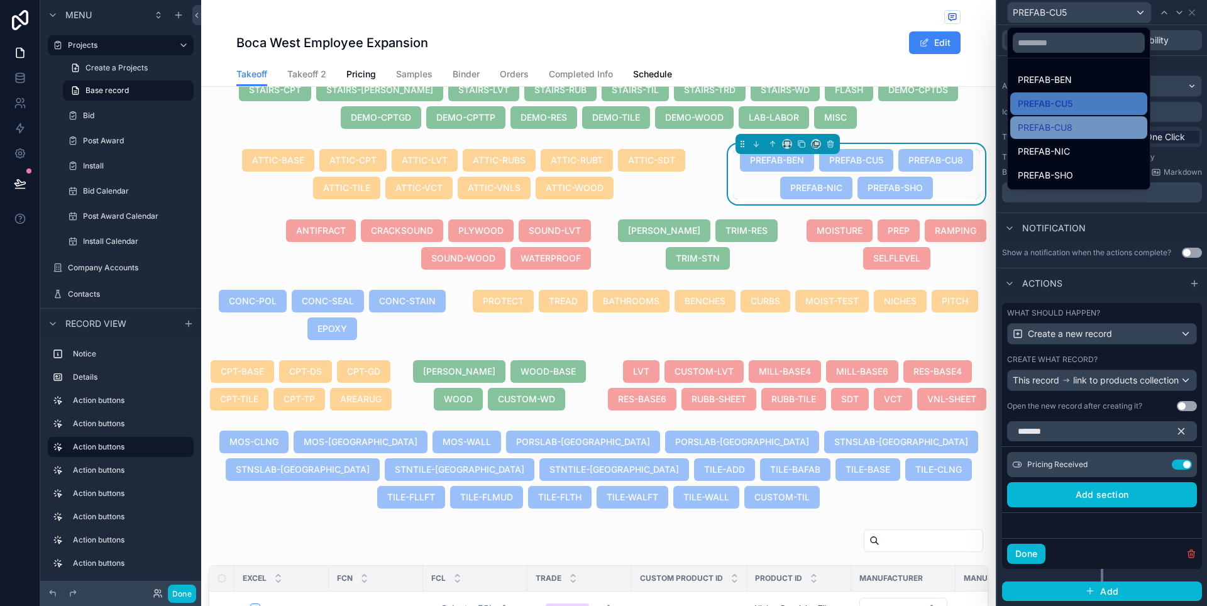
click at [1088, 125] on div "PREFAB-CU8" at bounding box center [1079, 127] width 122 height 15
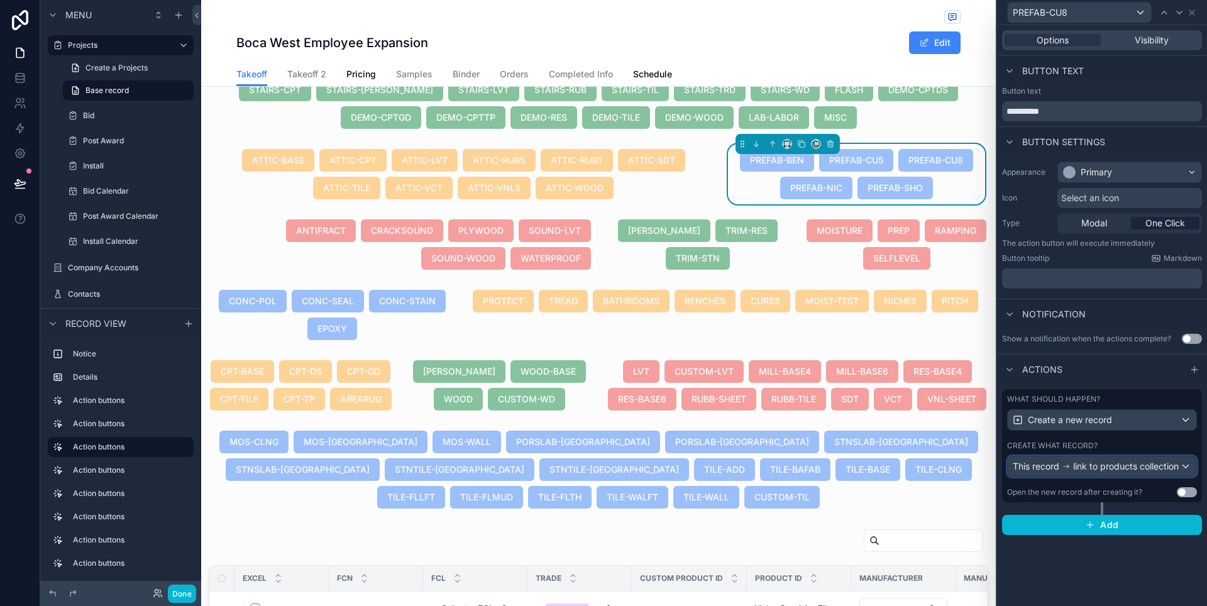
click at [1178, 462] on div "This record link to products collection" at bounding box center [1096, 466] width 166 height 13
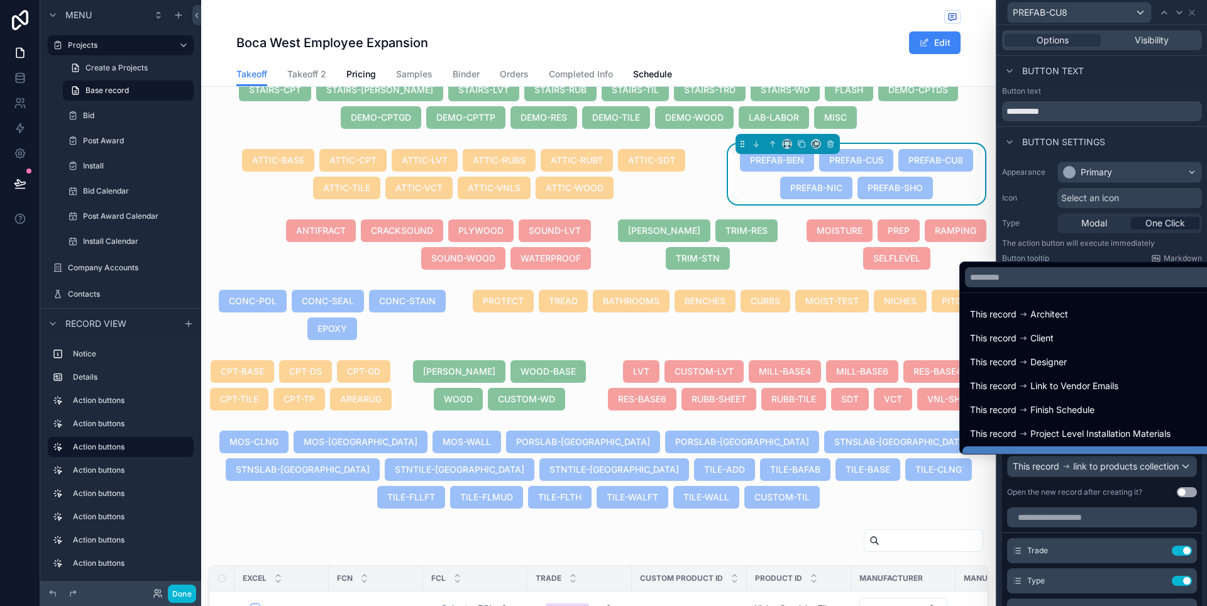
click at [1178, 462] on div at bounding box center [1102, 303] width 210 height 606
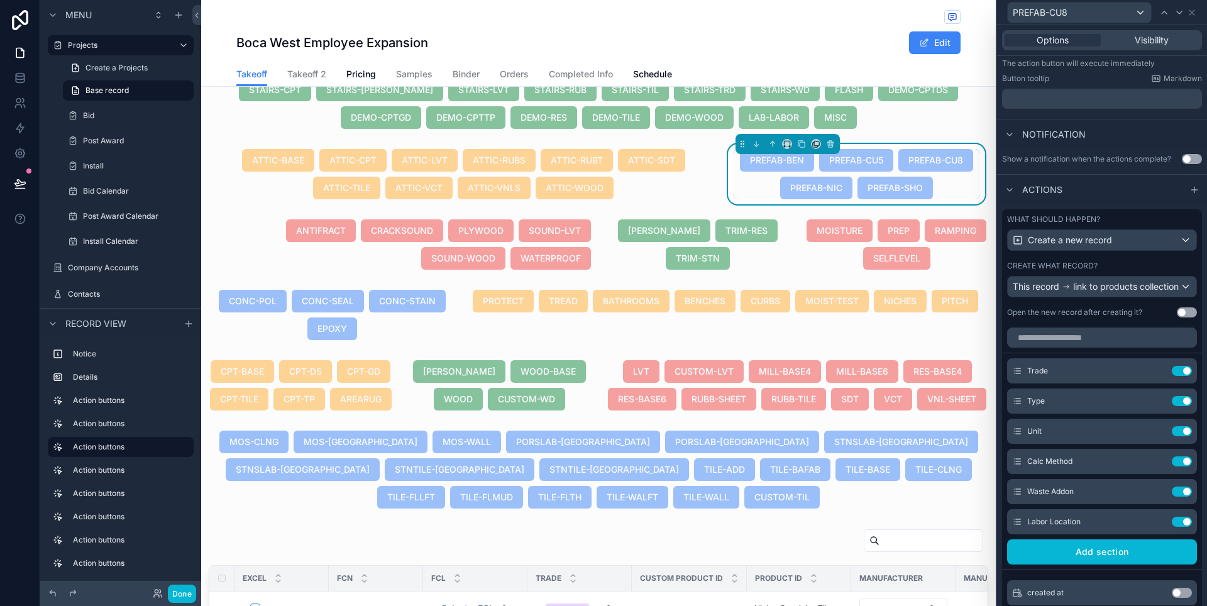
scroll to position [199, 0]
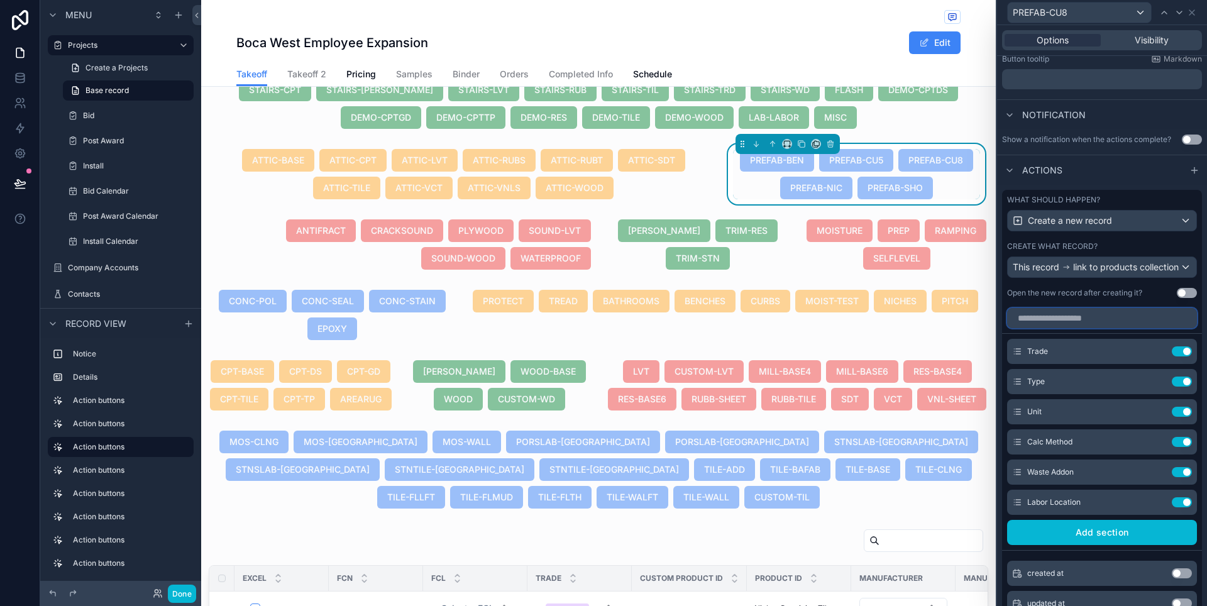
click at [1084, 321] on input "text" at bounding box center [1102, 318] width 190 height 20
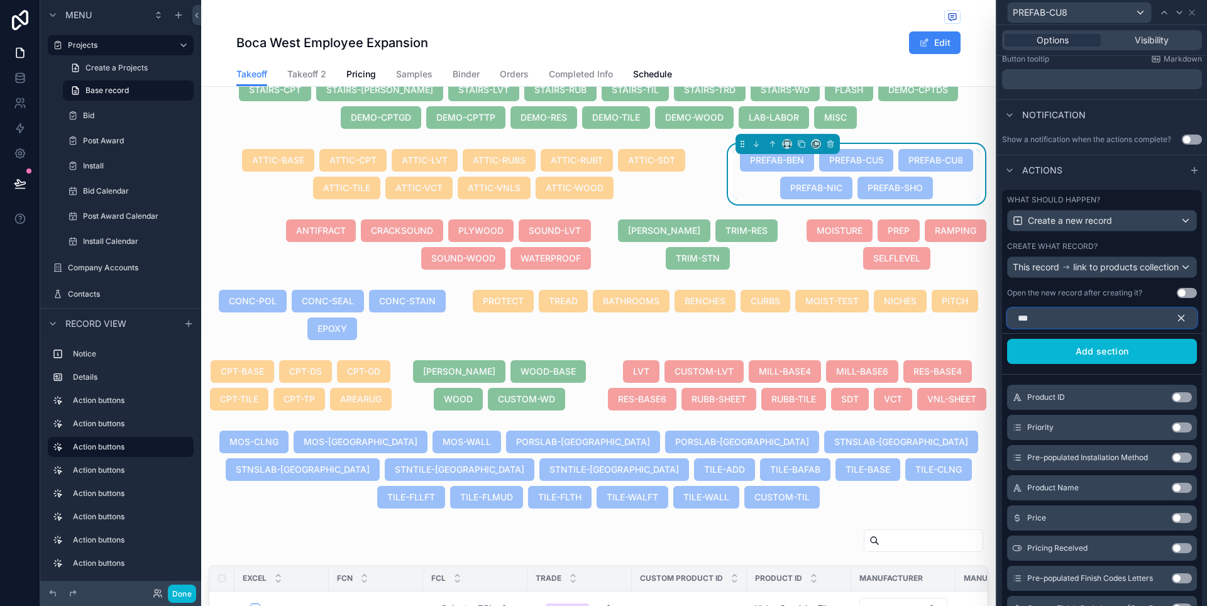
scroll to position [94, 0]
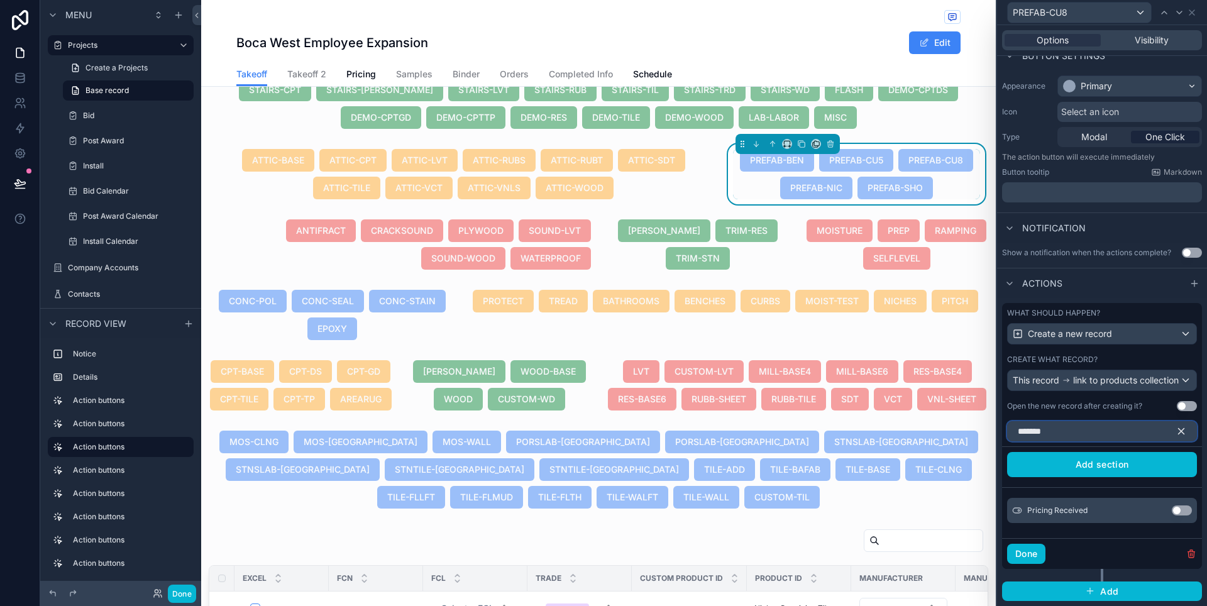
type input "*******"
click at [1173, 512] on button "Use setting" at bounding box center [1182, 510] width 20 height 10
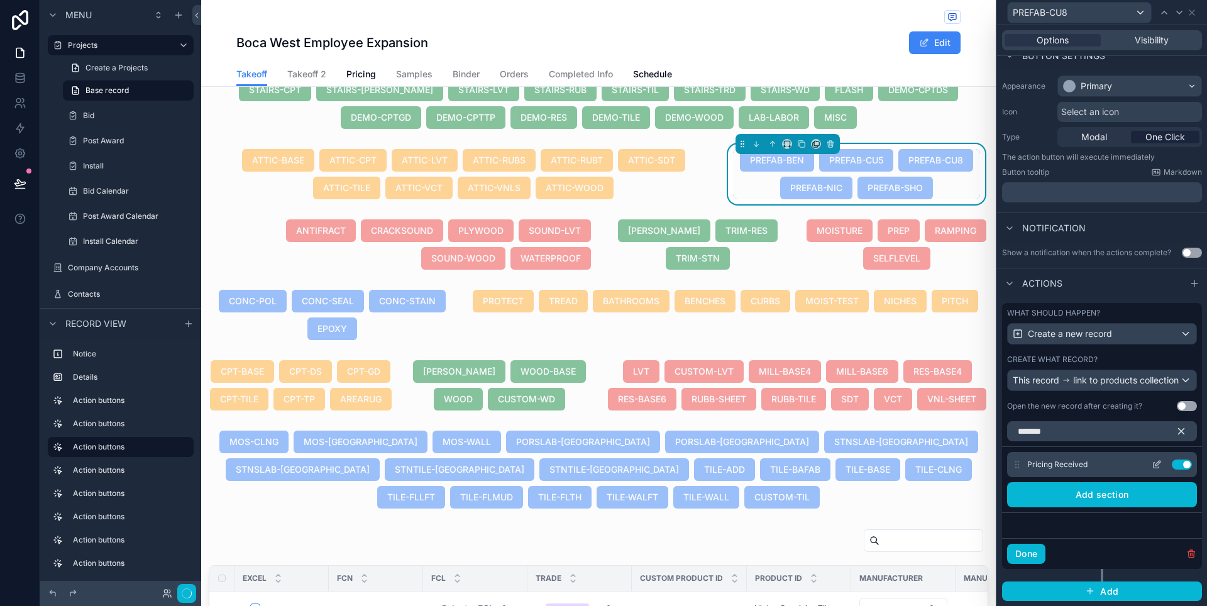
click at [1152, 466] on icon at bounding box center [1157, 464] width 10 height 10
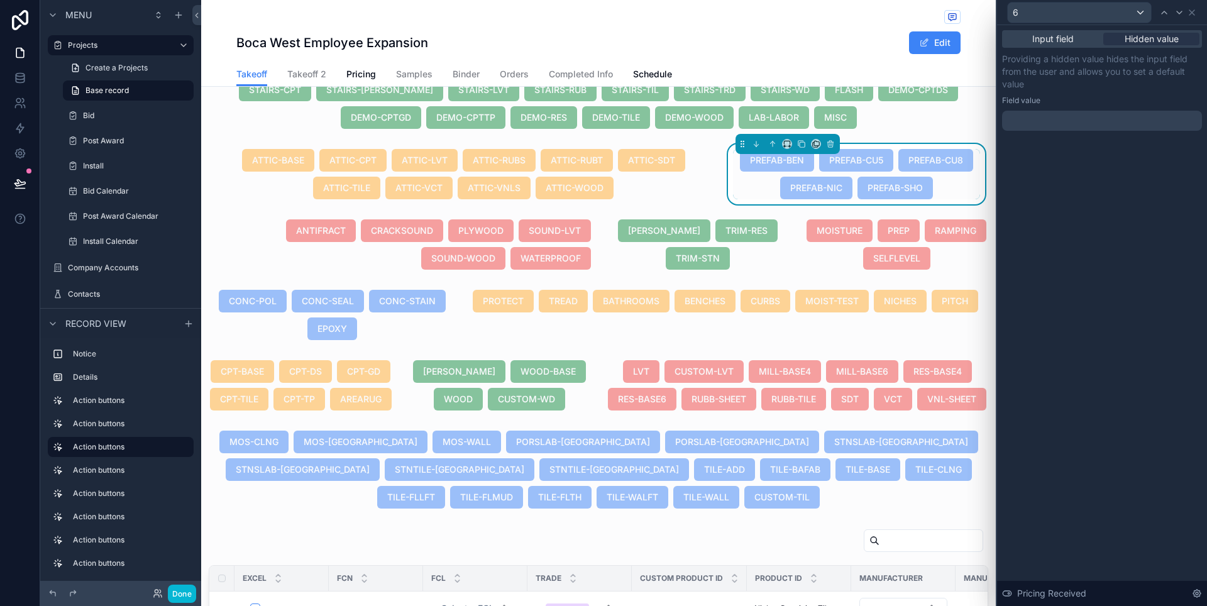
click at [1056, 126] on div at bounding box center [1102, 121] width 200 height 20
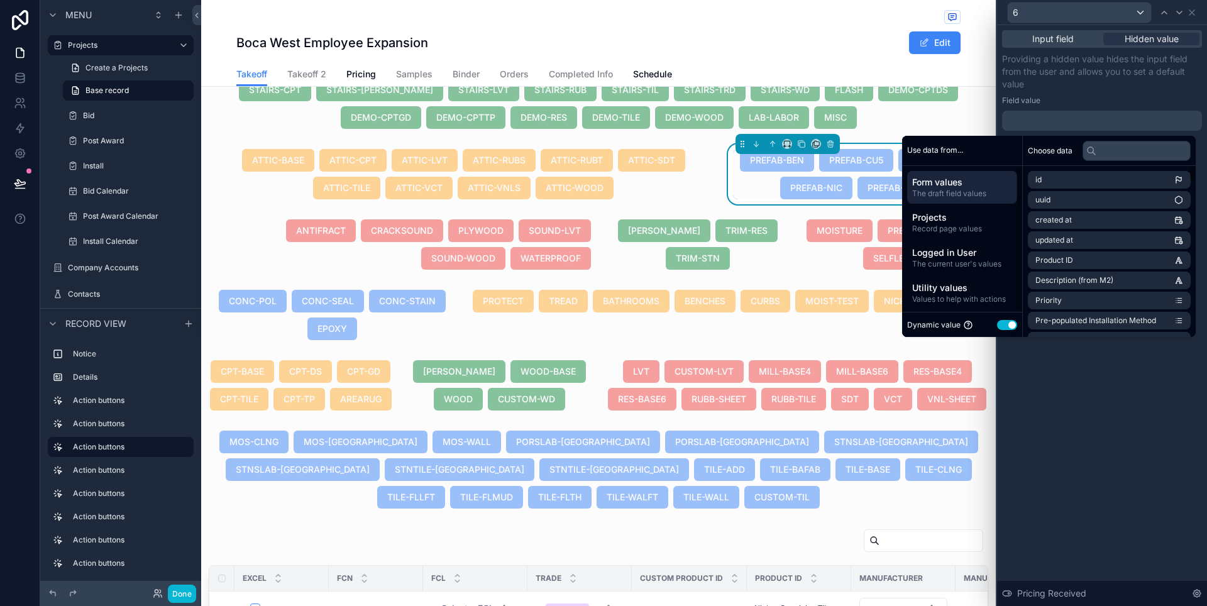
click at [1001, 327] on button "Use setting" at bounding box center [1007, 325] width 20 height 10
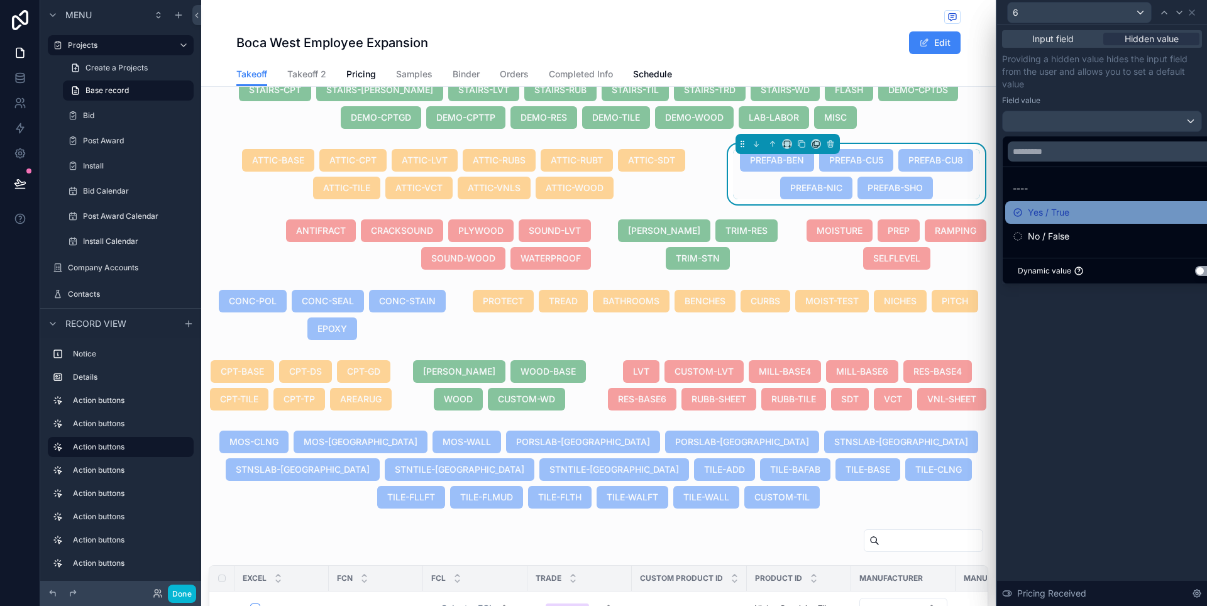
click at [1051, 217] on span "Yes / True" at bounding box center [1048, 212] width 41 height 15
click at [1111, 87] on p "Providing a hidden value hides the input field from the user and allows you to …" at bounding box center [1102, 72] width 200 height 38
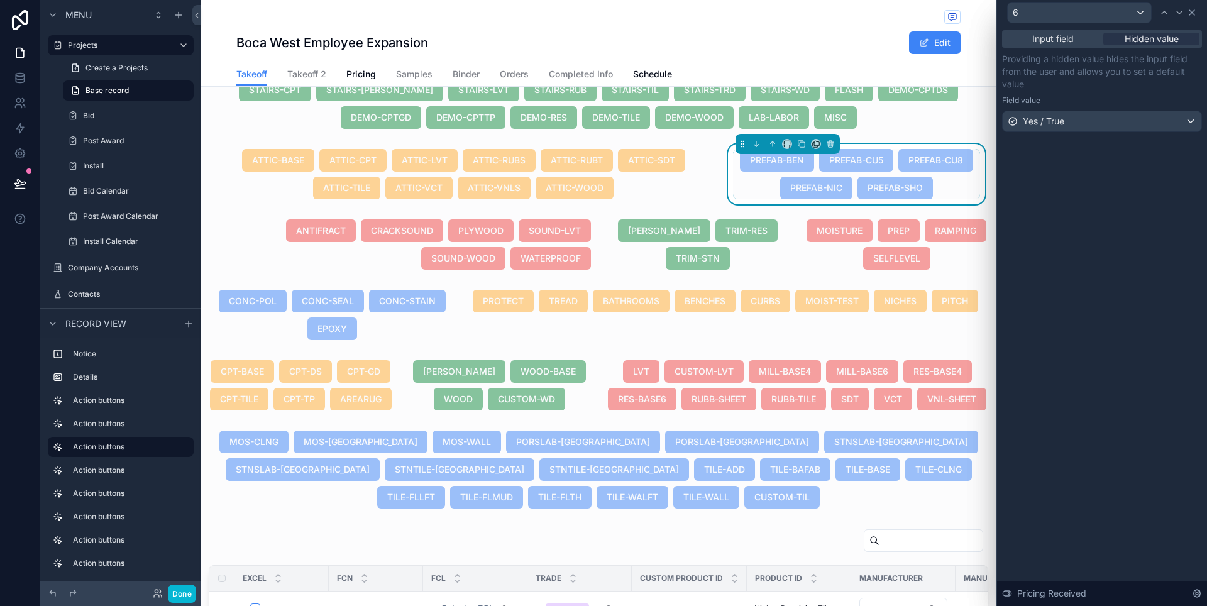
click at [1192, 14] on icon at bounding box center [1192, 13] width 10 height 10
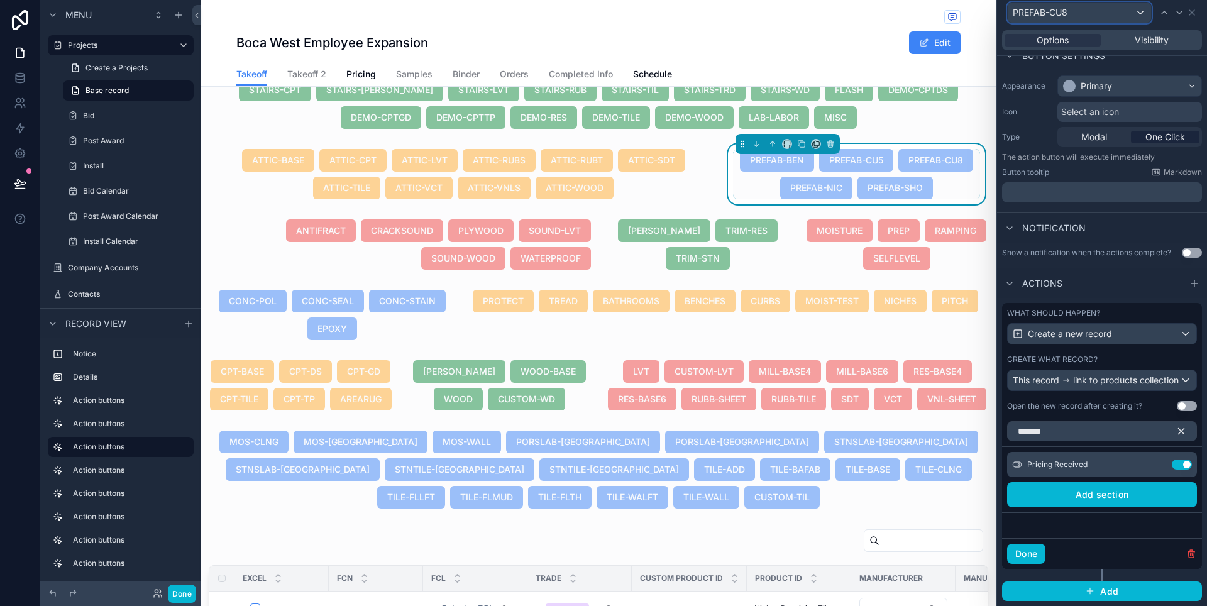
click at [1099, 14] on div "PREFAB-CU8" at bounding box center [1079, 13] width 143 height 20
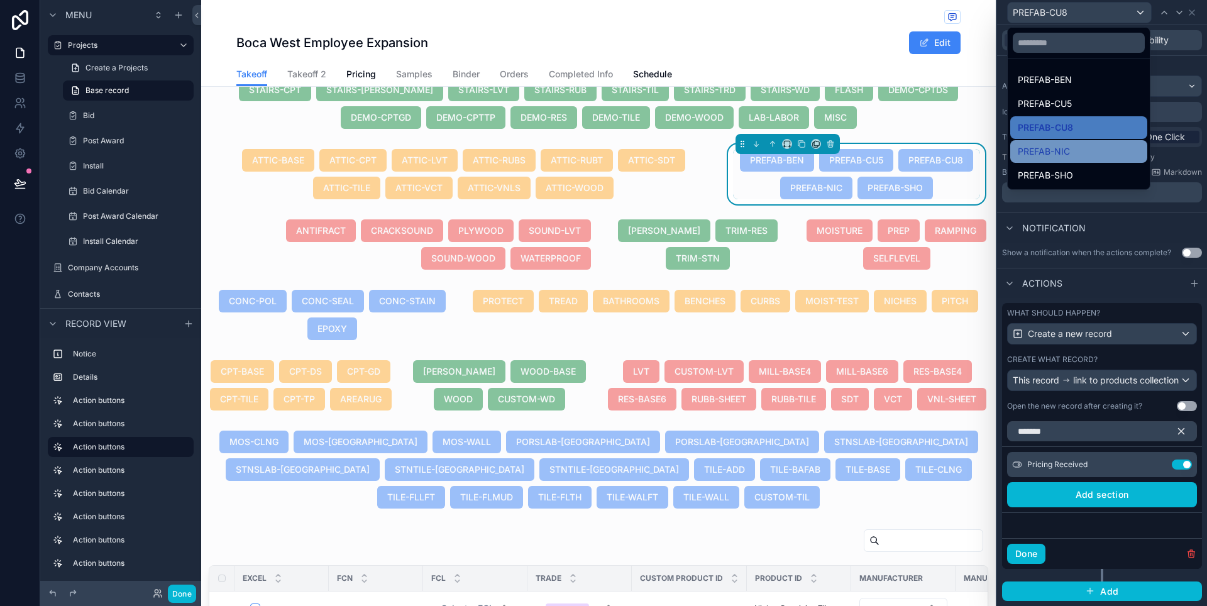
click at [1076, 146] on div "PREFAB-NIC" at bounding box center [1079, 151] width 122 height 15
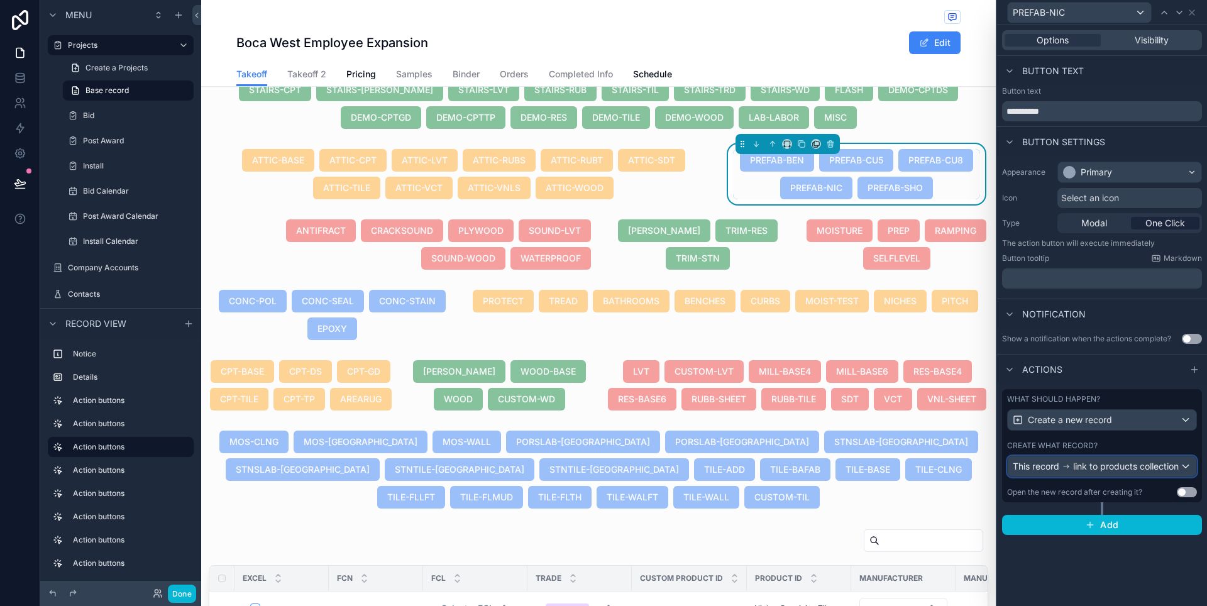
click at [1177, 473] on div "This record link to products collection" at bounding box center [1096, 466] width 166 height 13
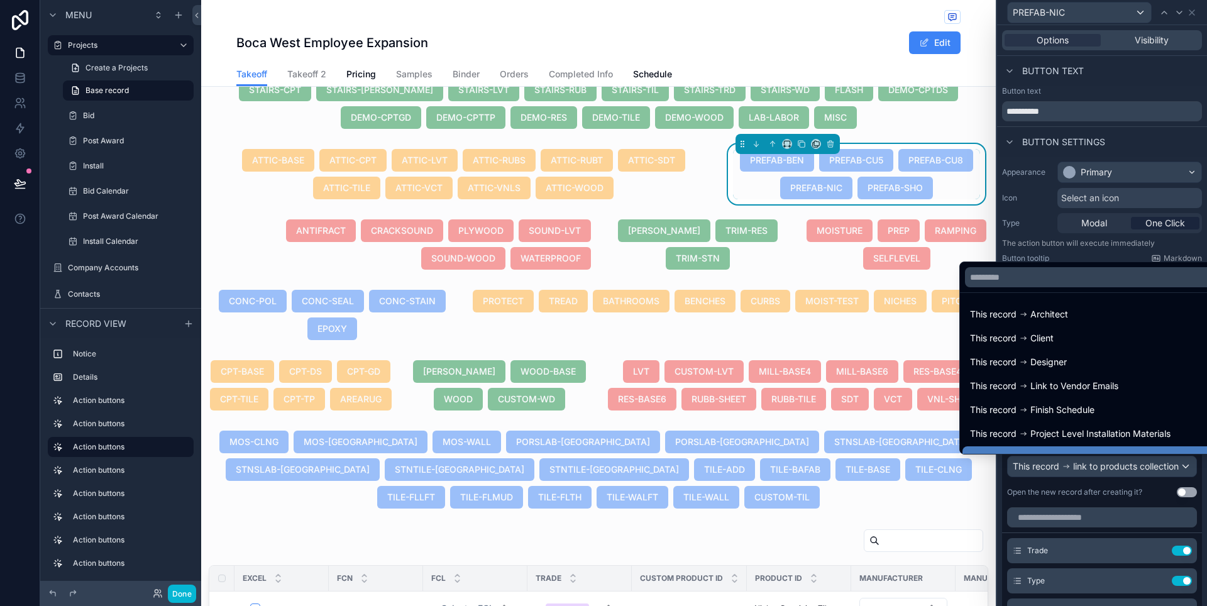
click at [1177, 478] on div at bounding box center [1102, 303] width 210 height 606
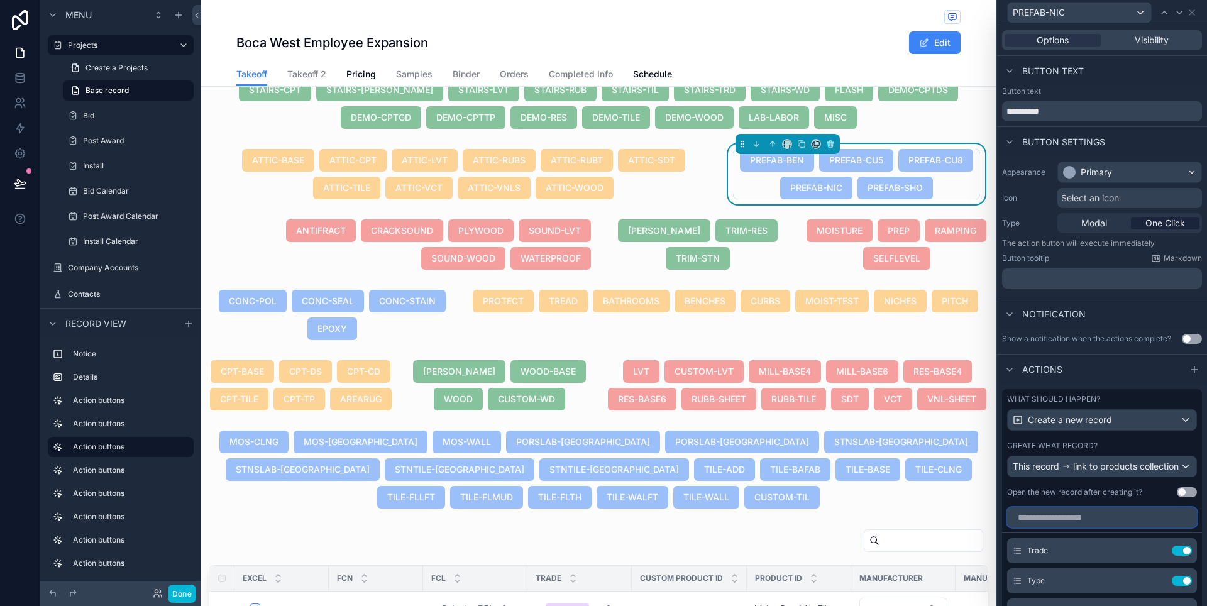
click at [1137, 523] on input "text" at bounding box center [1102, 517] width 190 height 20
type input "*"
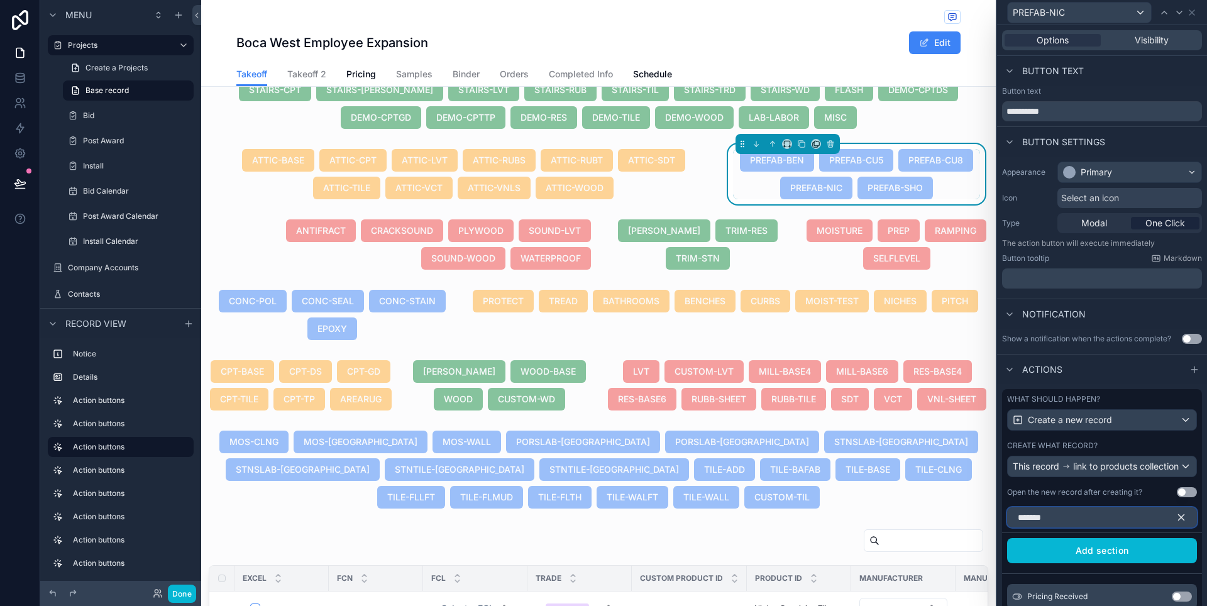
scroll to position [74, 0]
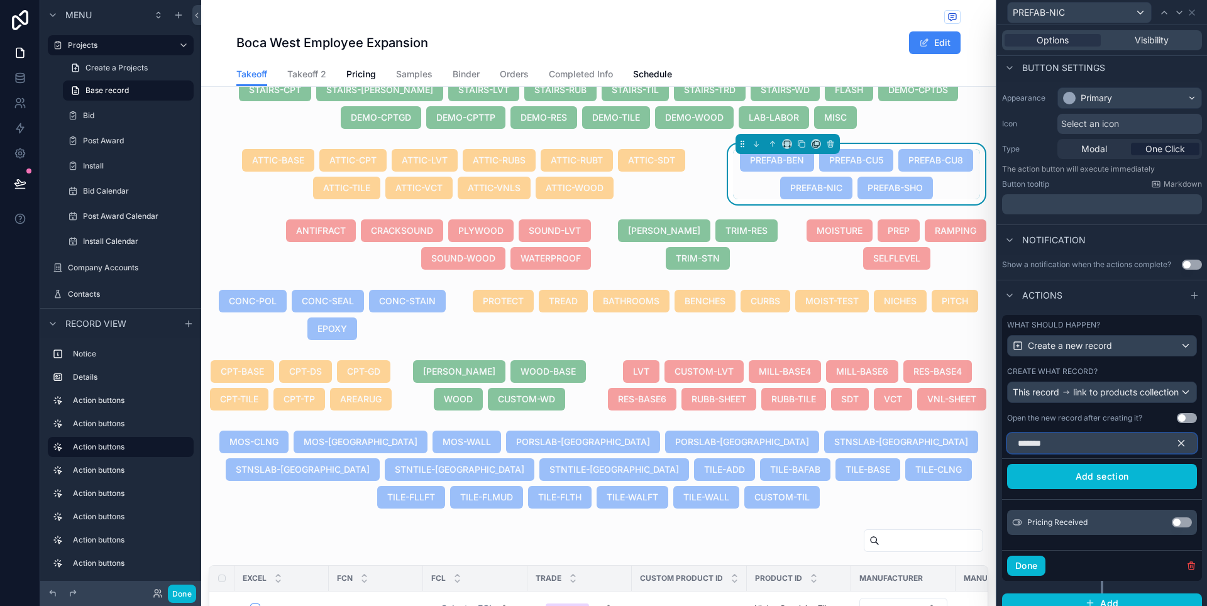
type input "*******"
click at [1172, 527] on button "Use setting" at bounding box center [1182, 522] width 20 height 10
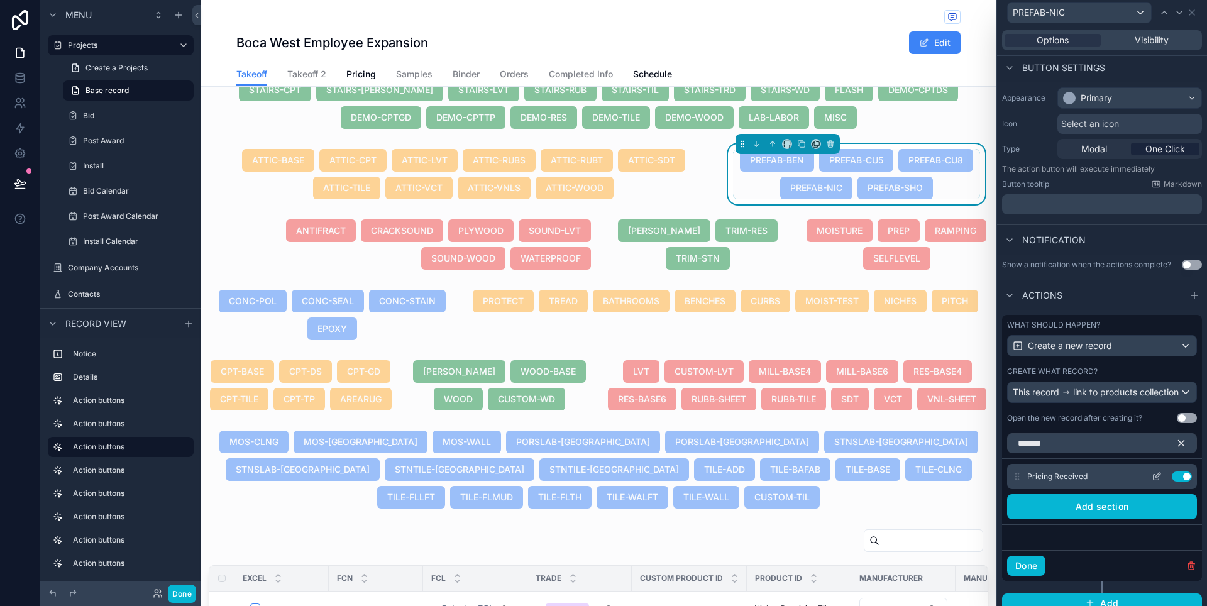
click at [1152, 481] on icon at bounding box center [1157, 476] width 10 height 10
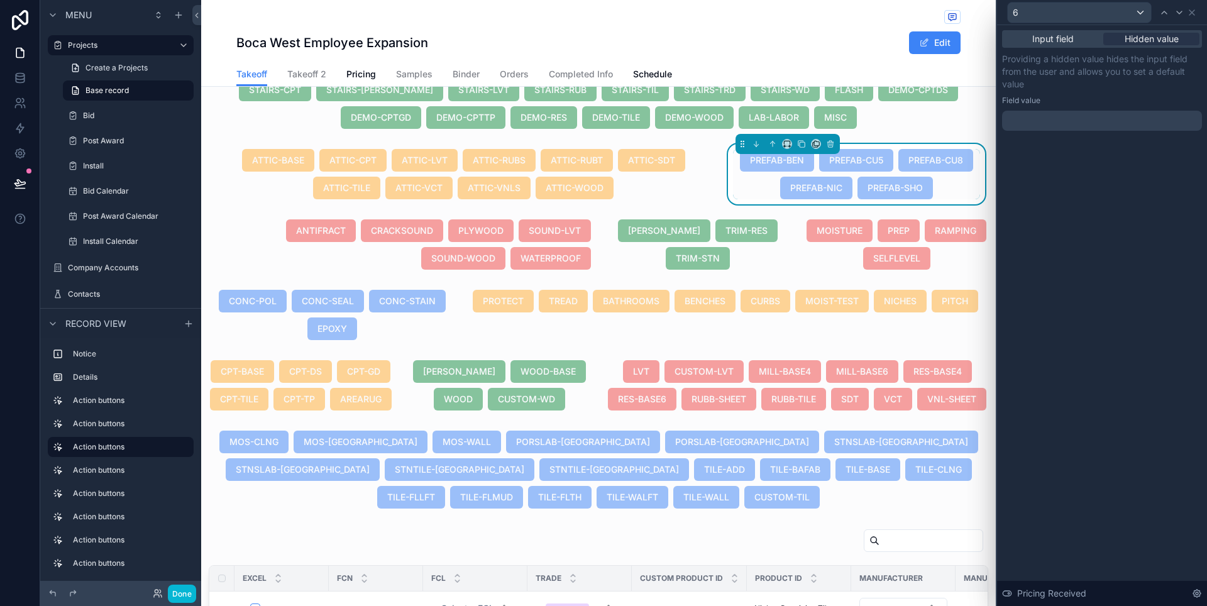
click at [1112, 121] on div at bounding box center [1102, 121] width 200 height 20
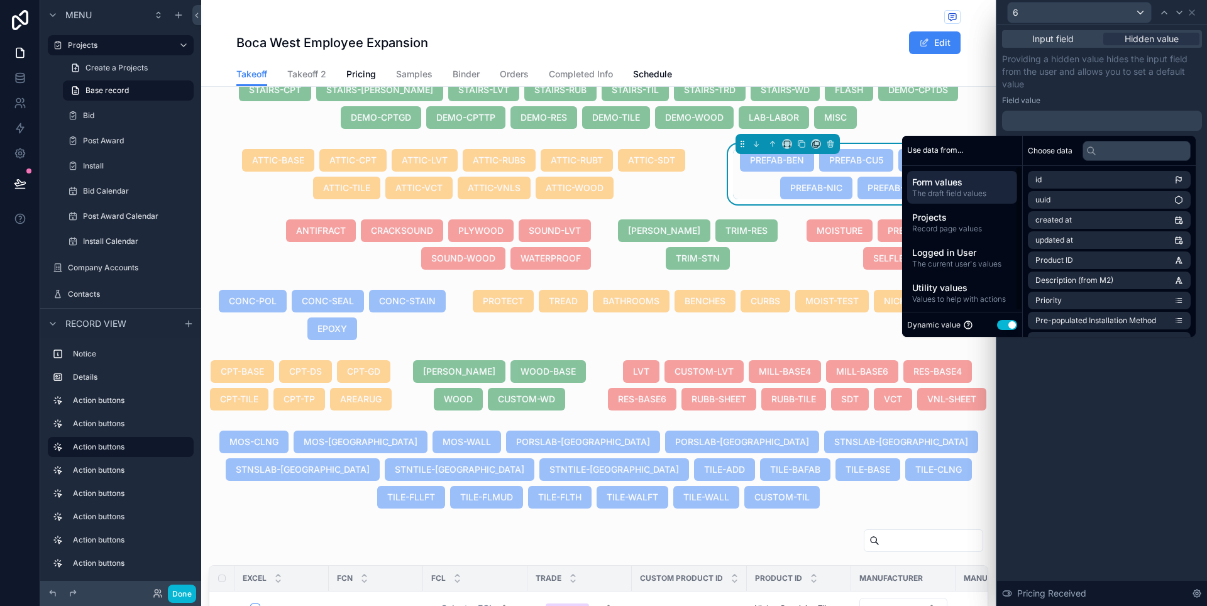
click at [997, 327] on button "Use setting" at bounding box center [1007, 325] width 20 height 10
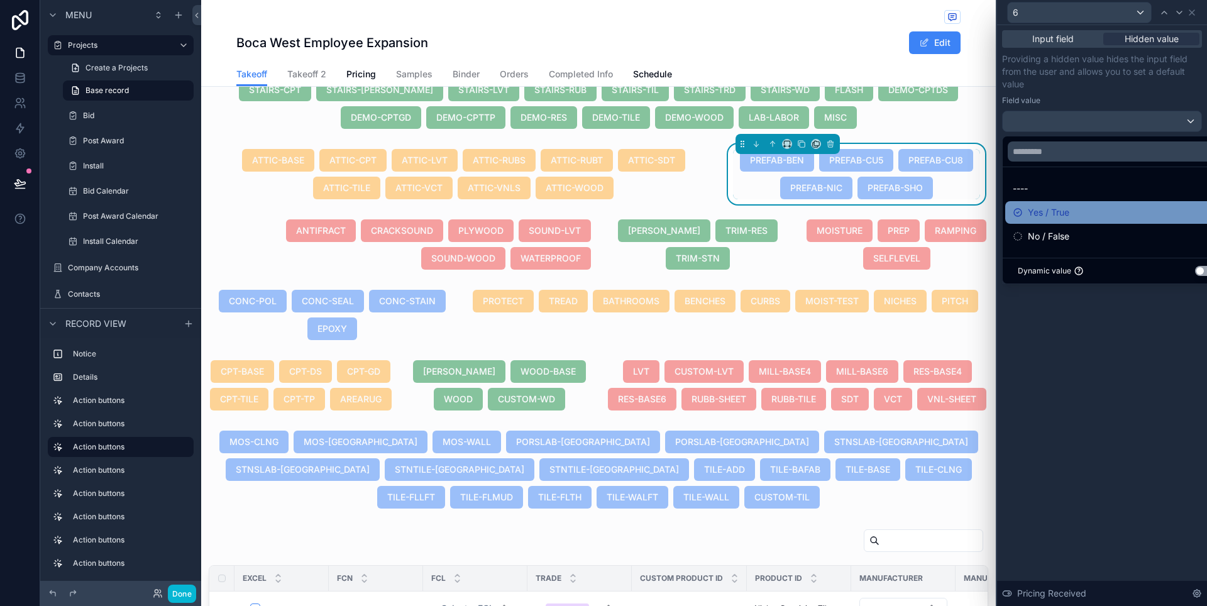
click at [1045, 212] on span "Yes / True" at bounding box center [1048, 212] width 41 height 15
click at [1127, 84] on p "Providing a hidden value hides the input field from the user and allows you to …" at bounding box center [1102, 72] width 200 height 38
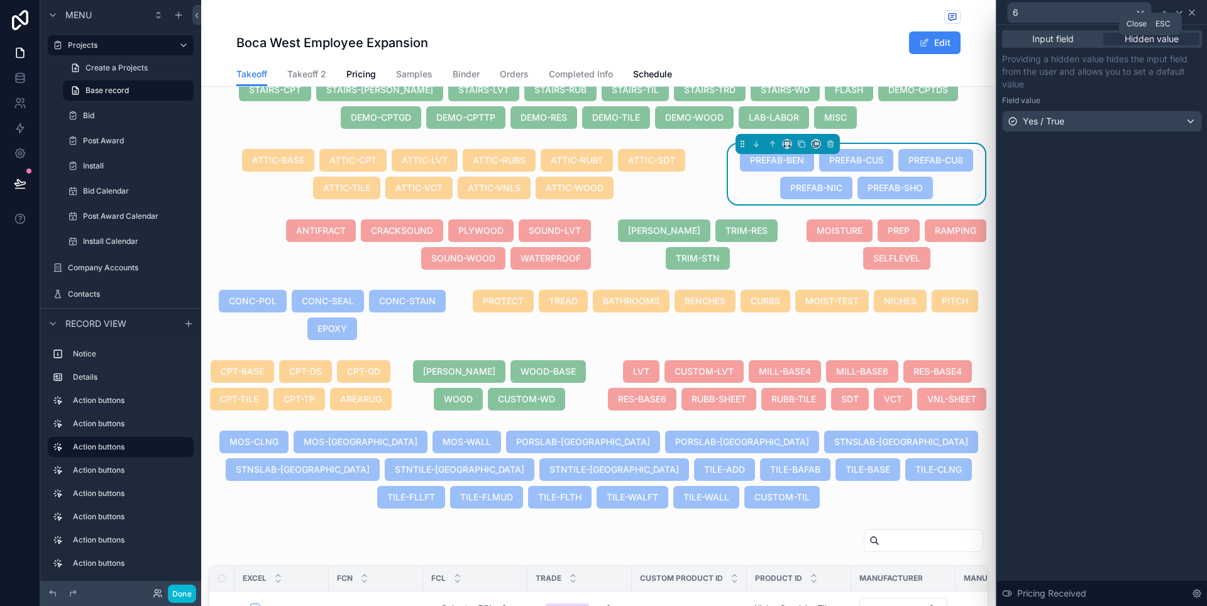
click at [1191, 13] on icon at bounding box center [1191, 12] width 5 height 5
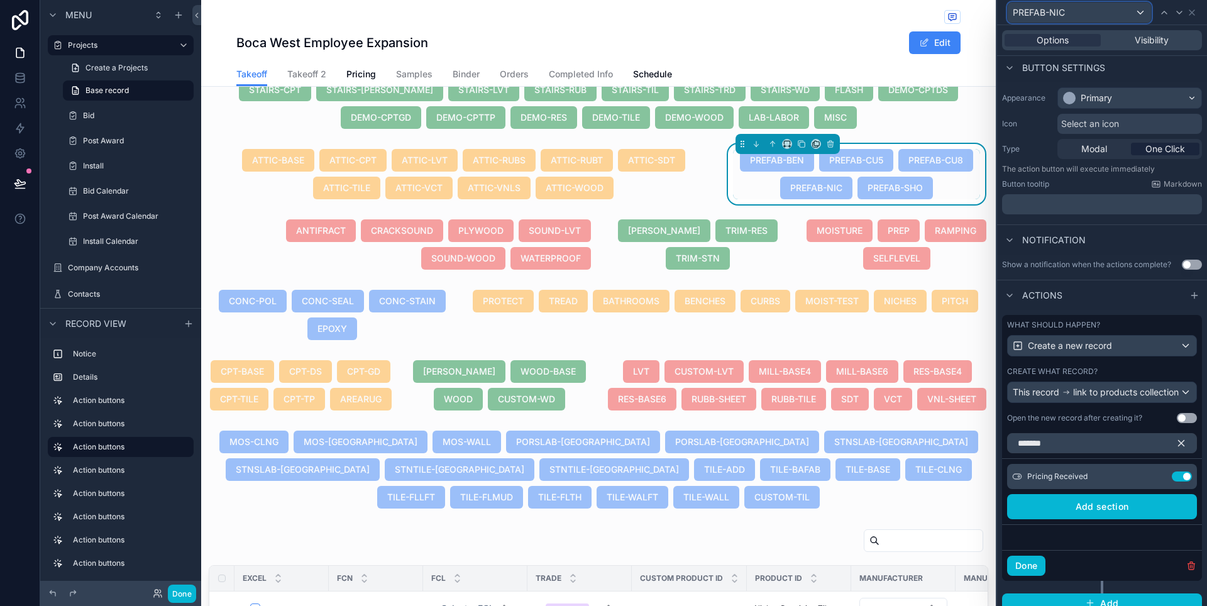
click at [1103, 11] on div "PREFAB-NIC" at bounding box center [1079, 13] width 143 height 20
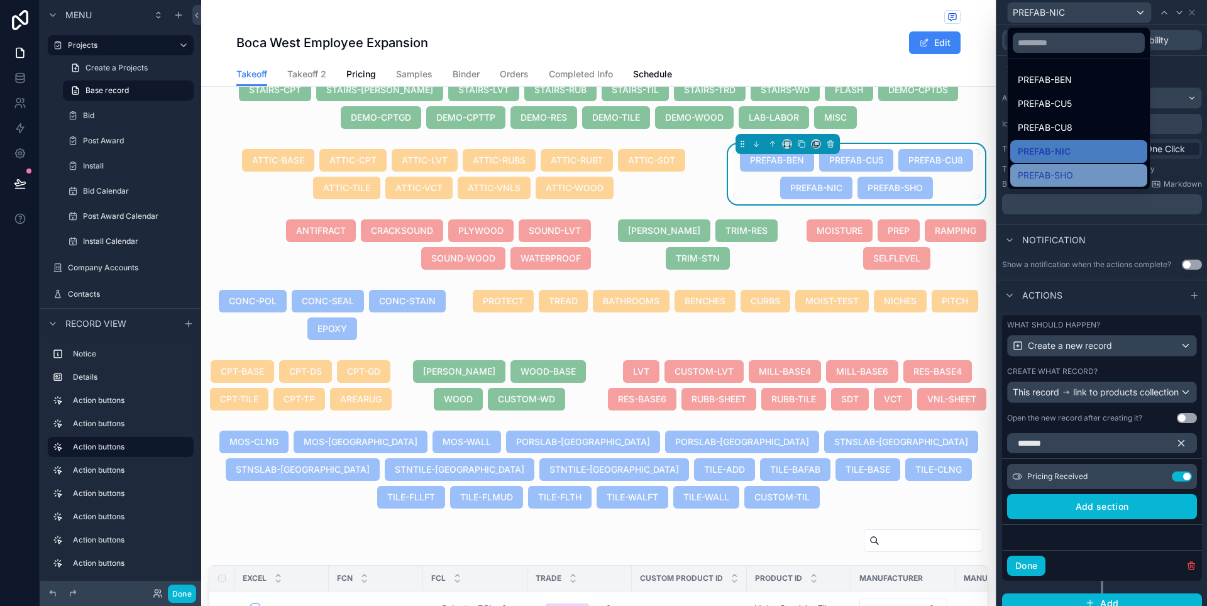
click at [1059, 172] on span "PREFAB-SHO" at bounding box center [1045, 175] width 55 height 15
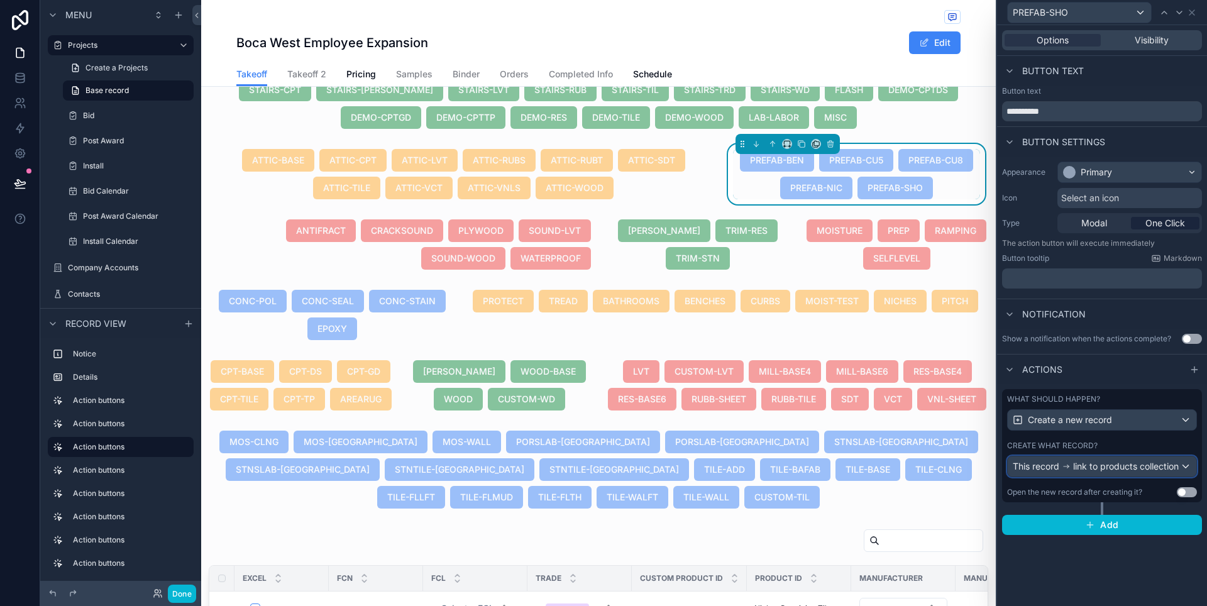
click at [1167, 473] on div "This record link to products collection" at bounding box center [1096, 466] width 166 height 13
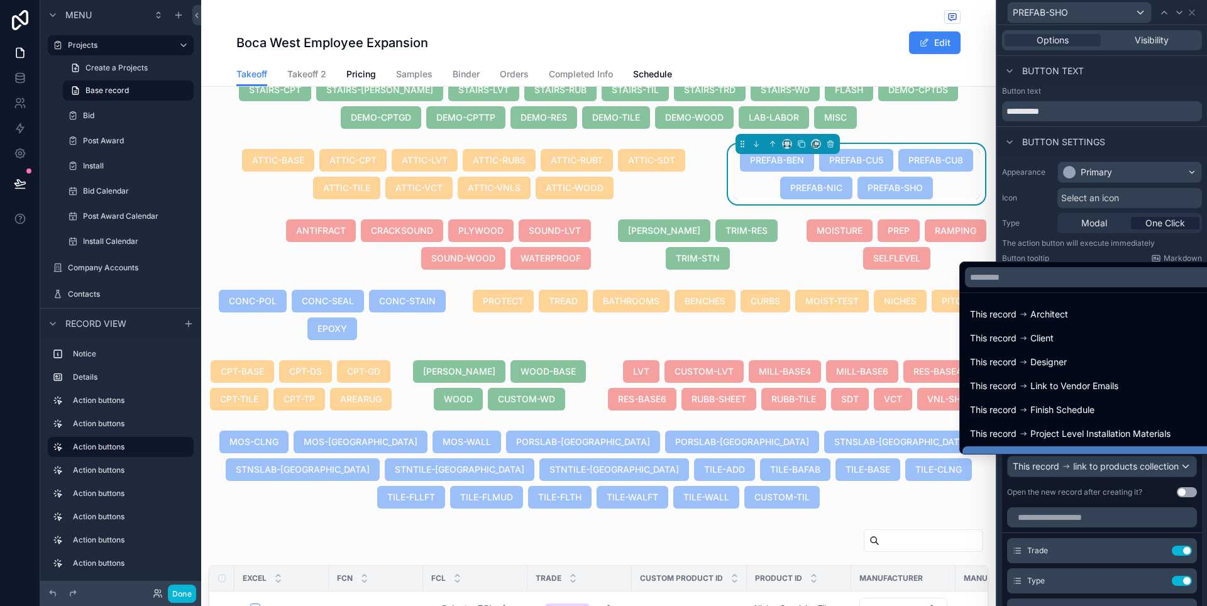
click at [1192, 493] on div at bounding box center [1102, 303] width 210 height 606
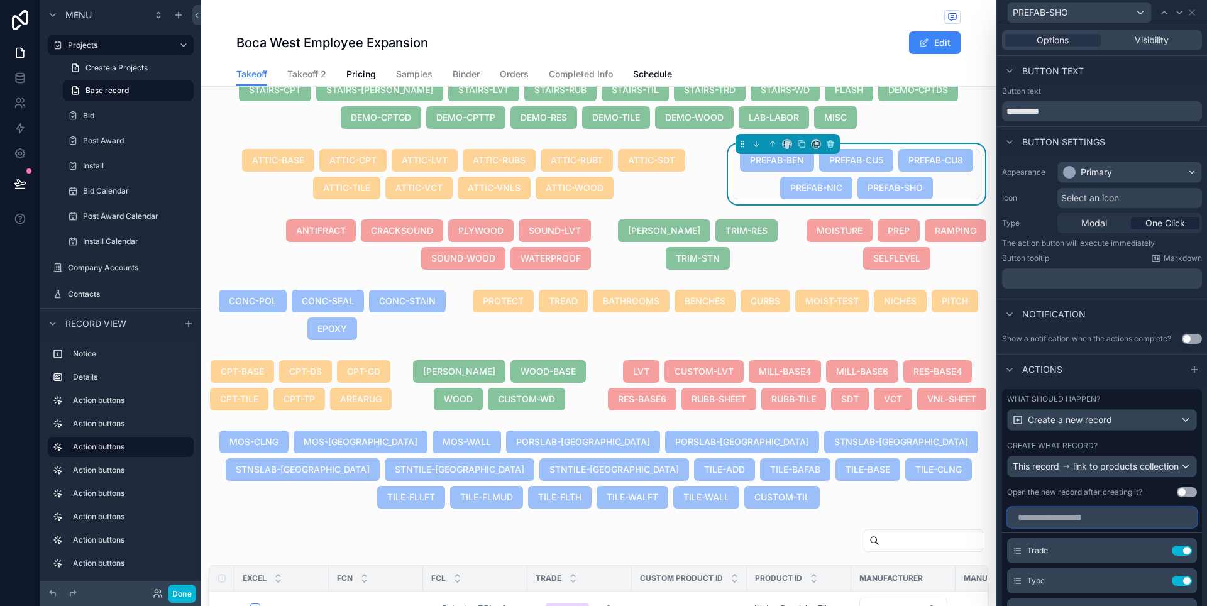
click at [1114, 525] on input "text" at bounding box center [1102, 517] width 190 height 20
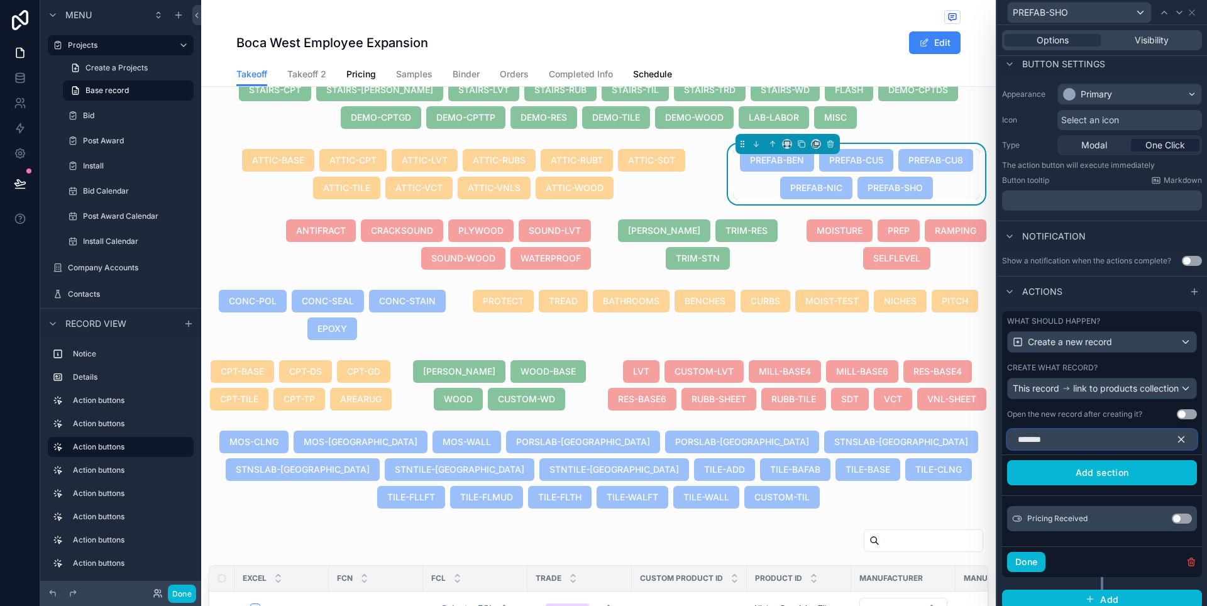
scroll to position [79, 0]
type input "*******"
drag, startPoint x: 1165, startPoint y: 525, endPoint x: 1145, endPoint y: 458, distance: 70.2
click at [1172, 523] on button "Use setting" at bounding box center [1182, 518] width 20 height 10
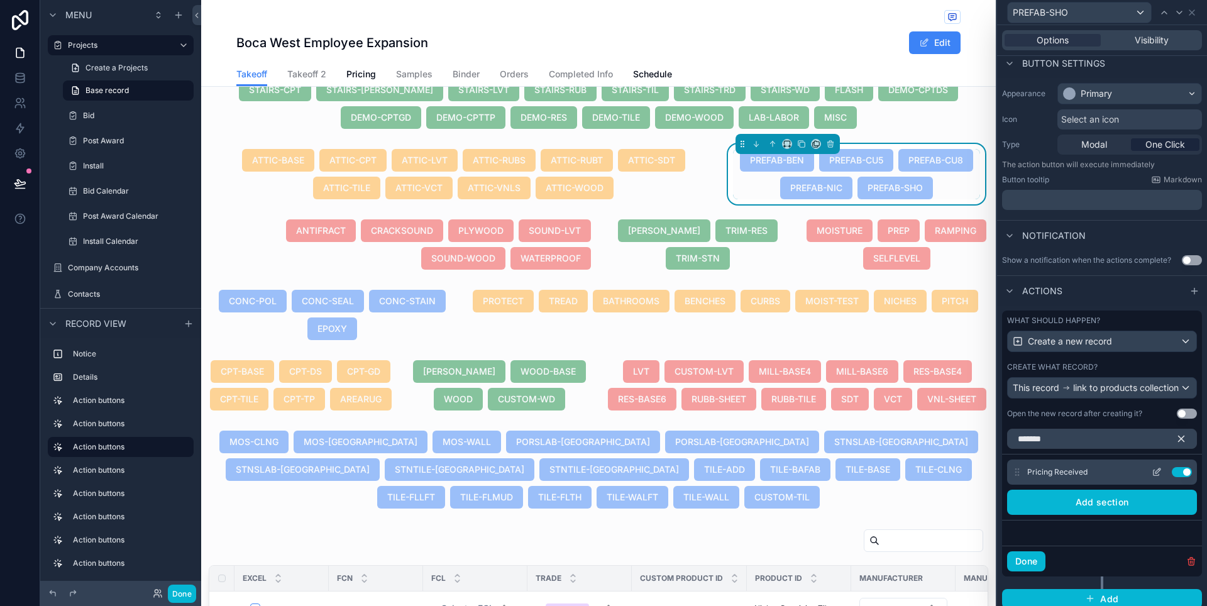
click at [1152, 477] on icon at bounding box center [1157, 472] width 10 height 10
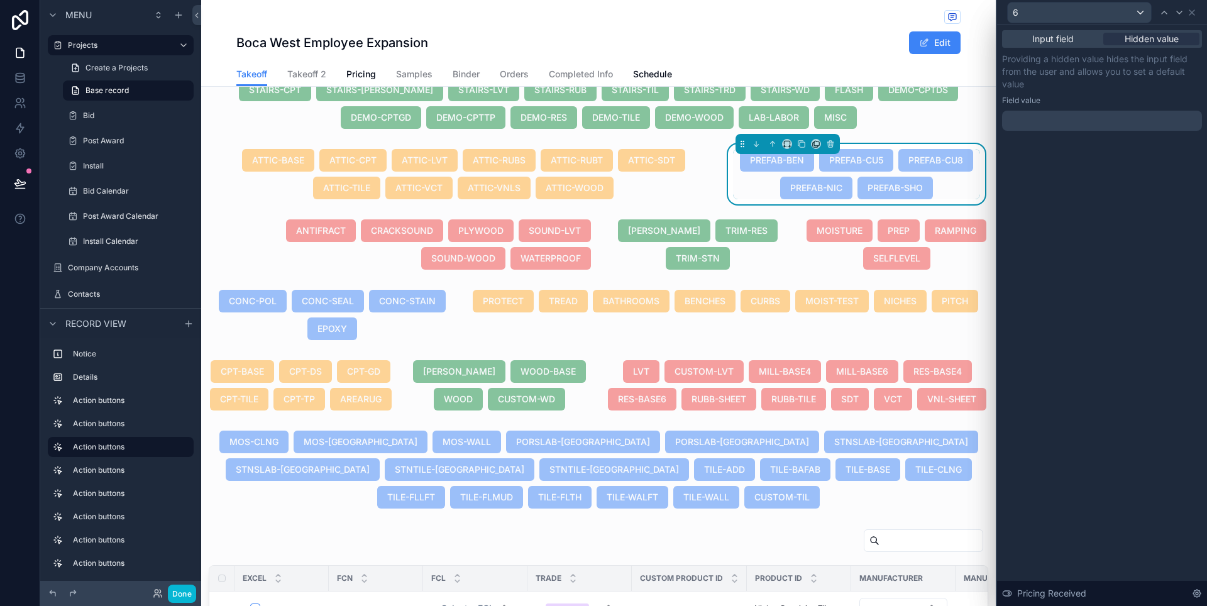
click at [1121, 124] on div at bounding box center [1102, 121] width 200 height 20
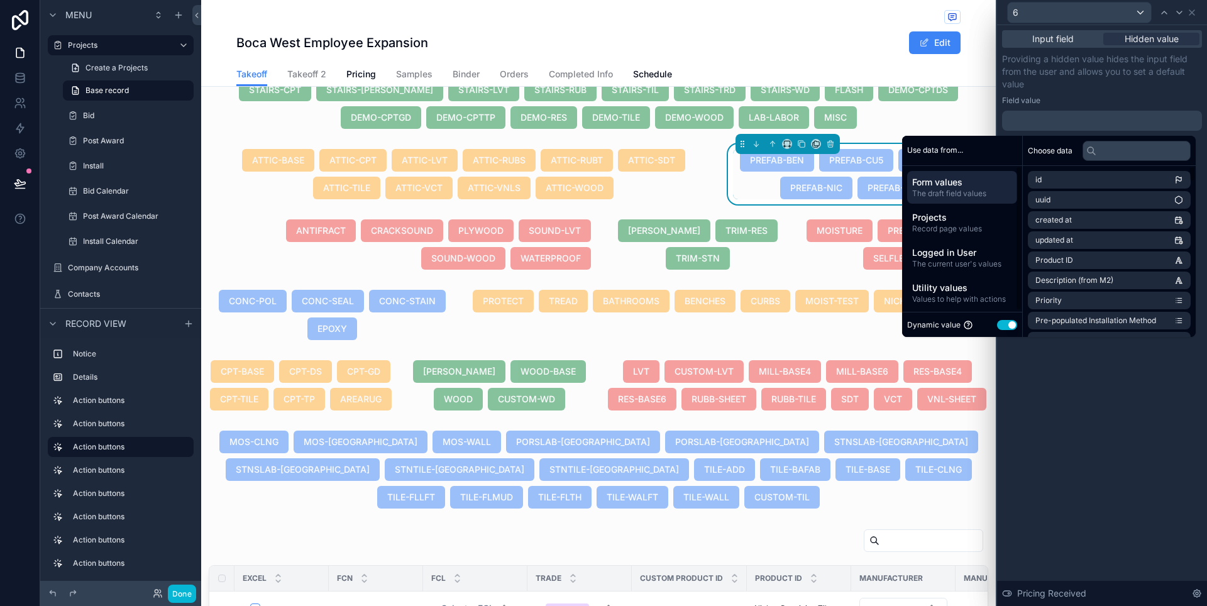
click at [1008, 323] on button "Use setting" at bounding box center [1007, 325] width 20 height 10
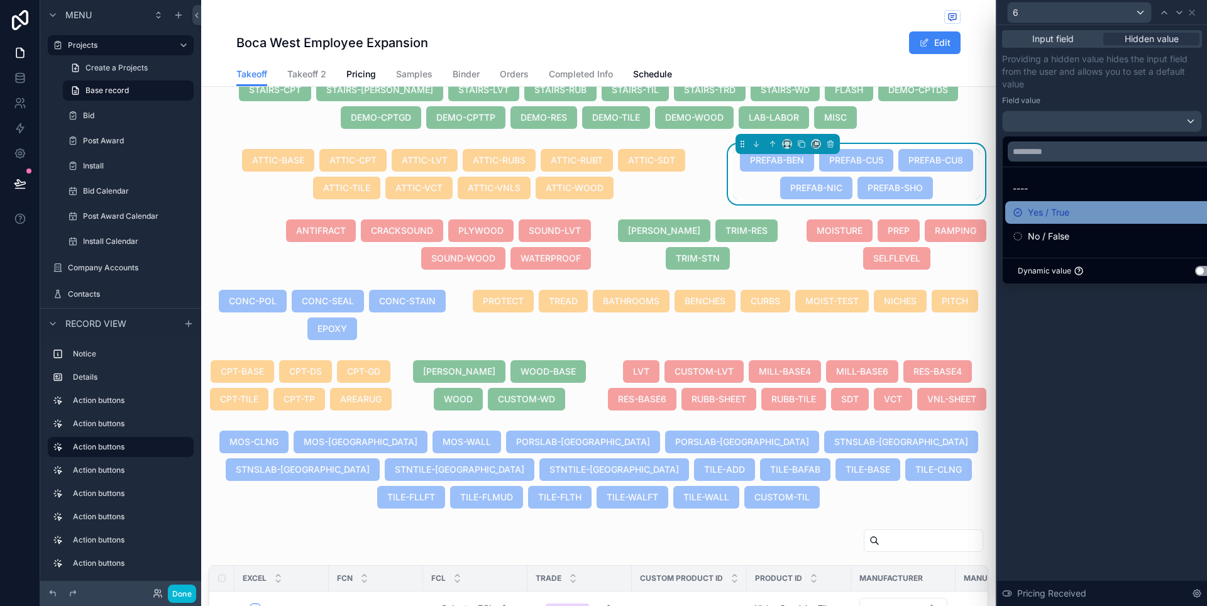
click at [1053, 217] on span "Yes / True" at bounding box center [1048, 212] width 41 height 15
click at [1182, 90] on p "Providing a hidden value hides the input field from the user and allows you to …" at bounding box center [1102, 72] width 200 height 38
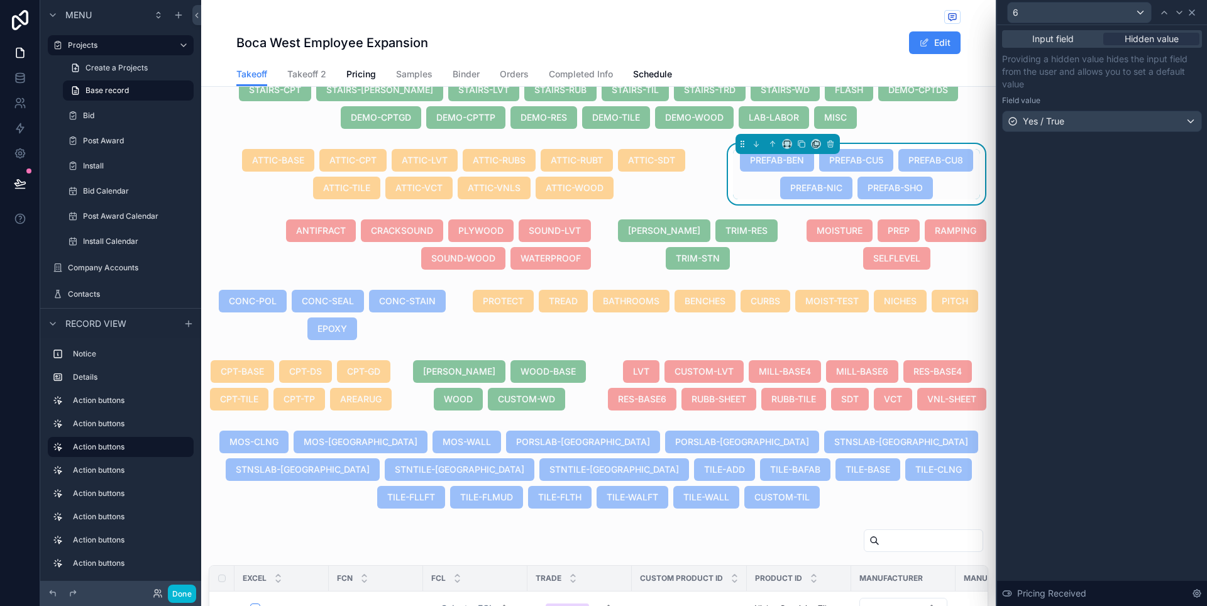
click at [1192, 13] on icon at bounding box center [1191, 12] width 5 height 5
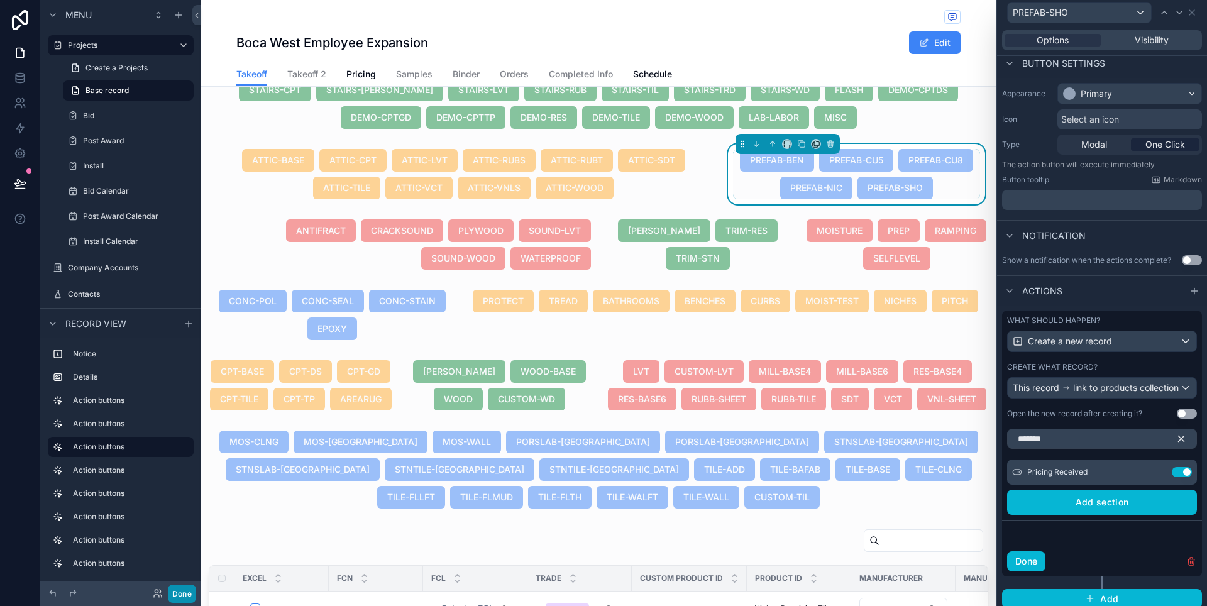
click at [190, 594] on button "Done" at bounding box center [182, 594] width 28 height 18
